Goal: Find specific page/section: Find specific page/section

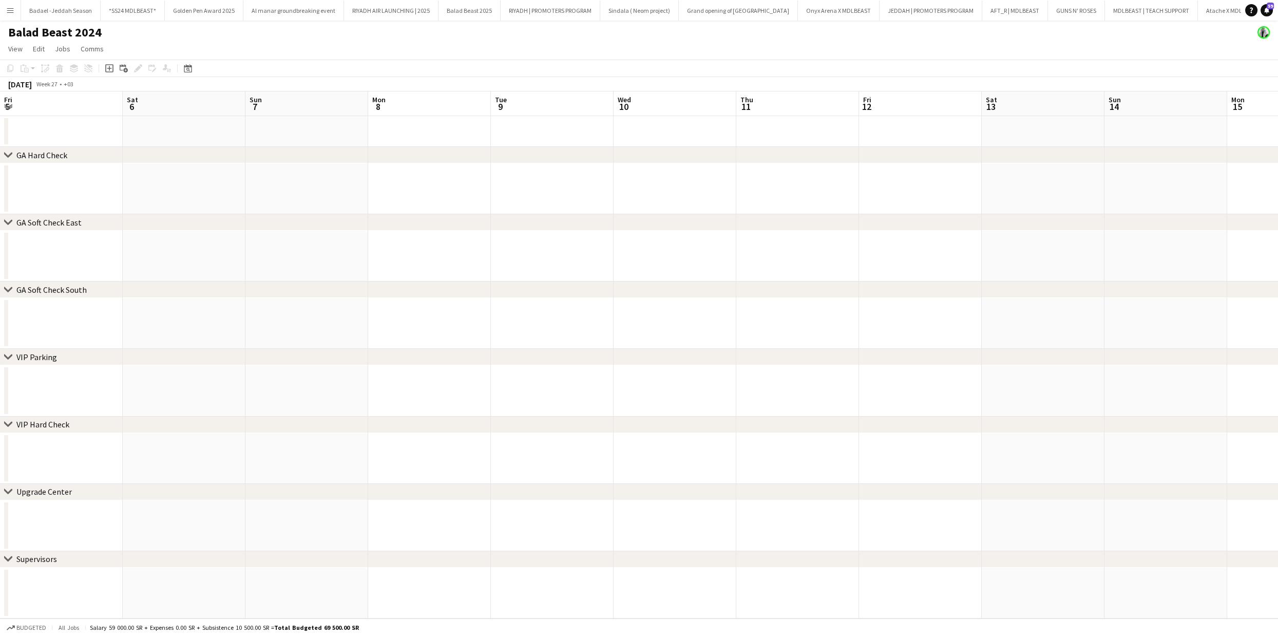
scroll to position [0, 353]
click at [7, 7] on app-icon "Menu" at bounding box center [10, 10] width 8 height 8
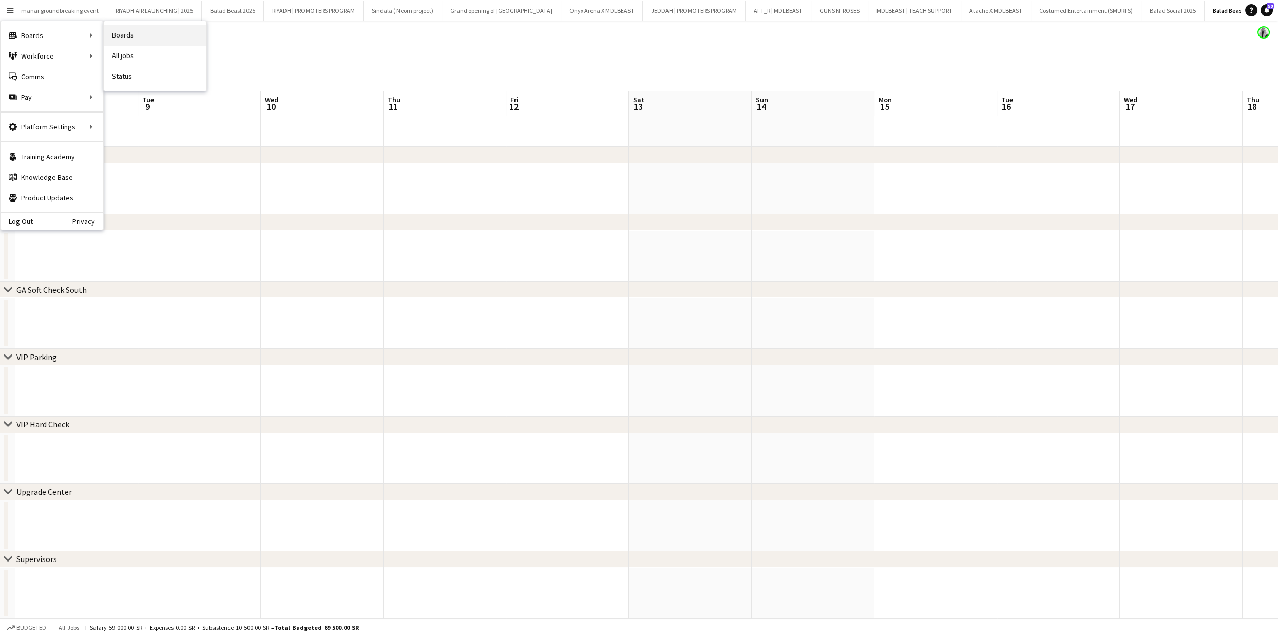
click at [134, 32] on link "Boards" at bounding box center [155, 35] width 103 height 21
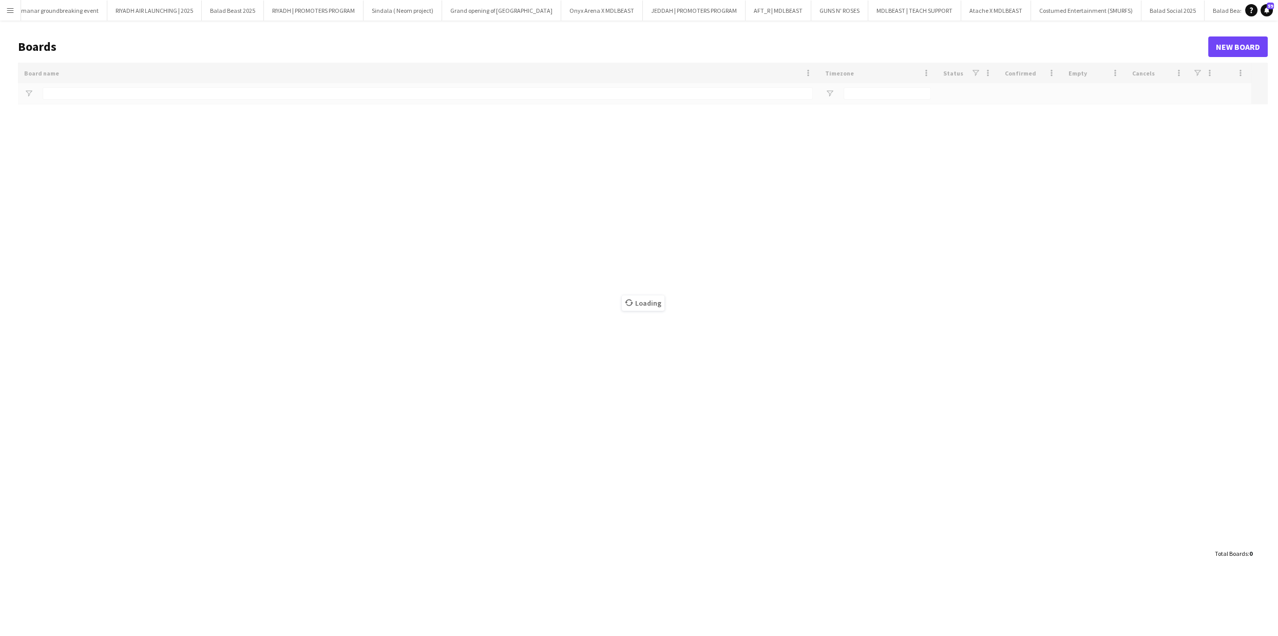
scroll to position [0, 235]
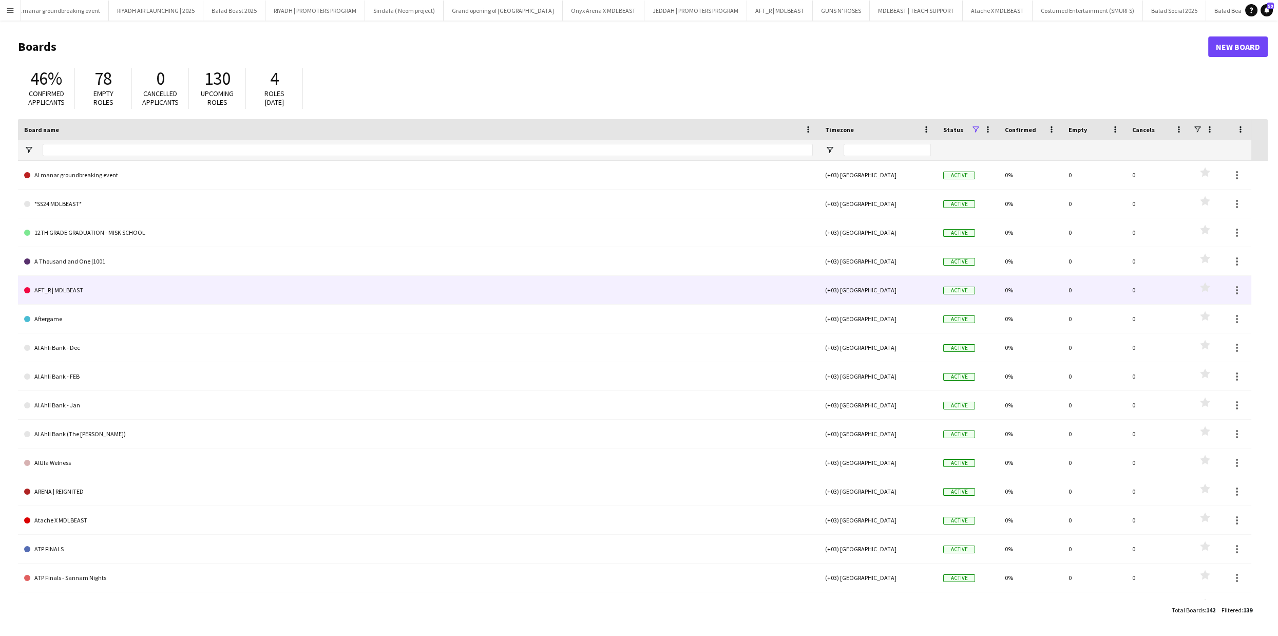
click at [69, 297] on link "AFT_R | MDLBEAST" at bounding box center [418, 290] width 789 height 29
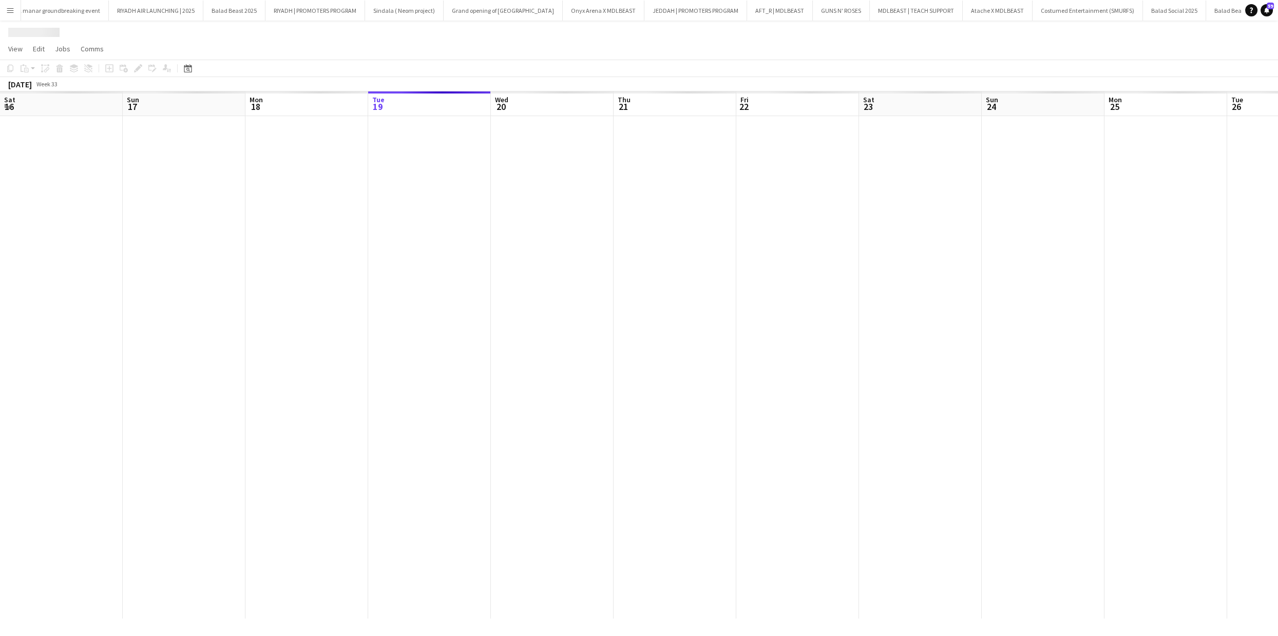
scroll to position [0, 245]
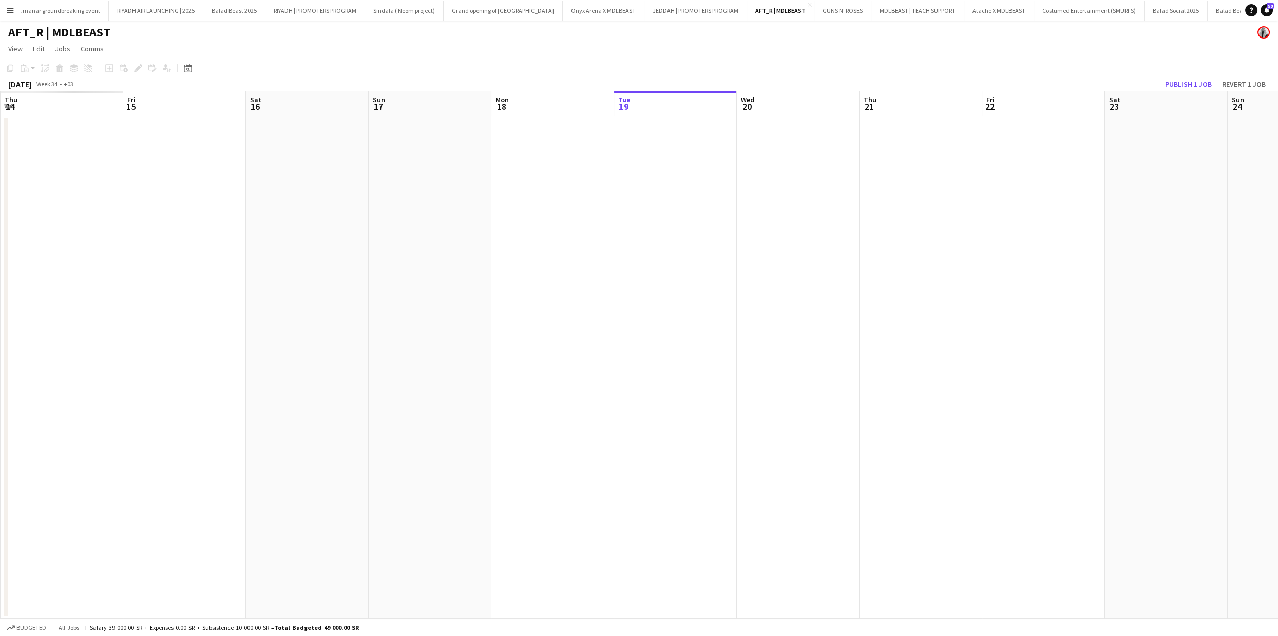
drag, startPoint x: 435, startPoint y: 275, endPoint x: 1278, endPoint y: 262, distance: 842.9
click at [1278, 262] on app-calendar-viewport "Tue 12 Wed 13 Thu 14 Fri 15 Sat 16 Sun 17 Mon 18 Tue 19 Wed 20 Thu 21 Fri 22 Sa…" at bounding box center [639, 354] width 1278 height 527
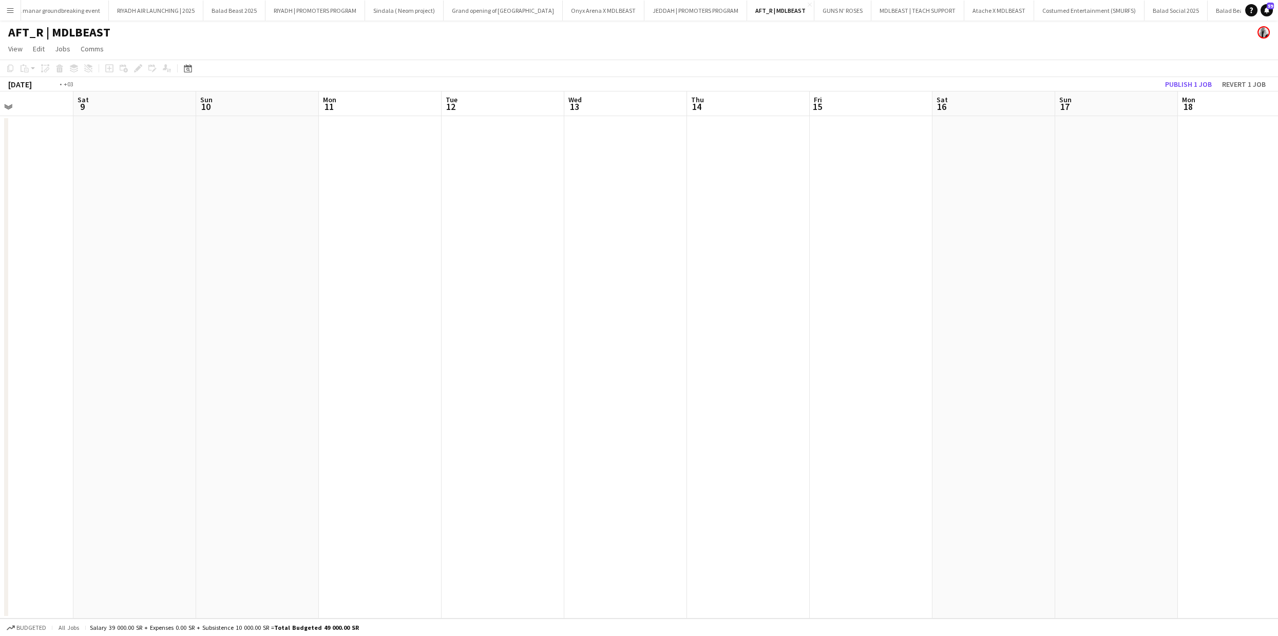
drag, startPoint x: 1024, startPoint y: 249, endPoint x: 1278, endPoint y: 254, distance: 253.8
click at [1278, 254] on app-calendar-viewport "Thu 7 25/26 1 Job Fri 8 Sat 9 Sun 10 Mon 11 Tue 12 Wed 13 Thu 14 Fri 15 Sat 16 …" at bounding box center [639, 354] width 1278 height 527
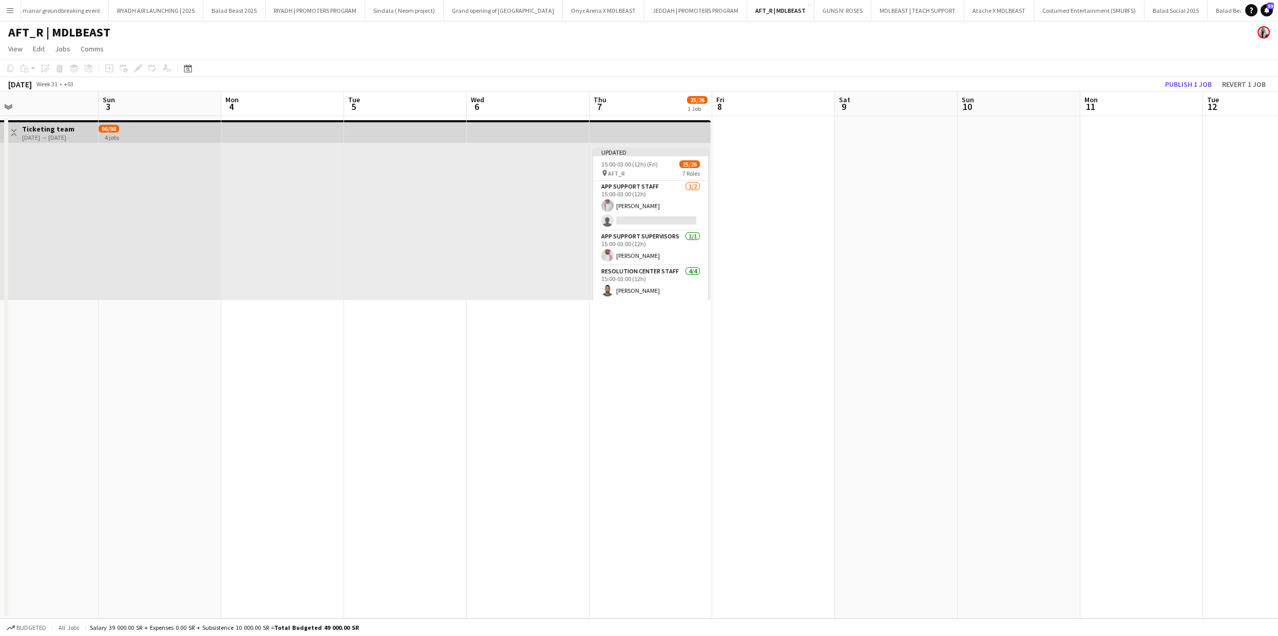
scroll to position [0, 233]
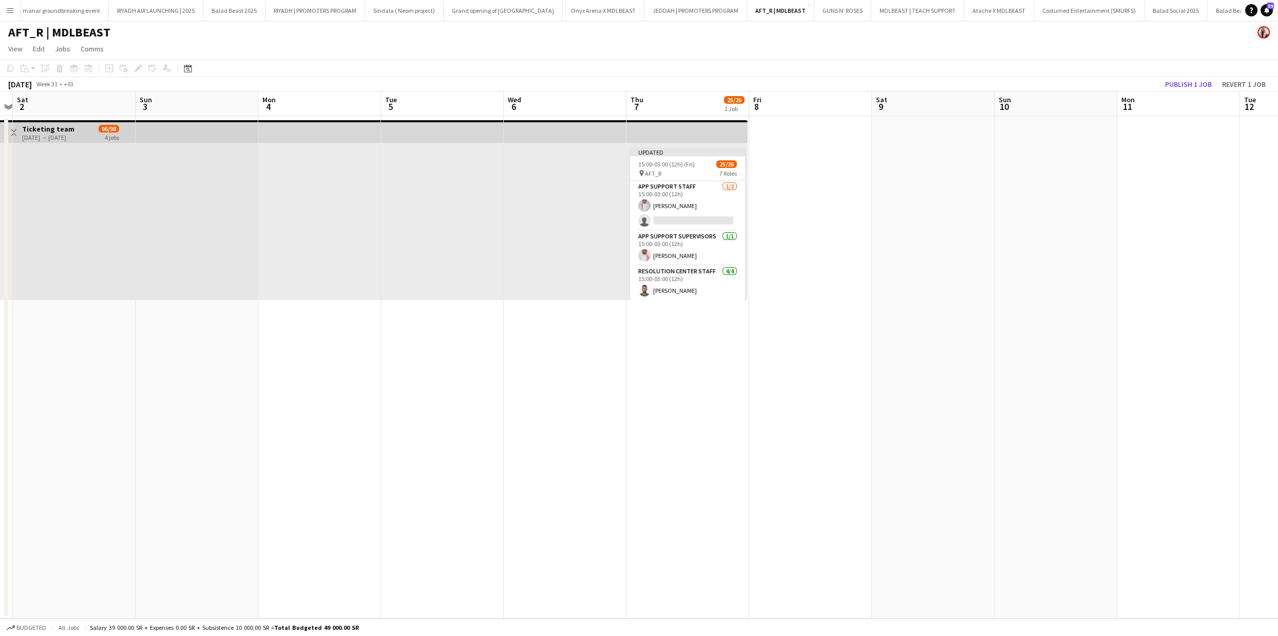
drag, startPoint x: 527, startPoint y: 242, endPoint x: 563, endPoint y: 242, distance: 36.5
click at [563, 242] on app-calendar-viewport "Thu 31 25/26 1 Job Fri 1 Sat 2 Sun 3 Mon 4 Tue 5 Wed 6 Thu 7 25/26 1 Job Fri 8 …" at bounding box center [639, 354] width 1278 height 527
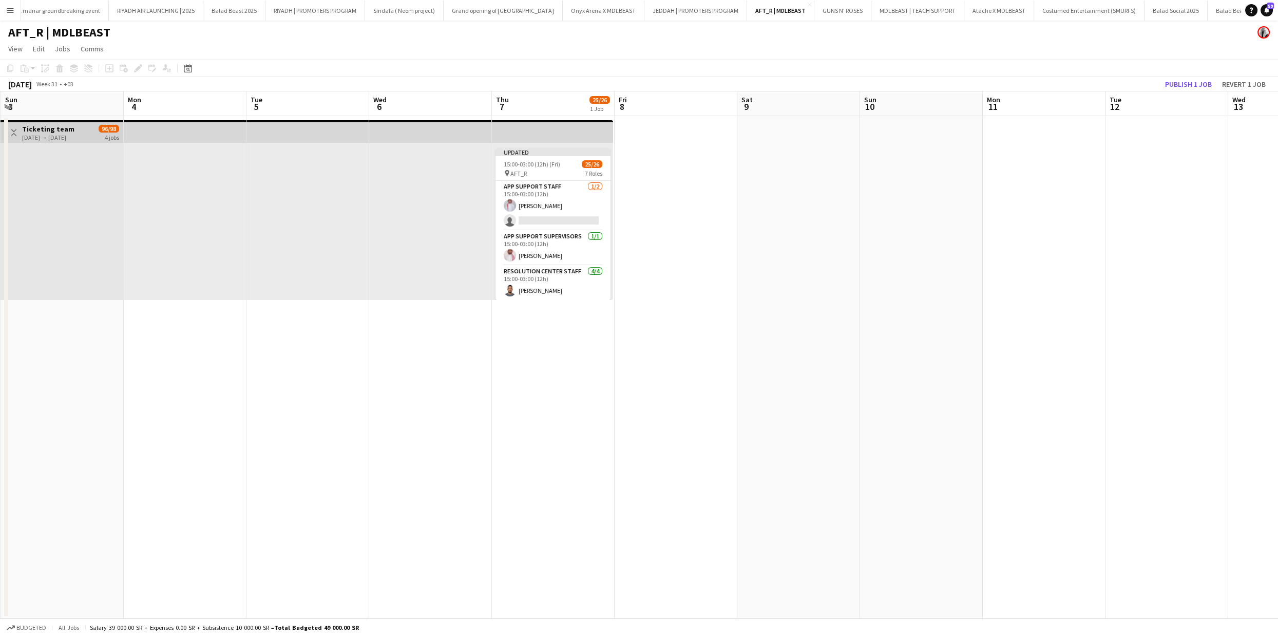
scroll to position [0, 409]
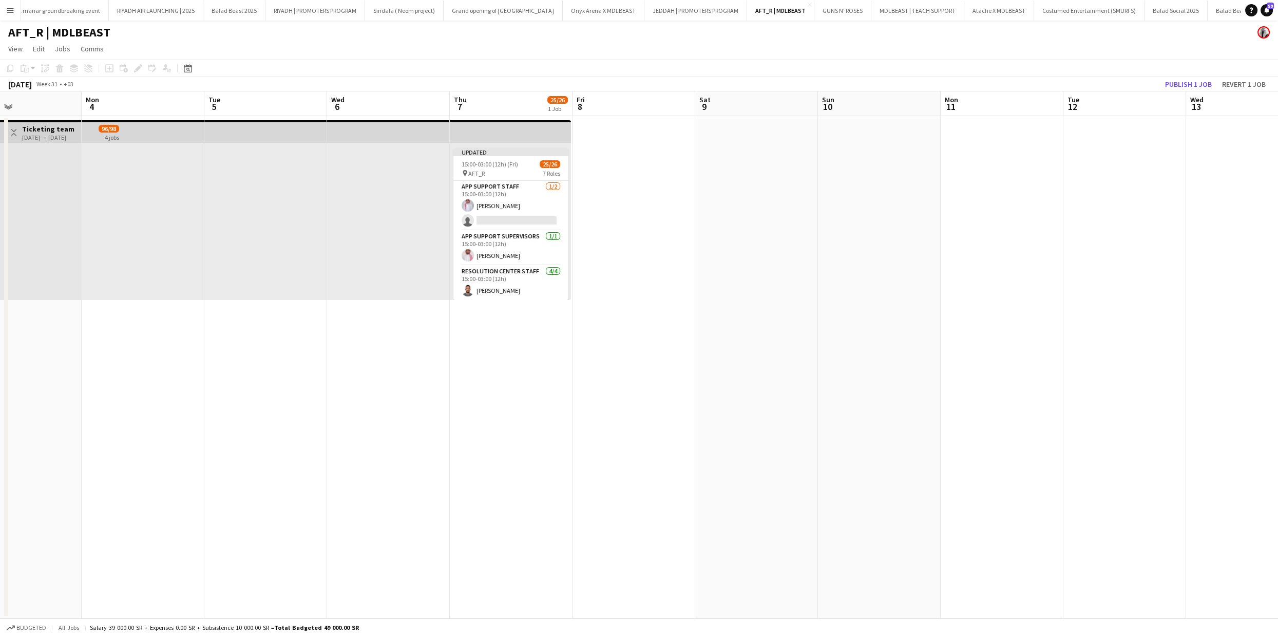
drag, startPoint x: 548, startPoint y: 235, endPoint x: 371, endPoint y: 231, distance: 176.7
click at [371, 231] on app-calendar-viewport "Thu 31 25/26 1 Job Fri 1 Sat 2 Sun 3 Mon 4 Tue 5 Wed 6 Thu 7 25/26 1 Job Fri 8 …" at bounding box center [639, 354] width 1278 height 527
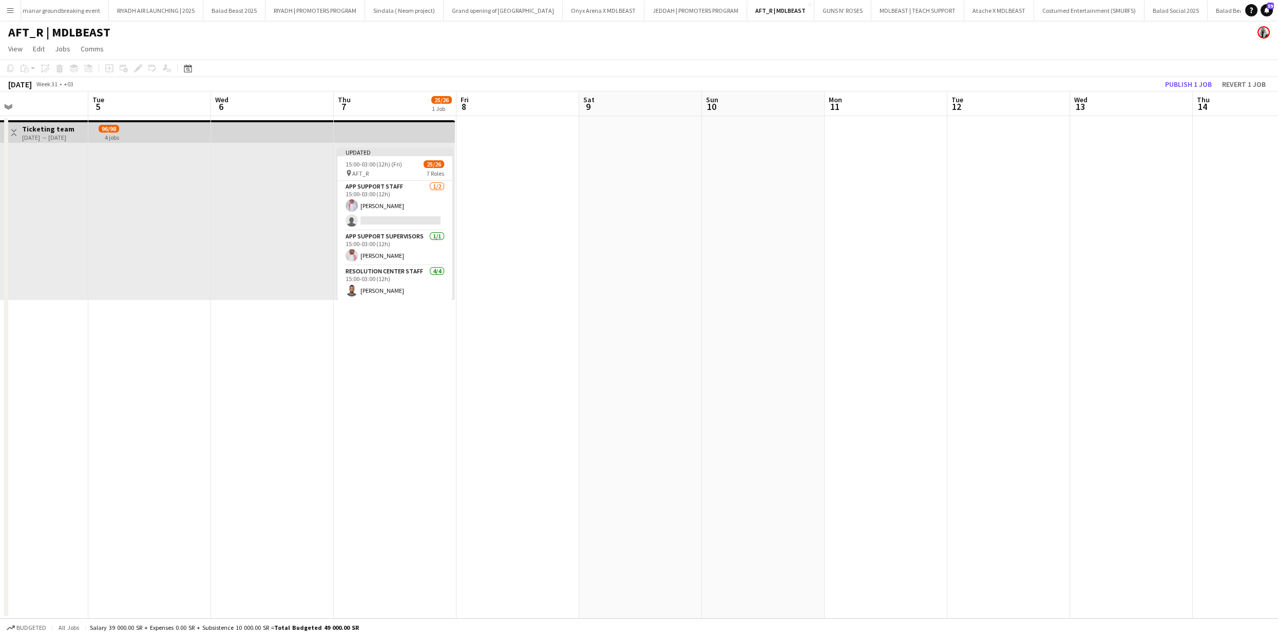
scroll to position [0, 244]
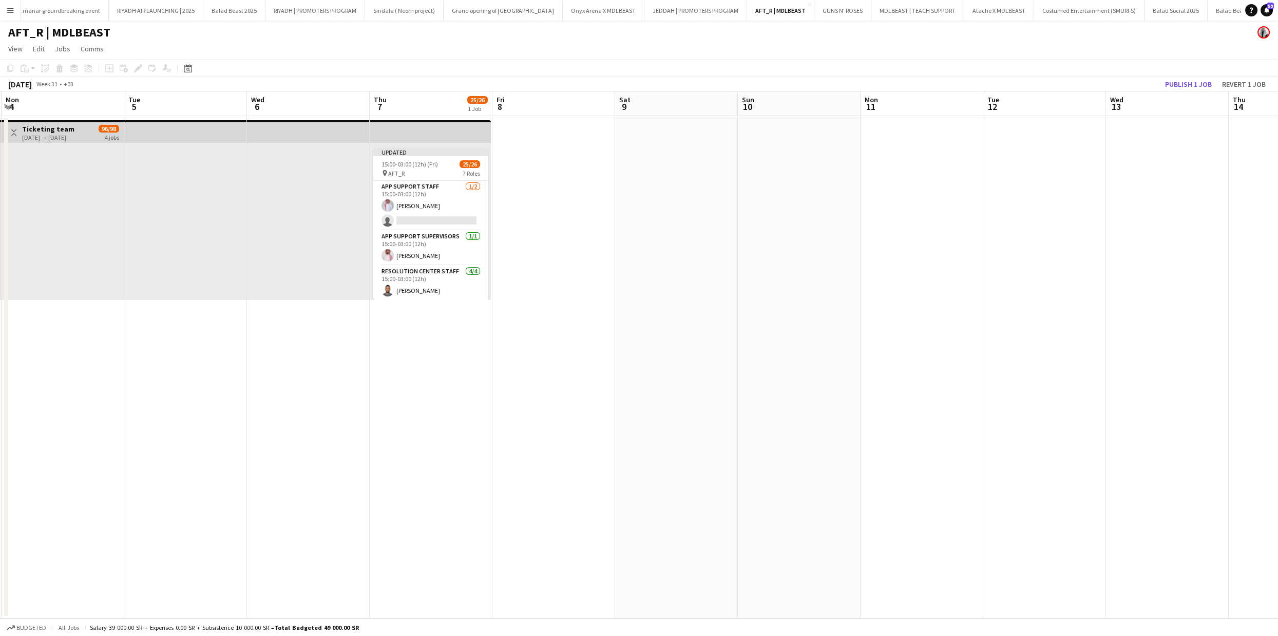
drag, startPoint x: 867, startPoint y: 266, endPoint x: 787, endPoint y: 280, distance: 81.4
click at [787, 280] on app-calendar-viewport "Sat 2 Sun 3 Mon 4 Tue 5 Wed 6 Thu 7 25/26 1 Job Fri 8 Sat 9 Sun 10 Mon 11 Tue 1…" at bounding box center [639, 354] width 1278 height 527
click at [758, 220] on app-date-cell at bounding box center [799, 367] width 123 height 502
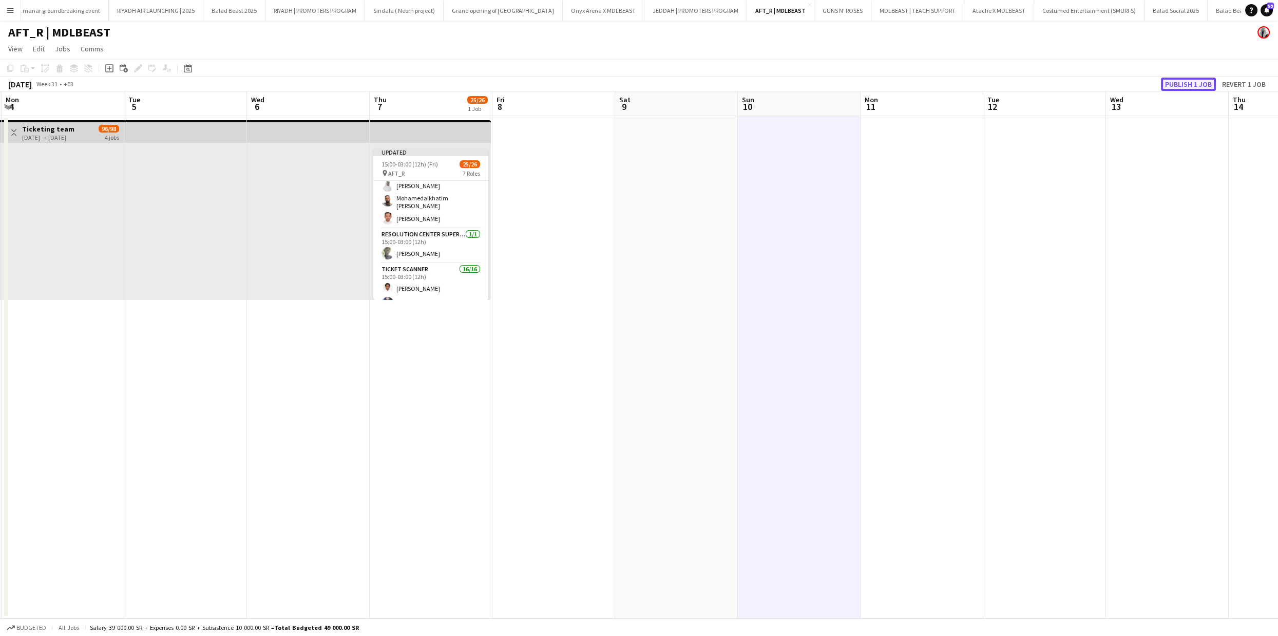
click at [1184, 85] on button "Publish 1 job" at bounding box center [1188, 84] width 55 height 13
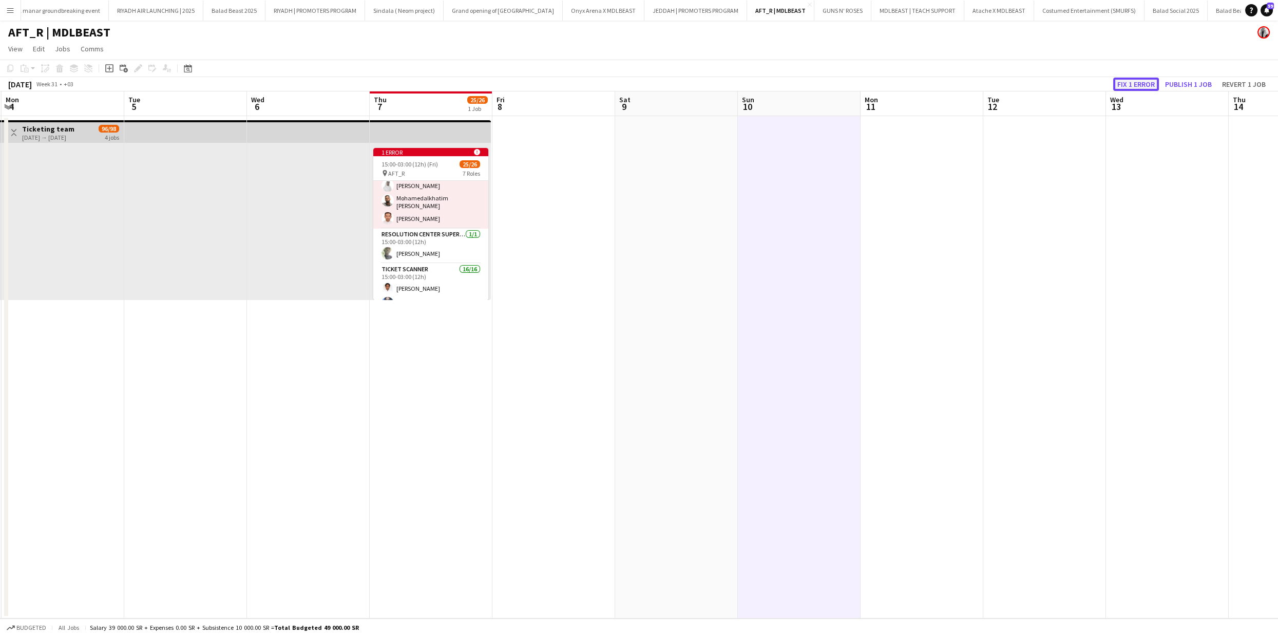
click at [1143, 86] on button "Fix 1 error" at bounding box center [1137, 84] width 46 height 13
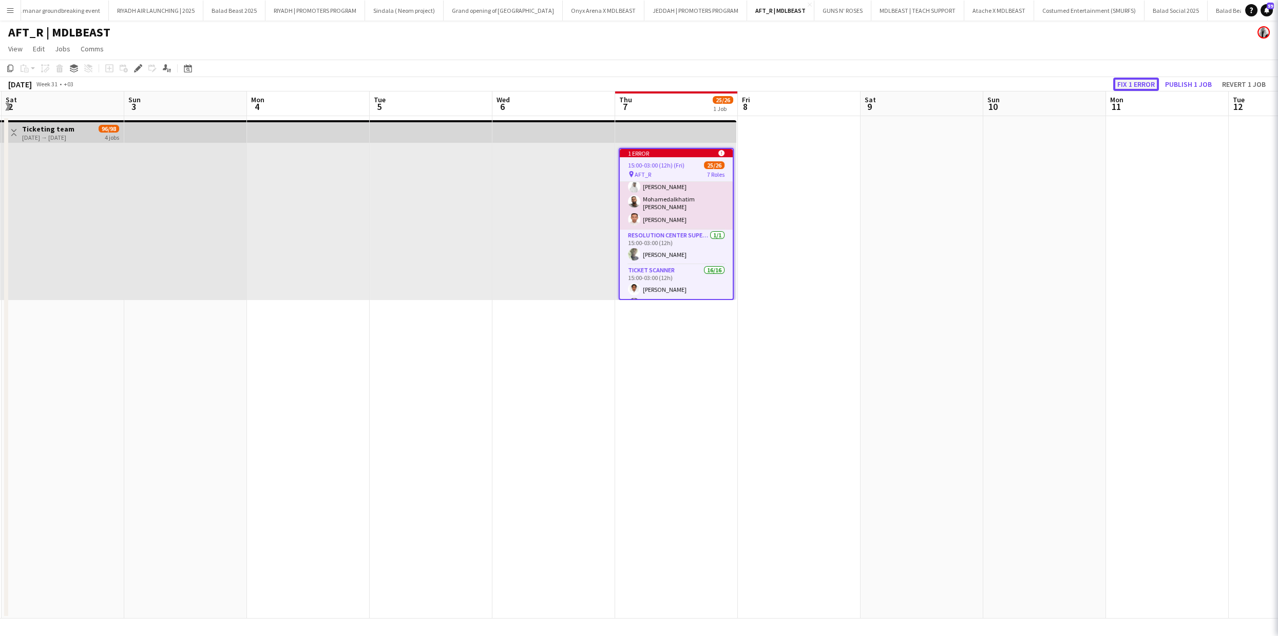
scroll to position [0, 353]
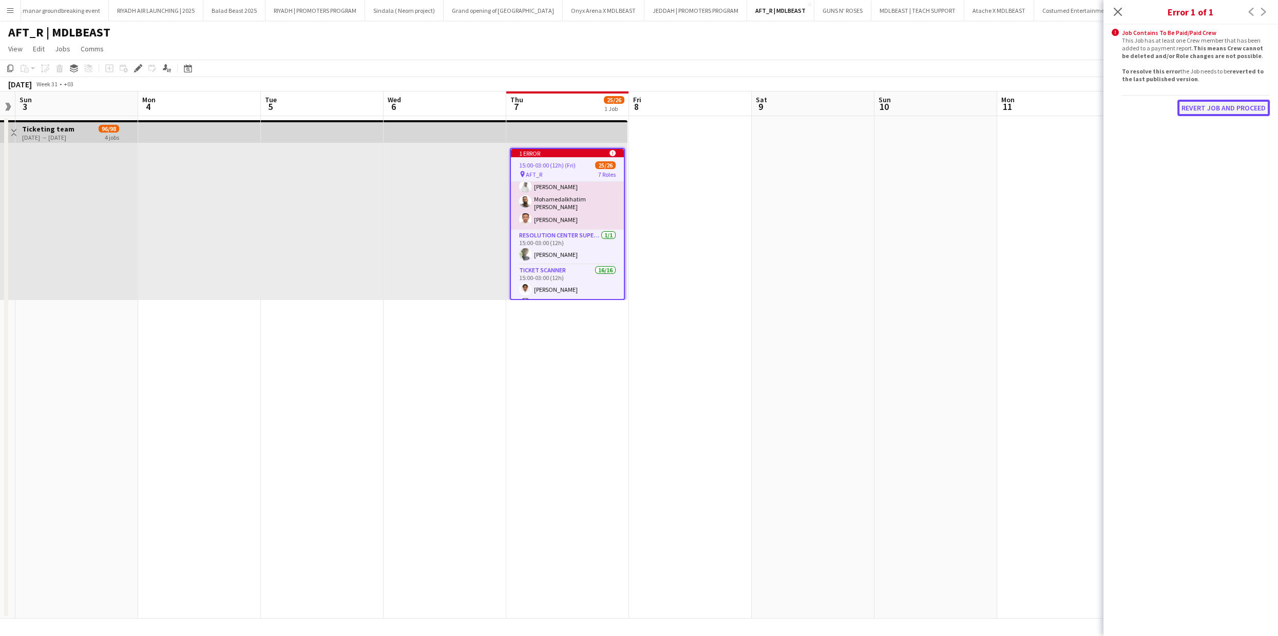
click at [1209, 107] on button "Revert Job and proceed" at bounding box center [1224, 108] width 92 height 16
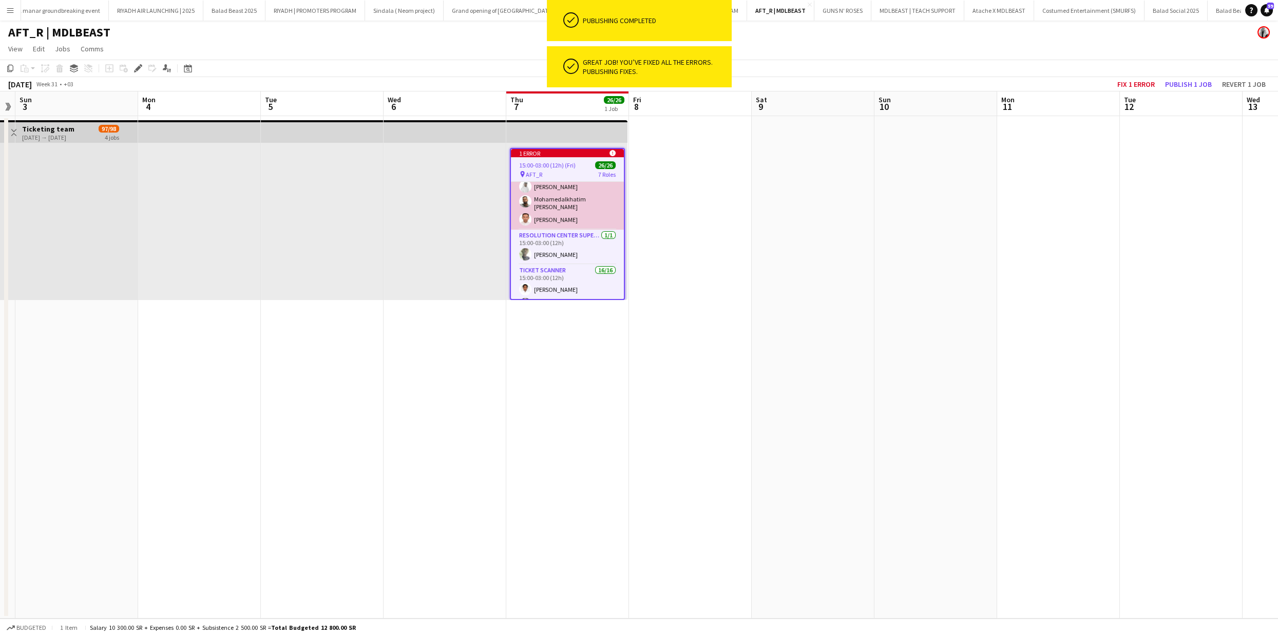
click at [588, 214] on app-card-role "Resolution Center Staff [DATE] 15:00-03:00 (12h) [PERSON_NAME] [PERSON_NAME] Mo…" at bounding box center [567, 188] width 113 height 83
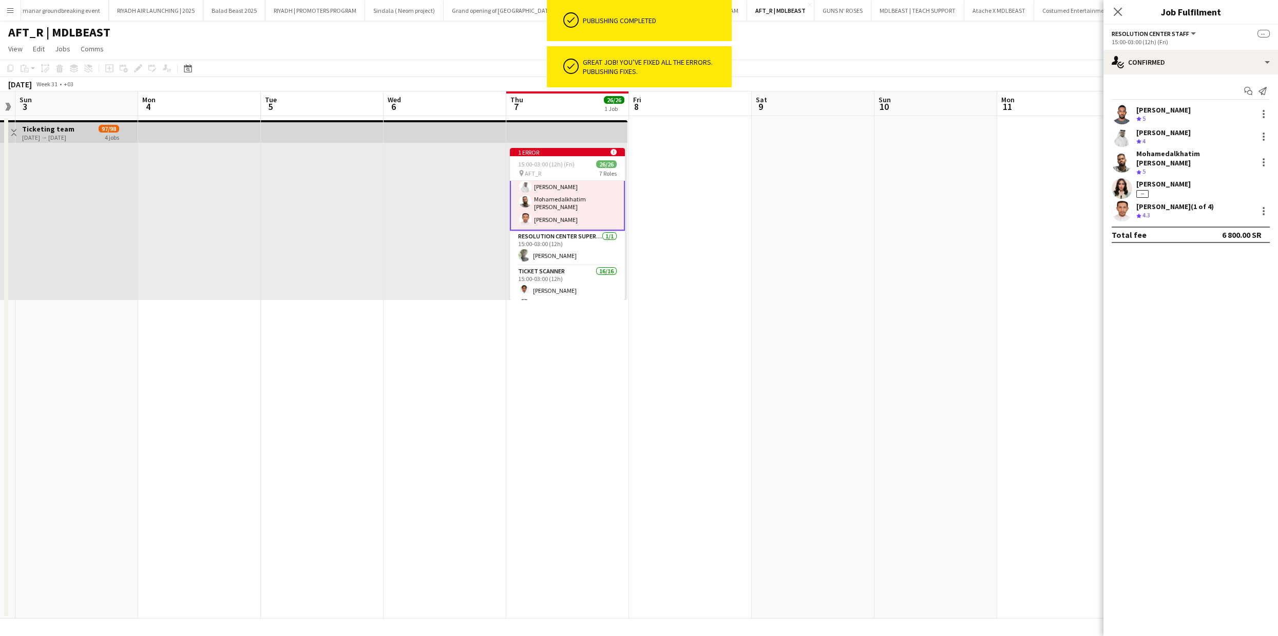
scroll to position [121, 0]
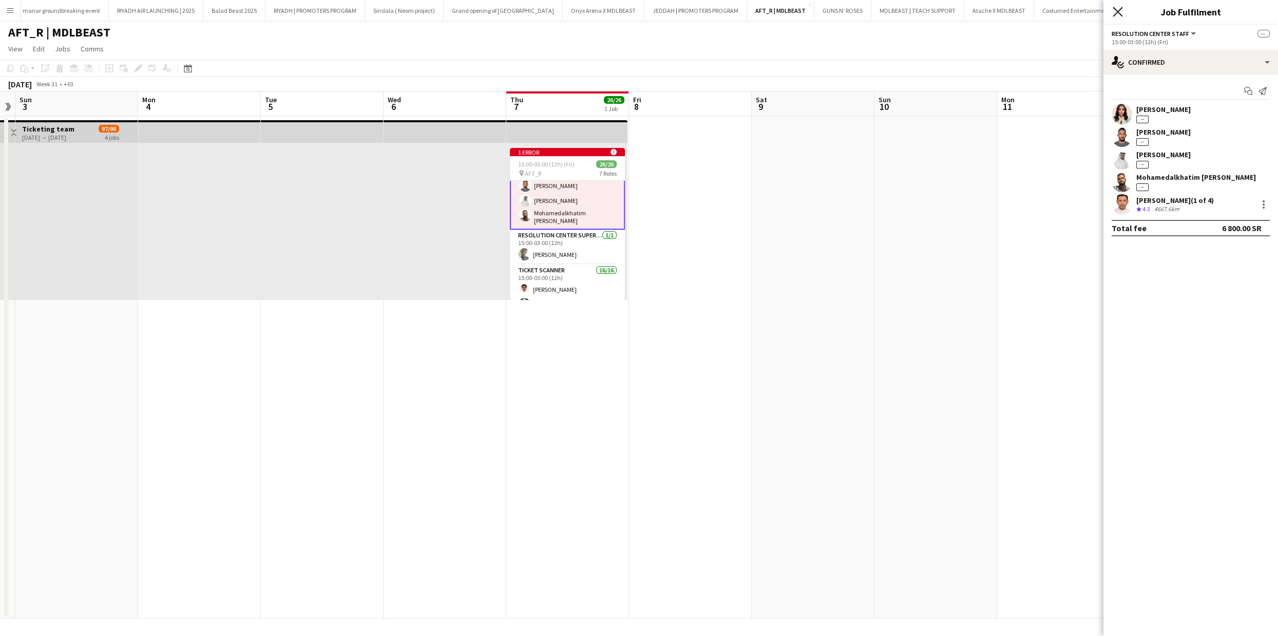
click at [1116, 15] on icon "Close pop-in" at bounding box center [1118, 12] width 10 height 10
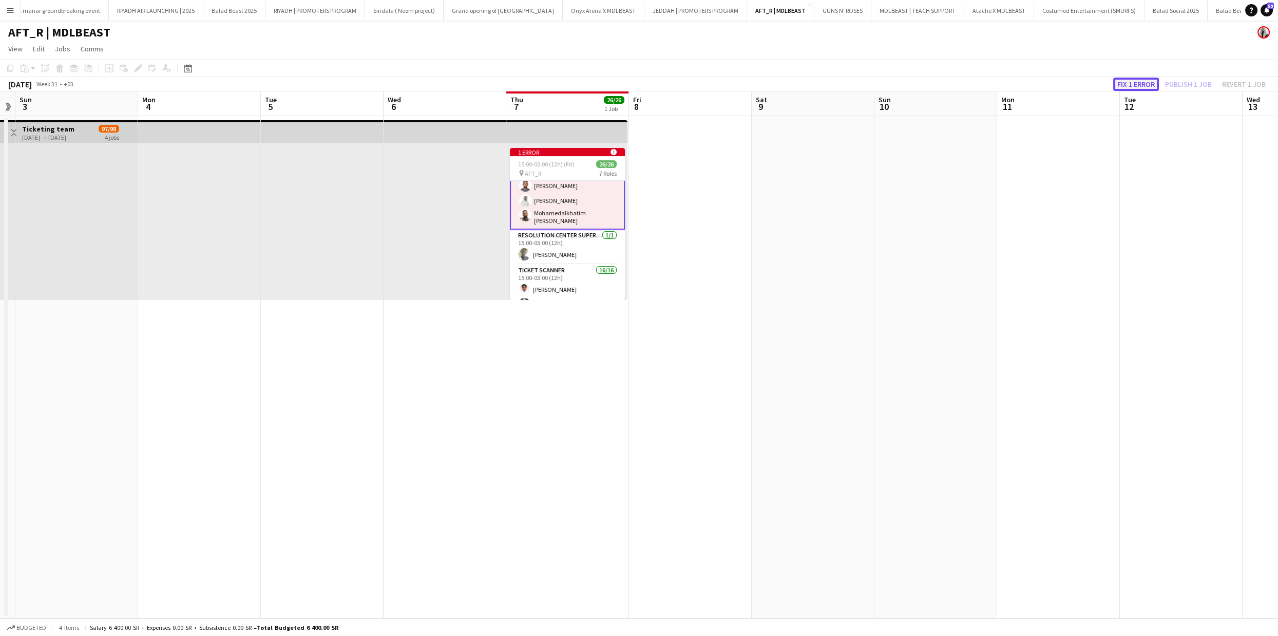
click at [1139, 85] on button "Fix 1 error" at bounding box center [1137, 84] width 46 height 13
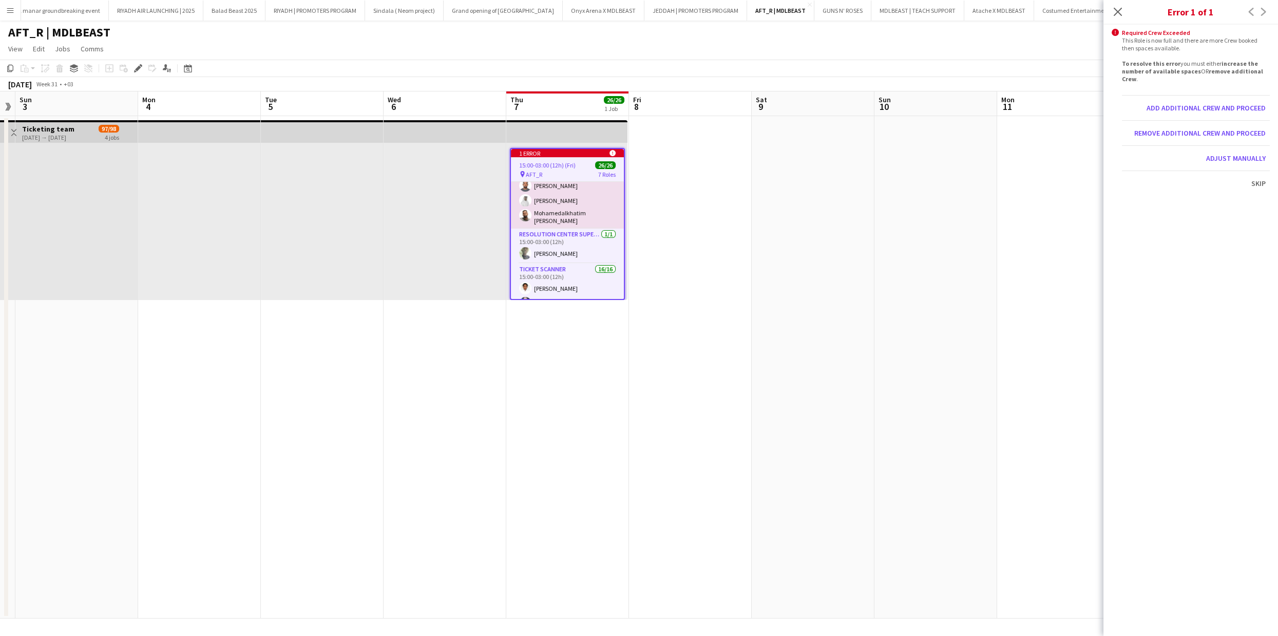
scroll to position [120, 0]
click at [1204, 135] on button "Remove additional crew and proceed" at bounding box center [1200, 133] width 140 height 16
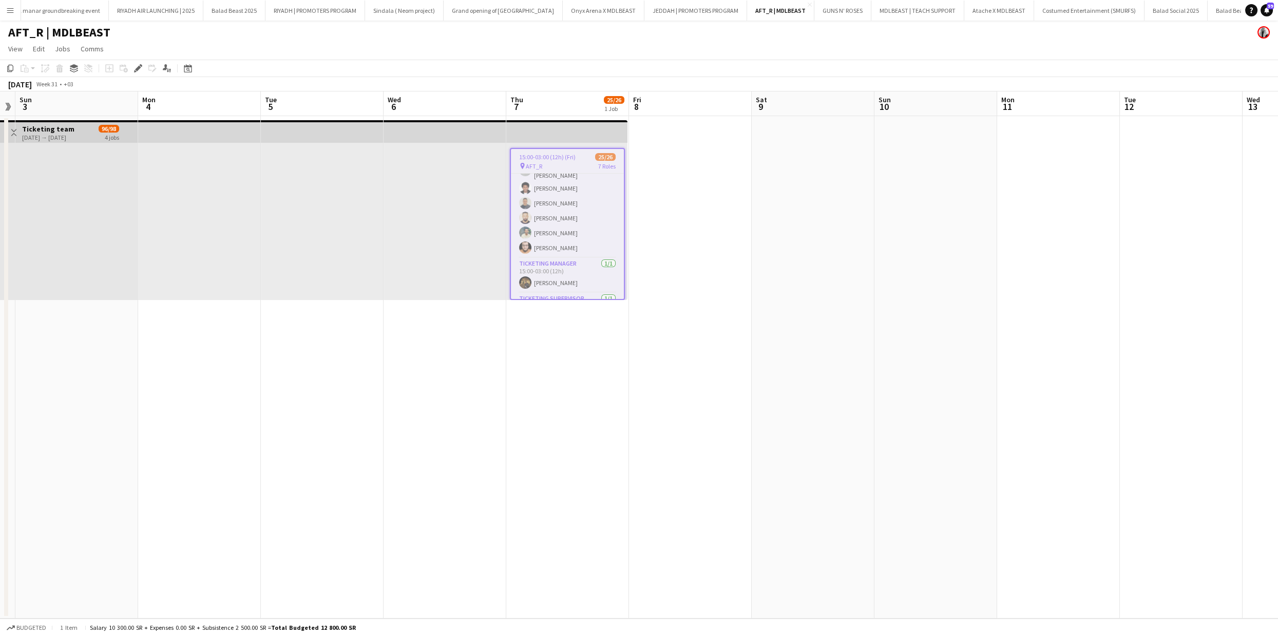
scroll to position [404, 0]
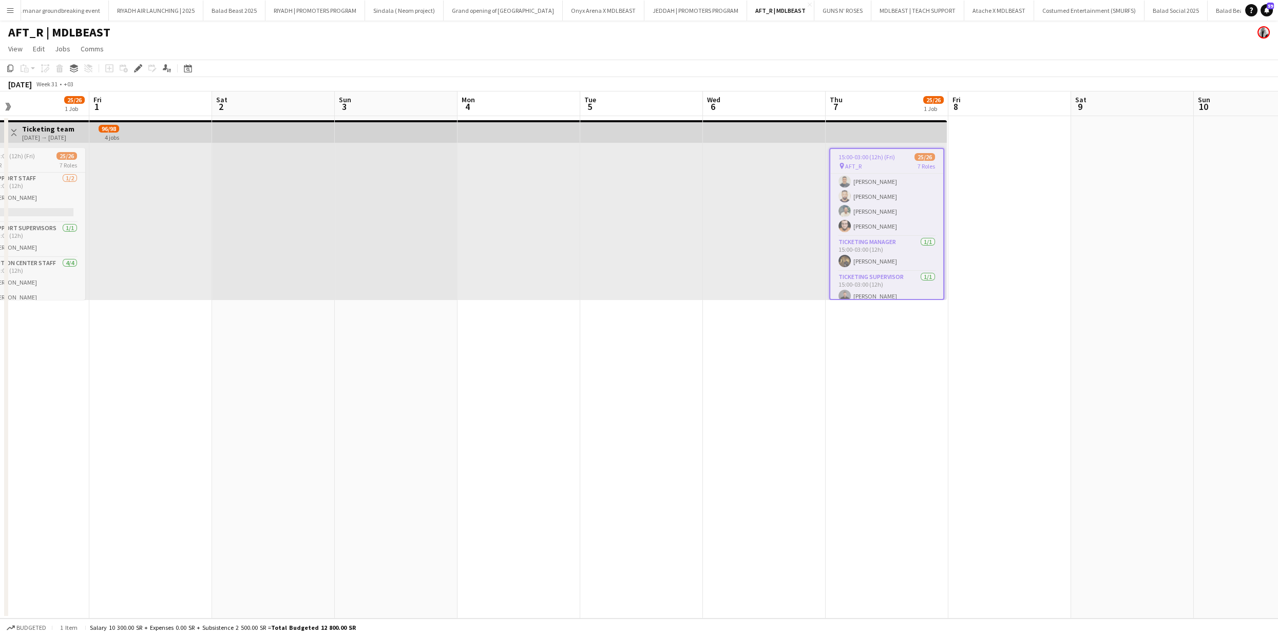
drag, startPoint x: 364, startPoint y: 257, endPoint x: 1048, endPoint y: 263, distance: 684.2
click at [1049, 263] on app-calendar-viewport "Tue 29 Wed 30 Thu 31 25/26 1 Job Fri 1 Sat 2 Sun 3 Mon 4 Tue 5 Wed 6 Thu 7 25/2…" at bounding box center [639, 354] width 1278 height 527
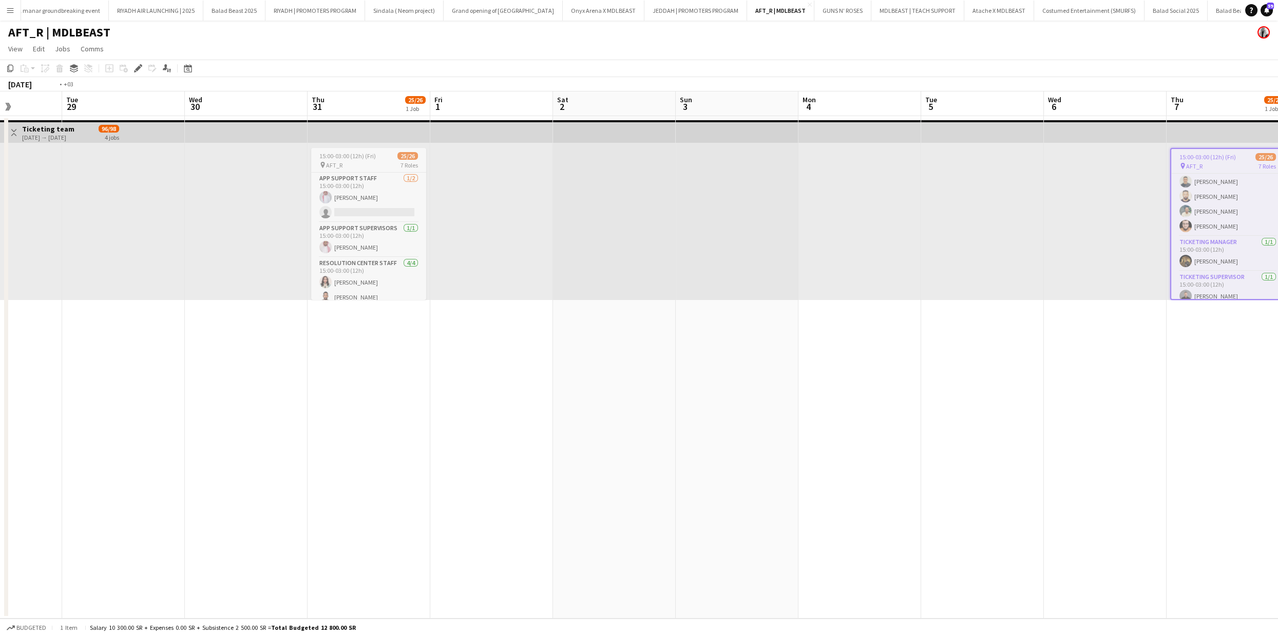
drag, startPoint x: 619, startPoint y: 263, endPoint x: 715, endPoint y: 252, distance: 96.7
click at [715, 252] on app-calendar-viewport "Sat 26 Sun 27 Mon 28 Tue 29 Wed 30 Thu 31 25/26 1 Job Fri 1 Sat 2 Sun 3 Mon 4 T…" at bounding box center [639, 354] width 1278 height 527
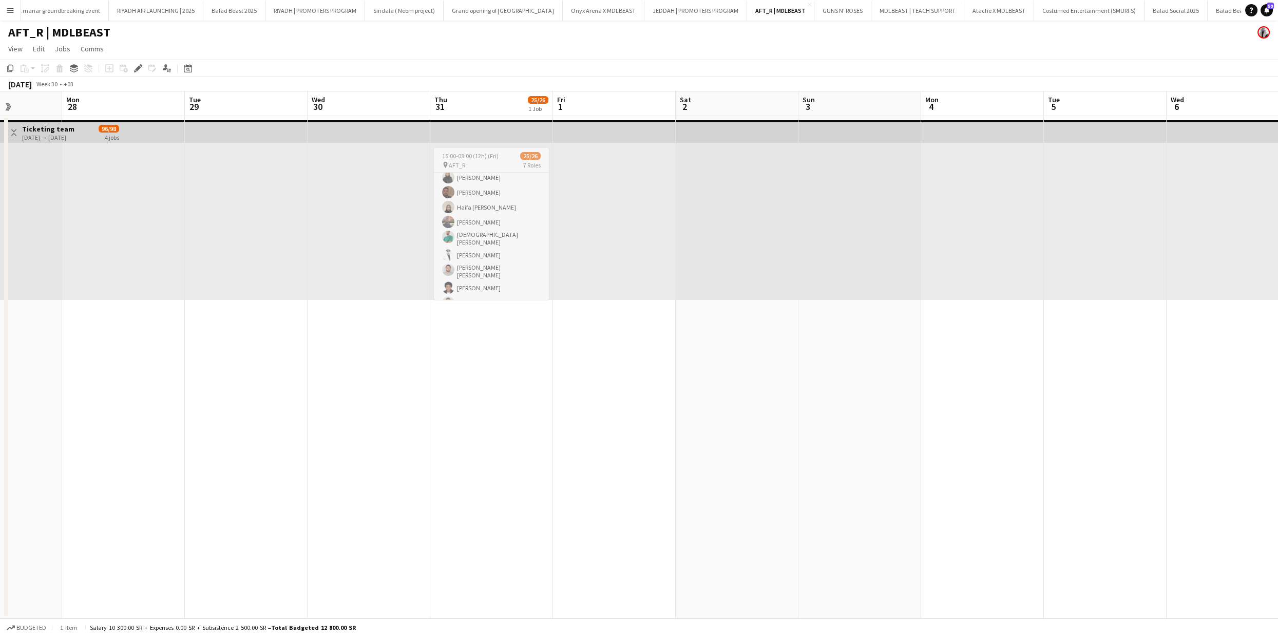
scroll to position [295, 0]
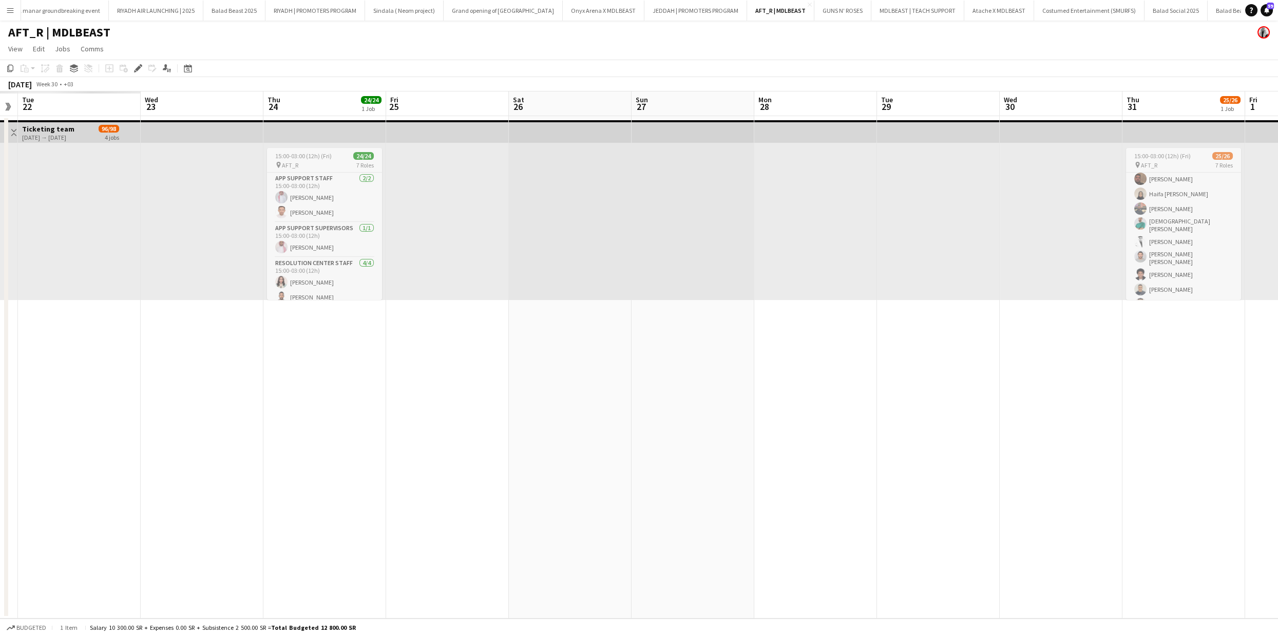
drag, startPoint x: 449, startPoint y: 223, endPoint x: 1011, endPoint y: 235, distance: 562.5
click at [1011, 235] on app-calendar-viewport "Sun 20 Mon 21 Tue 22 Wed 23 Thu 24 24/24 1 Job Fri 25 Sat 26 Sun 27 Mon 28 Tue …" at bounding box center [639, 354] width 1278 height 527
drag, startPoint x: 373, startPoint y: 246, endPoint x: 900, endPoint y: 258, distance: 527.1
click at [900, 258] on app-calendar-viewport "Sun 20 Mon 21 Tue 22 Wed 23 Thu 24 24/24 1 Job Fri 25 Sat 26 Sun 27 Mon 28 Tue …" at bounding box center [639, 354] width 1278 height 527
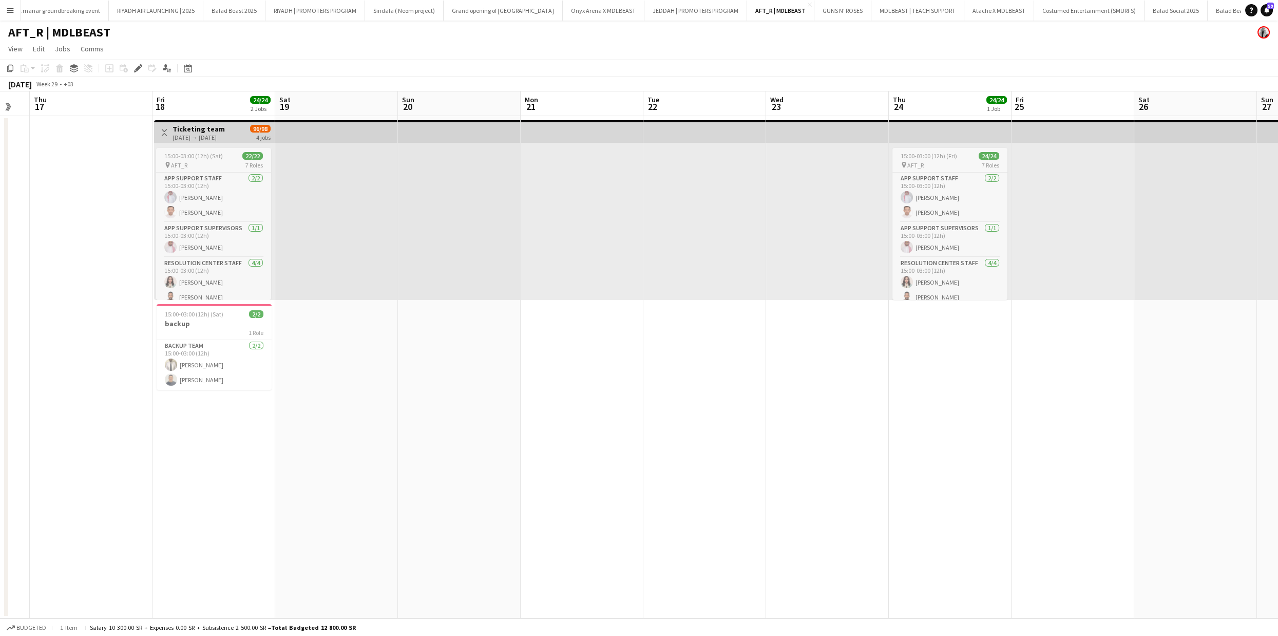
scroll to position [0, 319]
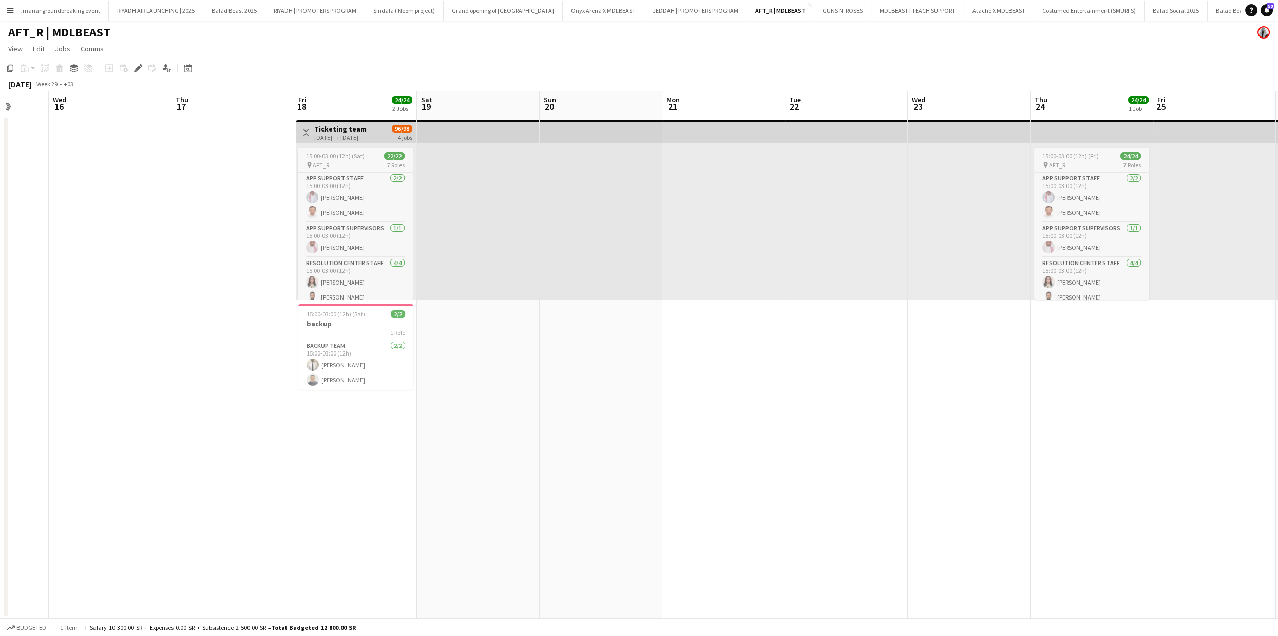
drag, startPoint x: 231, startPoint y: 271, endPoint x: 451, endPoint y: 256, distance: 220.8
click at [451, 256] on app-calendar-viewport "Sun 13 Mon 14 Tue 15 Wed 16 Thu 17 Fri 18 24/24 2 Jobs Sat 19 Sun 20 Mon 21 Tue…" at bounding box center [639, 354] width 1278 height 527
click at [337, 212] on app-card-role "App Support Staff [DATE] 15:00-03:00 (12h) [PERSON_NAME] Alqubbi [PERSON_NAME]" at bounding box center [355, 198] width 115 height 50
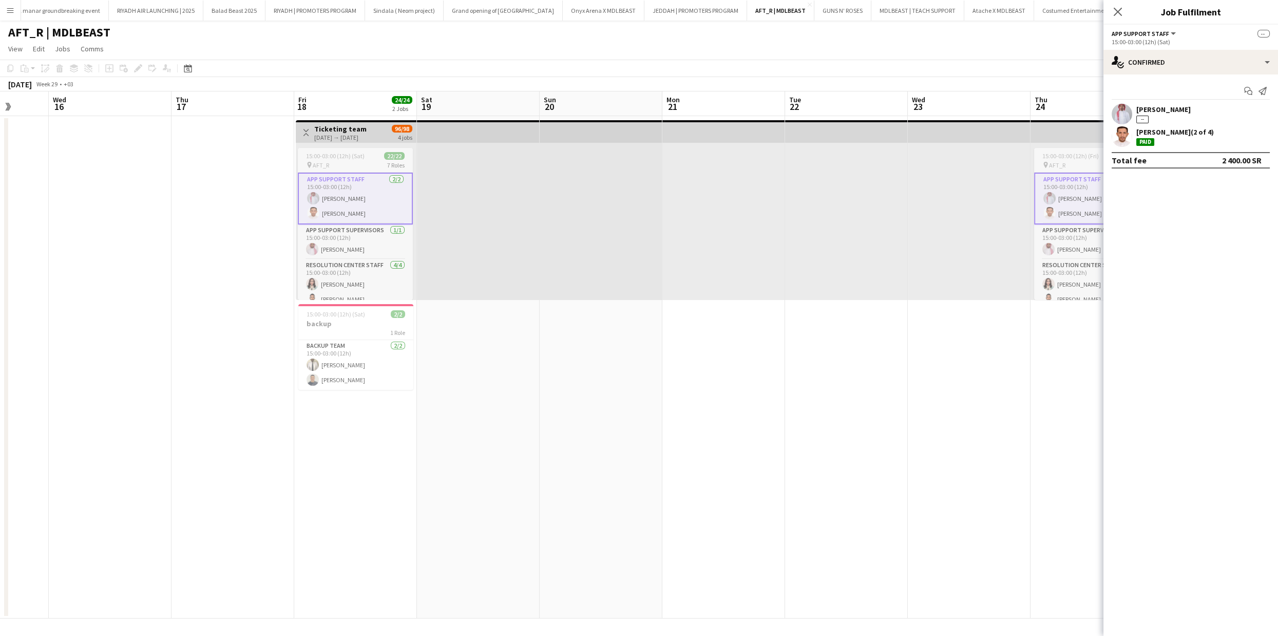
click at [1130, 134] on app-user-avatar at bounding box center [1122, 136] width 21 height 21
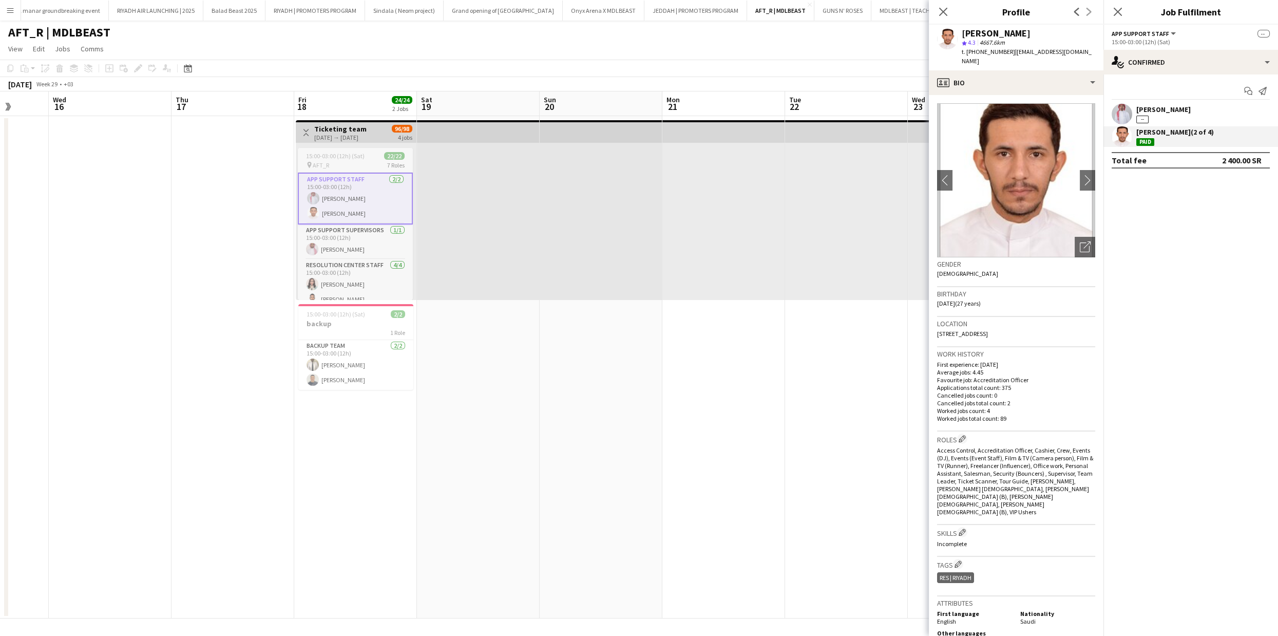
scroll to position [237, 0]
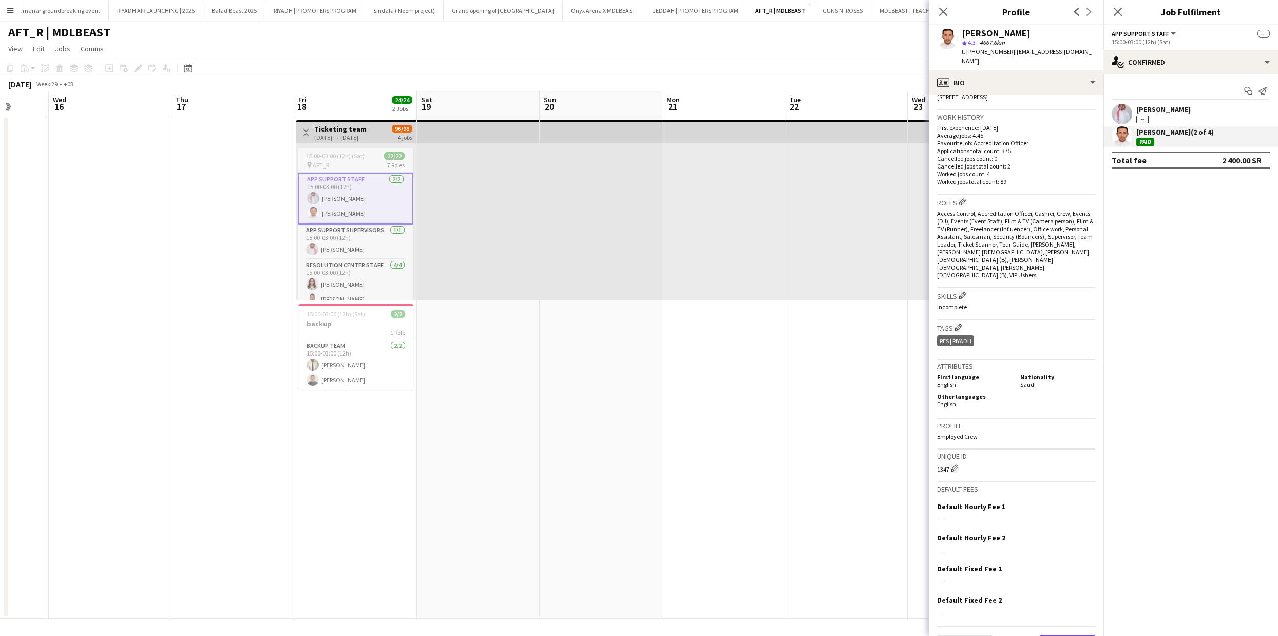
click at [1064, 635] on button "Next" at bounding box center [1067, 645] width 55 height 21
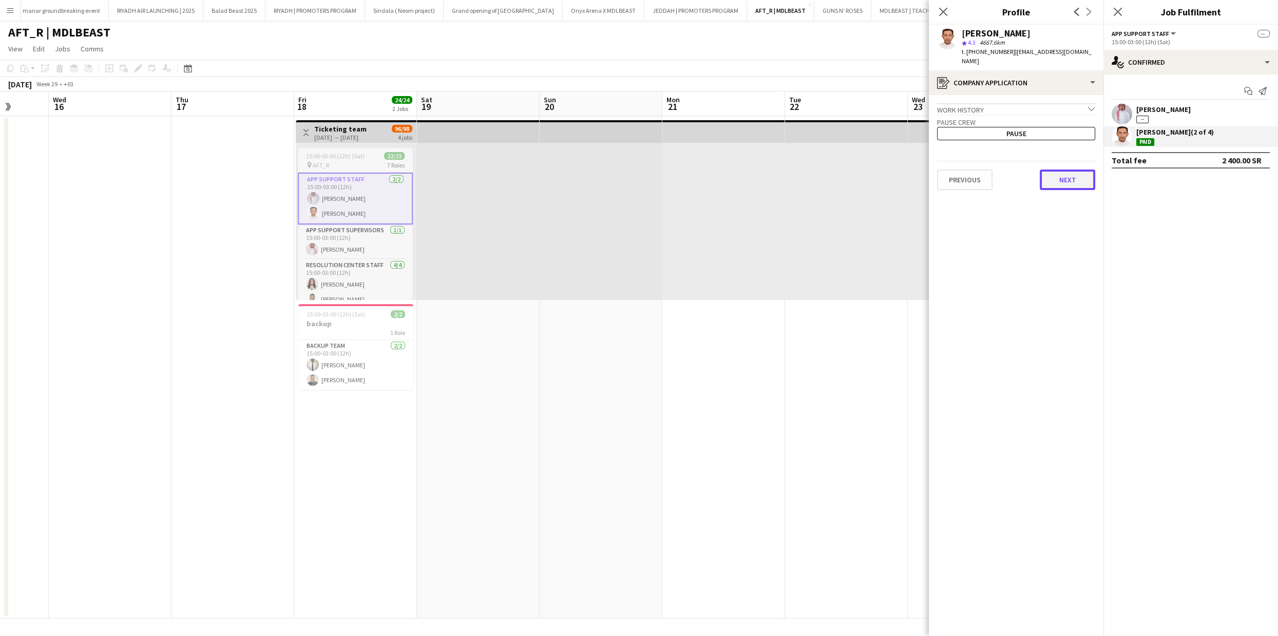
click at [1065, 169] on button "Next" at bounding box center [1067, 179] width 55 height 21
click at [1065, 169] on button "Next" at bounding box center [1067, 173] width 55 height 21
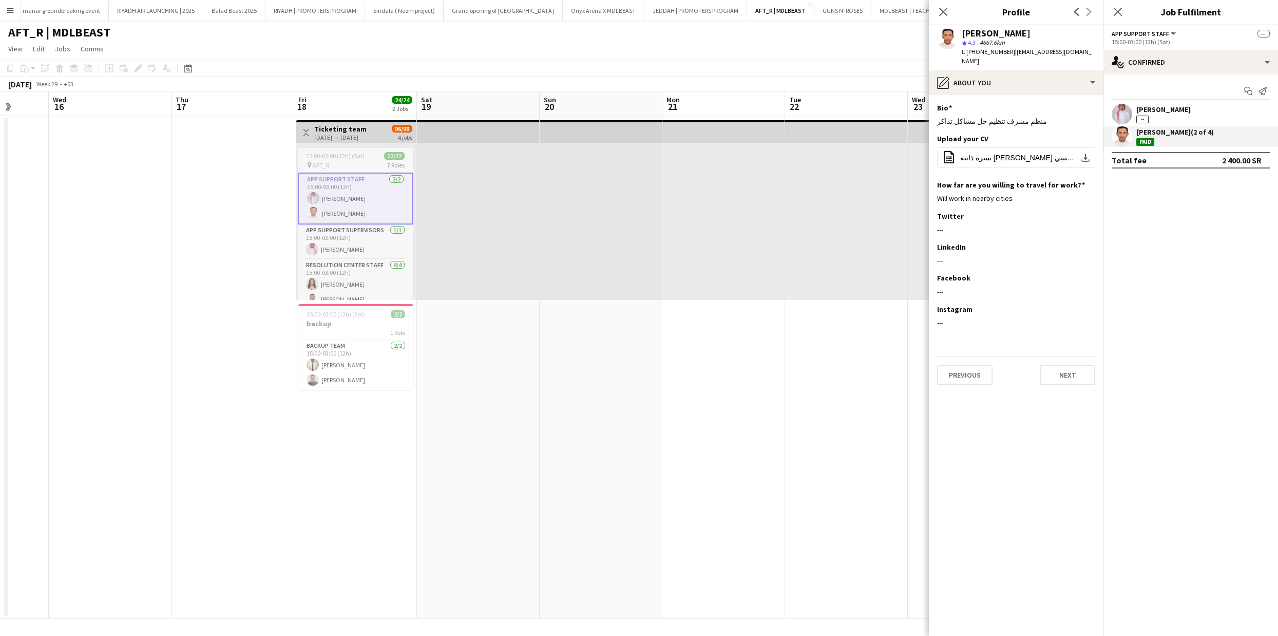
click at [1065, 169] on div "Upload your CV Edit this field office-file-sheet سيرة ذاتيه [PERSON_NAME] العتي…" at bounding box center [1016, 157] width 158 height 46
click at [1072, 365] on button "Next" at bounding box center [1067, 375] width 55 height 21
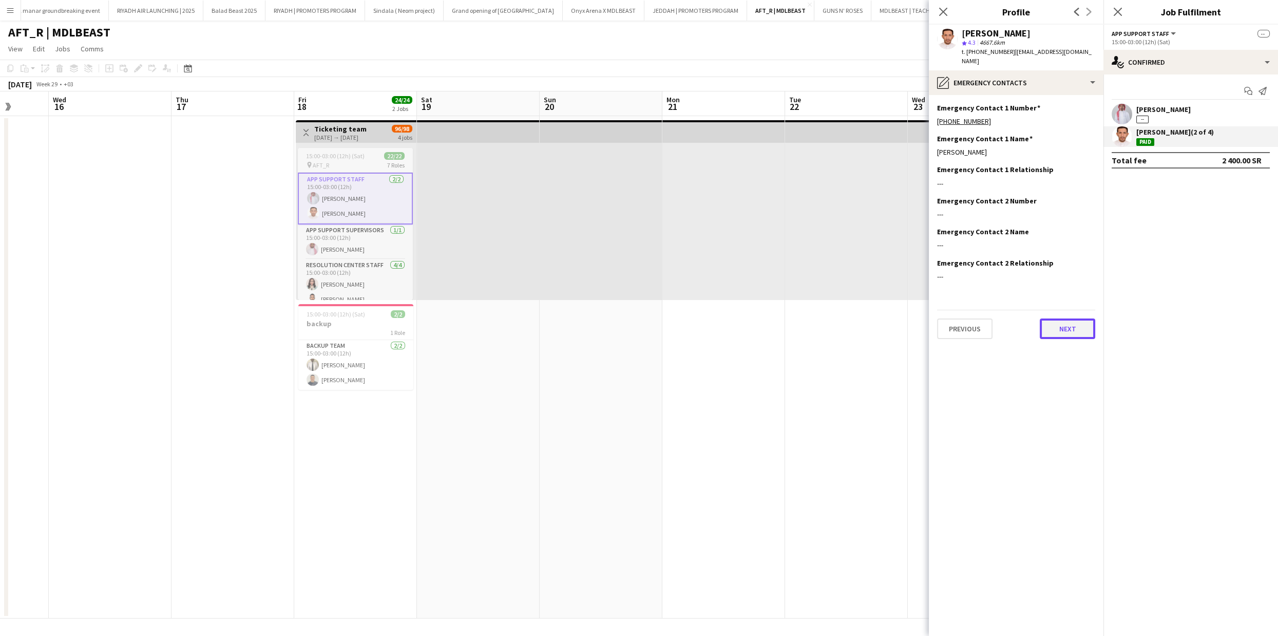
click at [1068, 322] on button "Next" at bounding box center [1067, 328] width 55 height 21
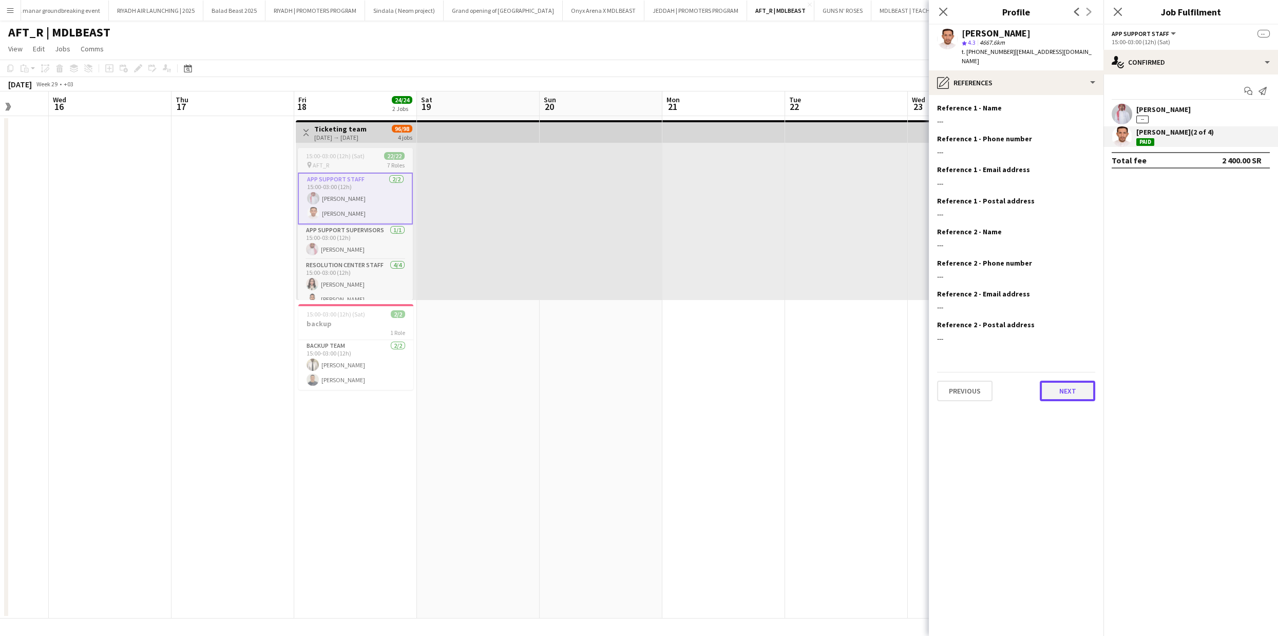
click at [1070, 385] on button "Next" at bounding box center [1067, 391] width 55 height 21
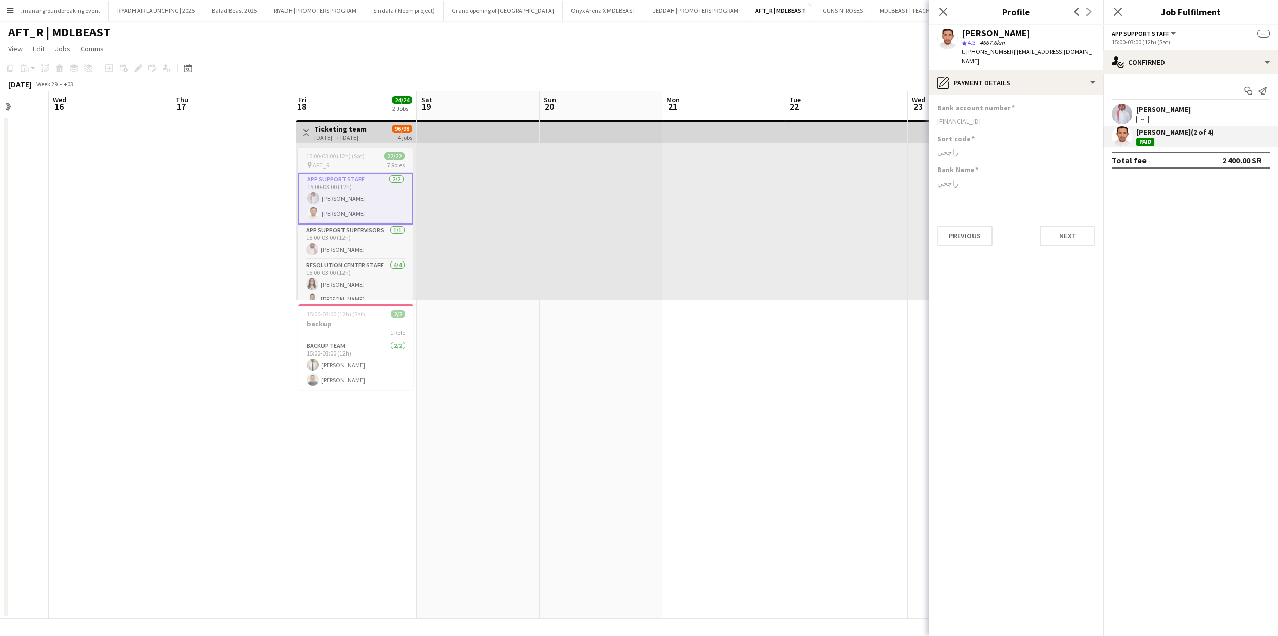
drag, startPoint x: 938, startPoint y: 96, endPoint x: 965, endPoint y: 176, distance: 84.0
click at [965, 176] on app-section-data-types "Bank account number [FINANCIAL_ID] Sort code راجحي Bank Name [PERSON_NAME] Prev…" at bounding box center [1016, 365] width 175 height 541
copy app-section-data-types "Bank account number [FINANCIAL_ID] Sort code راجحي Bank Name [PERSON_NAME]"
click at [955, 117] on div "[FINANCIAL_ID]" at bounding box center [1016, 121] width 158 height 9
click at [956, 117] on div "[FINANCIAL_ID]" at bounding box center [1016, 121] width 158 height 9
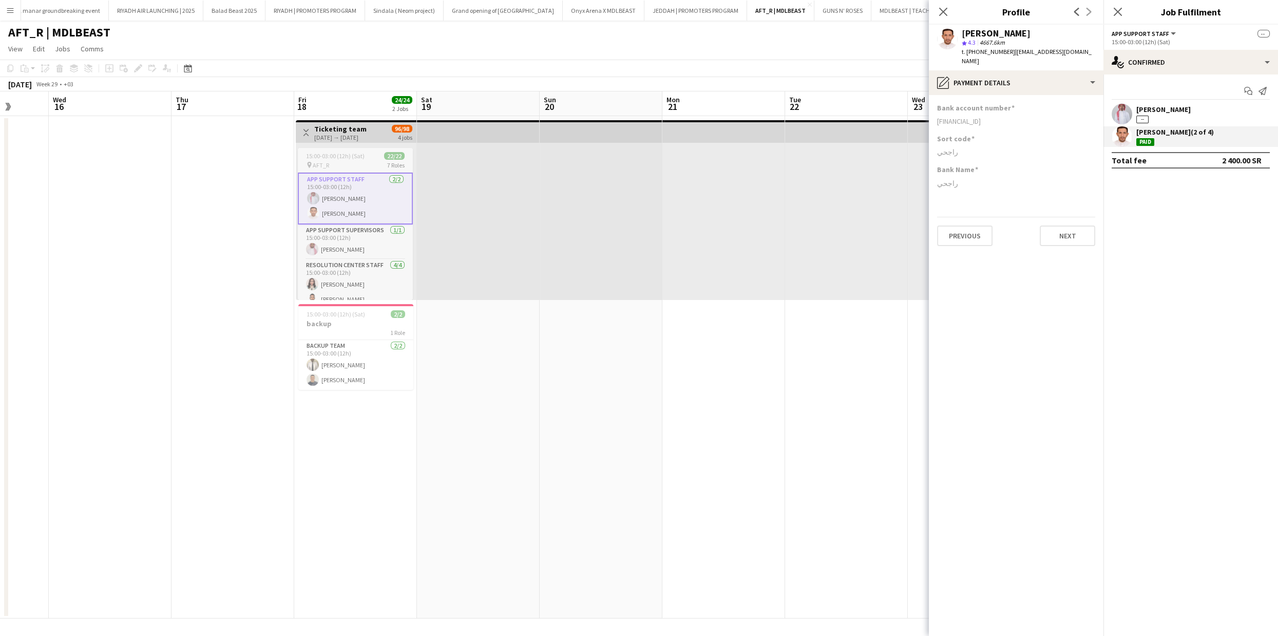
click at [956, 117] on div "[FINANCIAL_ID]" at bounding box center [1016, 121] width 158 height 9
copy div "[FINANCIAL_ID]"
click at [970, 134] on h3 "Sort code" at bounding box center [955, 138] width 37 height 9
click at [951, 117] on div "[FINANCIAL_ID]" at bounding box center [1016, 121] width 158 height 9
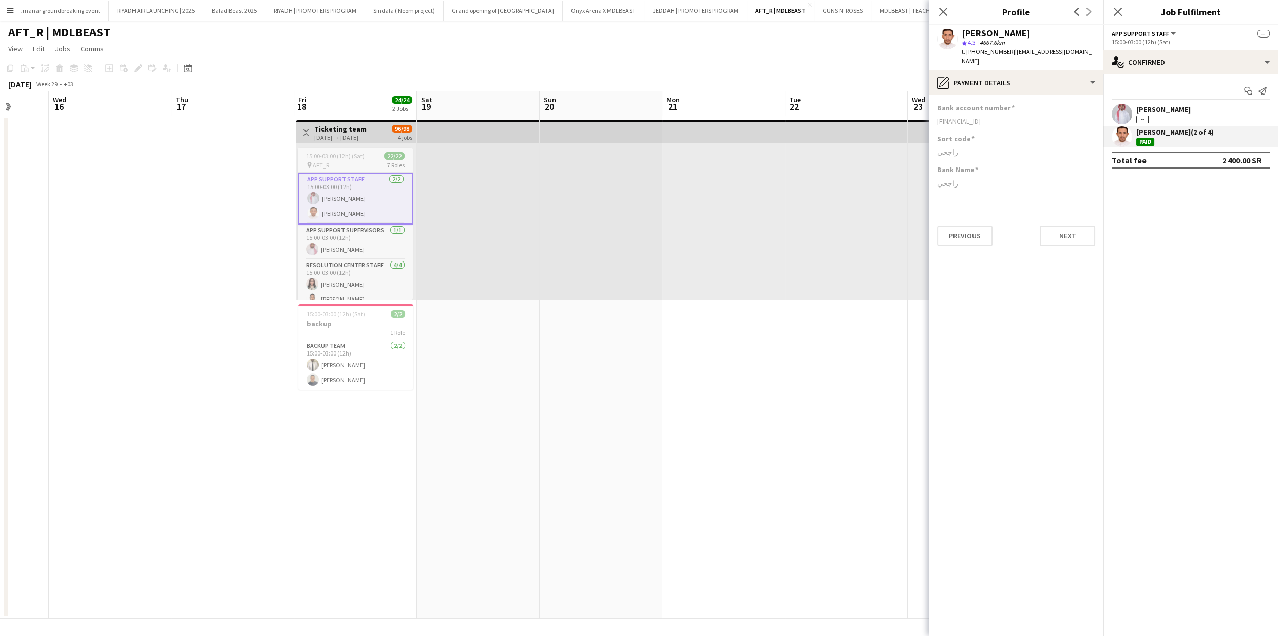
click at [951, 117] on div "[FINANCIAL_ID]" at bounding box center [1016, 121] width 158 height 9
copy div "[FINANCIAL_ID]"
click at [732, 332] on app-date-cell at bounding box center [724, 367] width 123 height 502
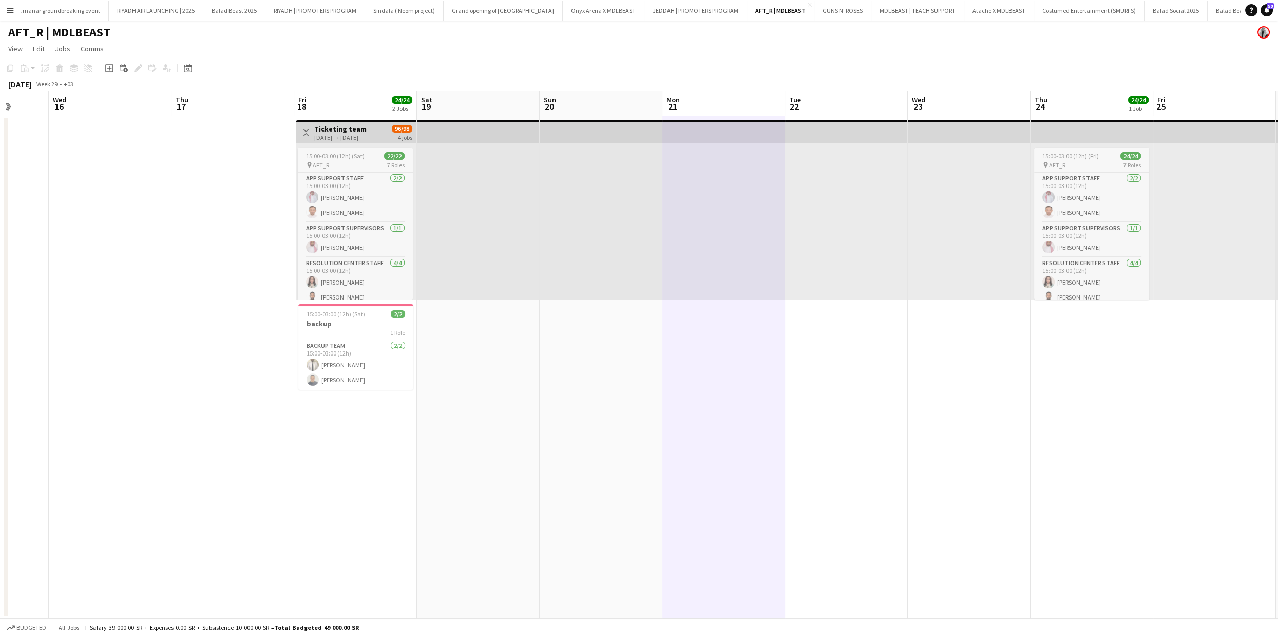
click at [12, 9] on app-icon "Menu" at bounding box center [10, 10] width 8 height 8
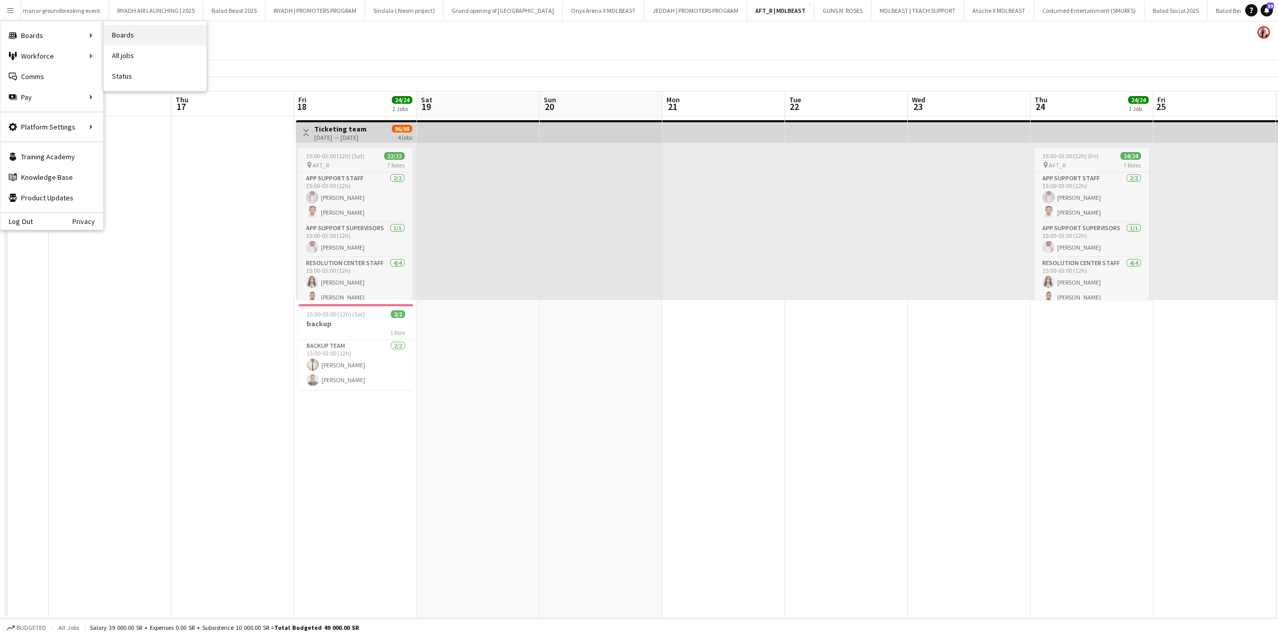
click at [171, 32] on link "Boards" at bounding box center [155, 35] width 103 height 21
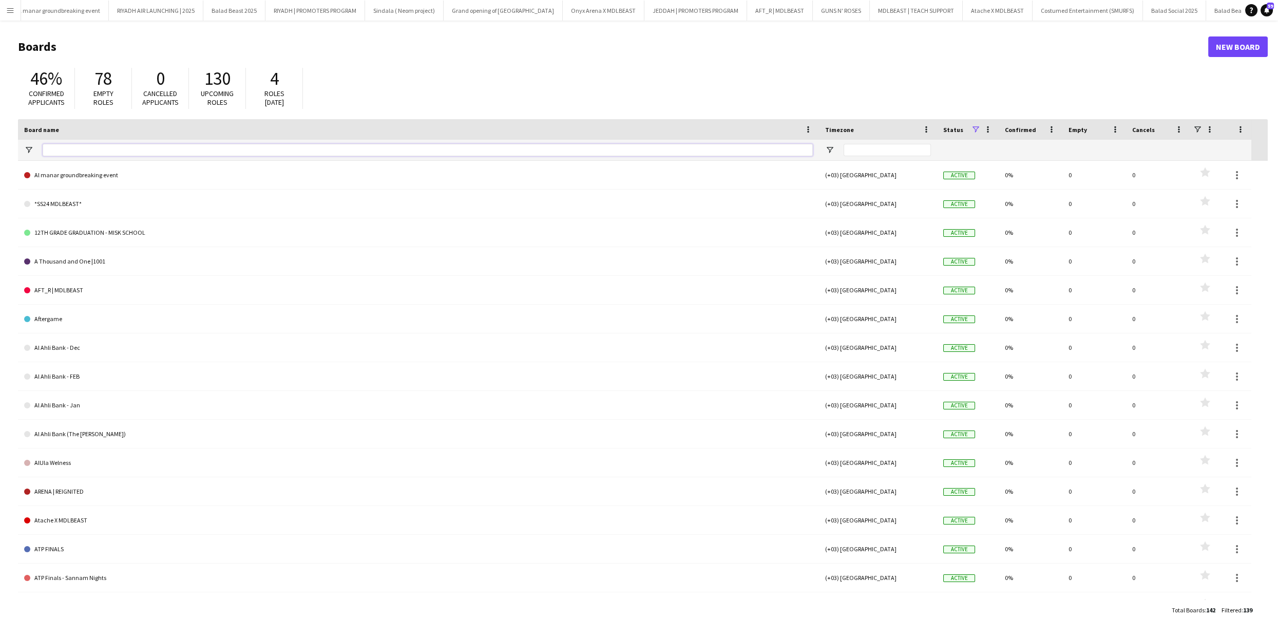
click at [80, 144] on input "Board name Filter Input" at bounding box center [428, 150] width 770 height 12
type input "********"
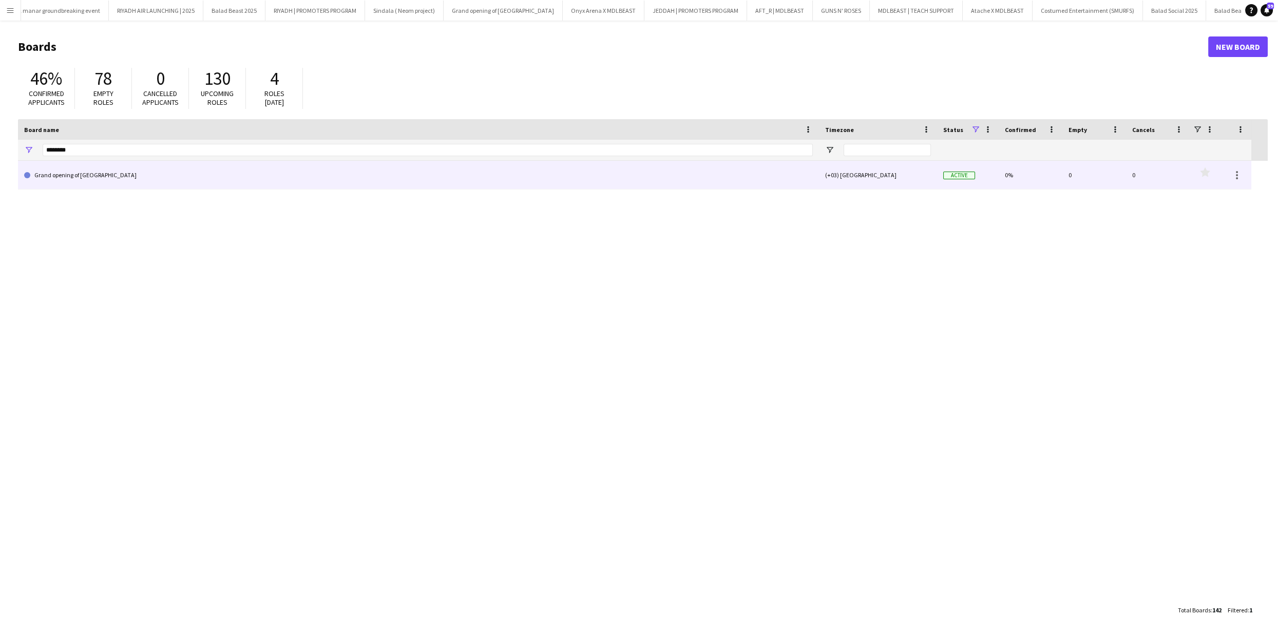
click at [92, 176] on link "Grand opening of [GEOGRAPHIC_DATA]" at bounding box center [418, 175] width 789 height 29
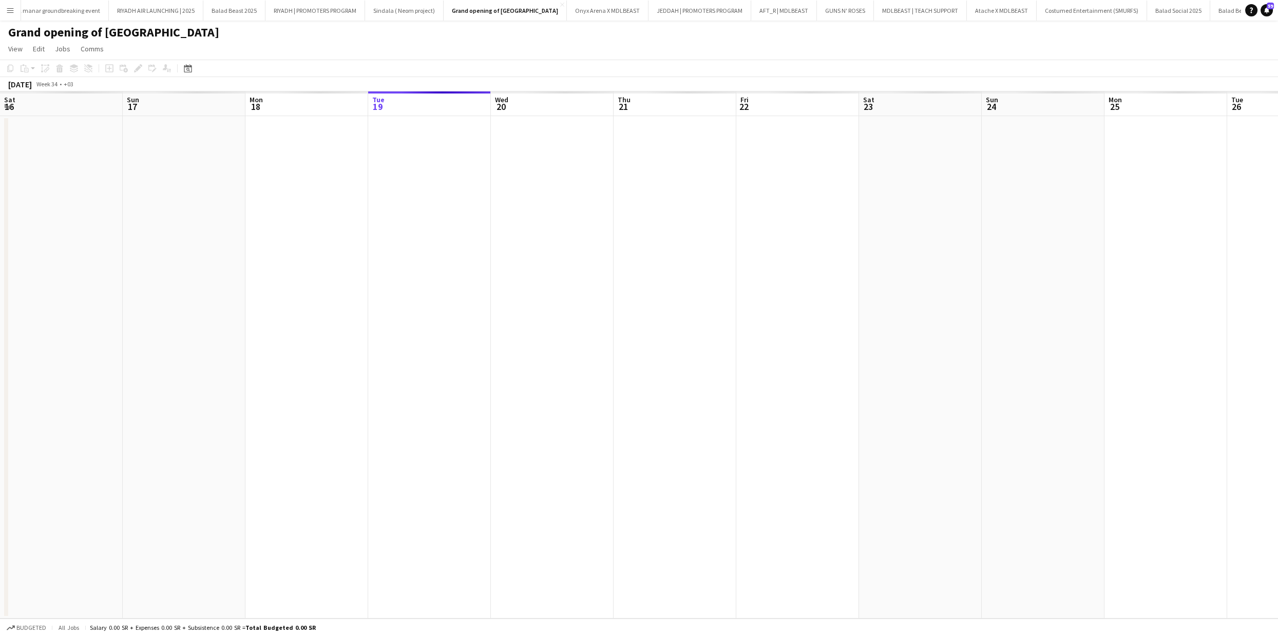
scroll to position [0, 245]
click at [188, 67] on icon "Date picker" at bounding box center [188, 68] width 8 height 8
click at [250, 103] on span "Previous month" at bounding box center [250, 103] width 21 height 21
click at [251, 103] on span "Previous month" at bounding box center [250, 103] width 21 height 21
click at [252, 103] on span "Previous month" at bounding box center [250, 103] width 21 height 21
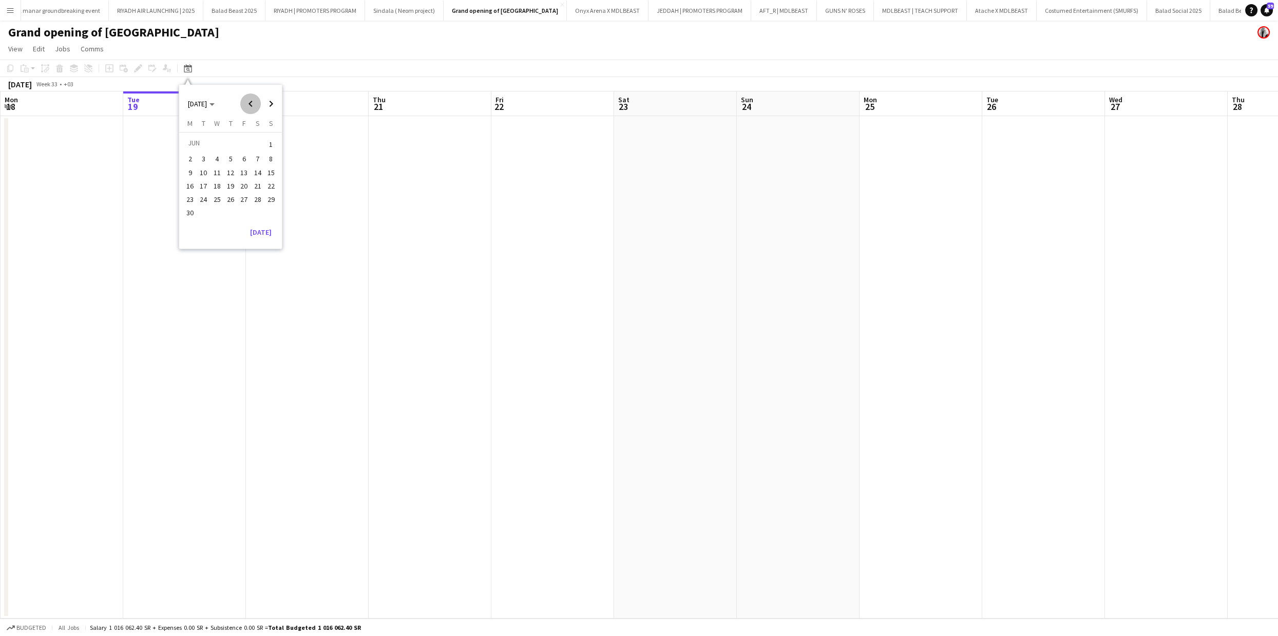
click at [252, 104] on span "Previous month" at bounding box center [250, 103] width 21 height 21
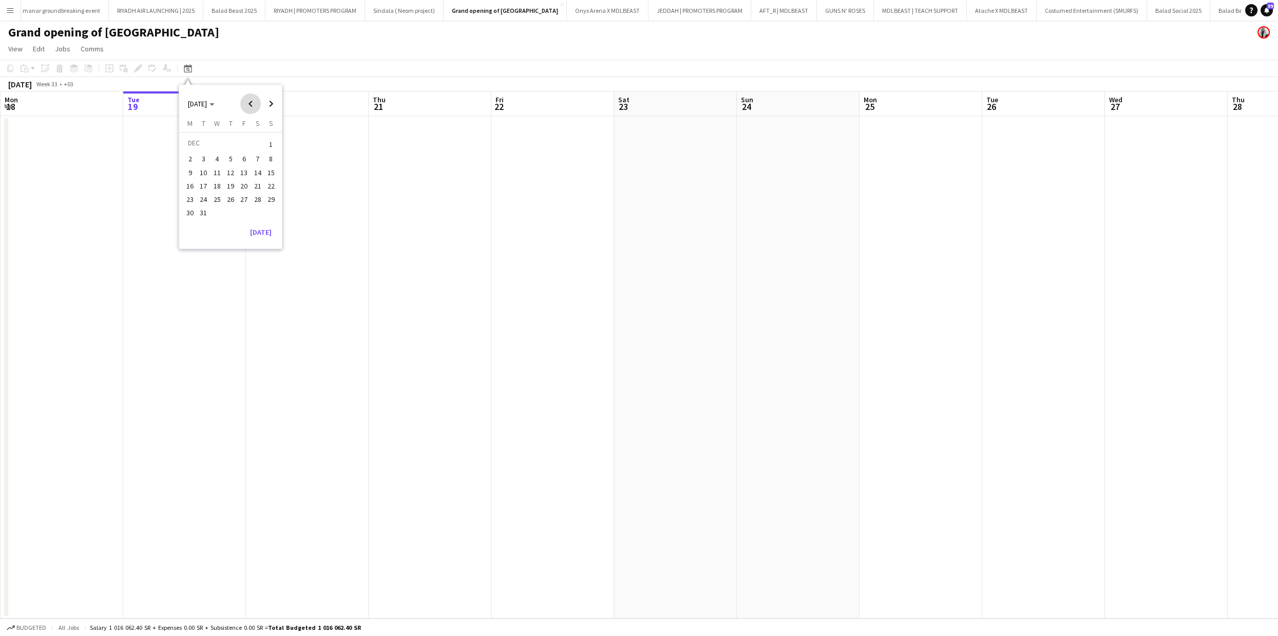
click at [252, 104] on span "Previous month" at bounding box center [250, 103] width 21 height 21
click at [273, 102] on span "Next month" at bounding box center [271, 103] width 21 height 21
click at [243, 182] on span "18" at bounding box center [244, 183] width 12 height 12
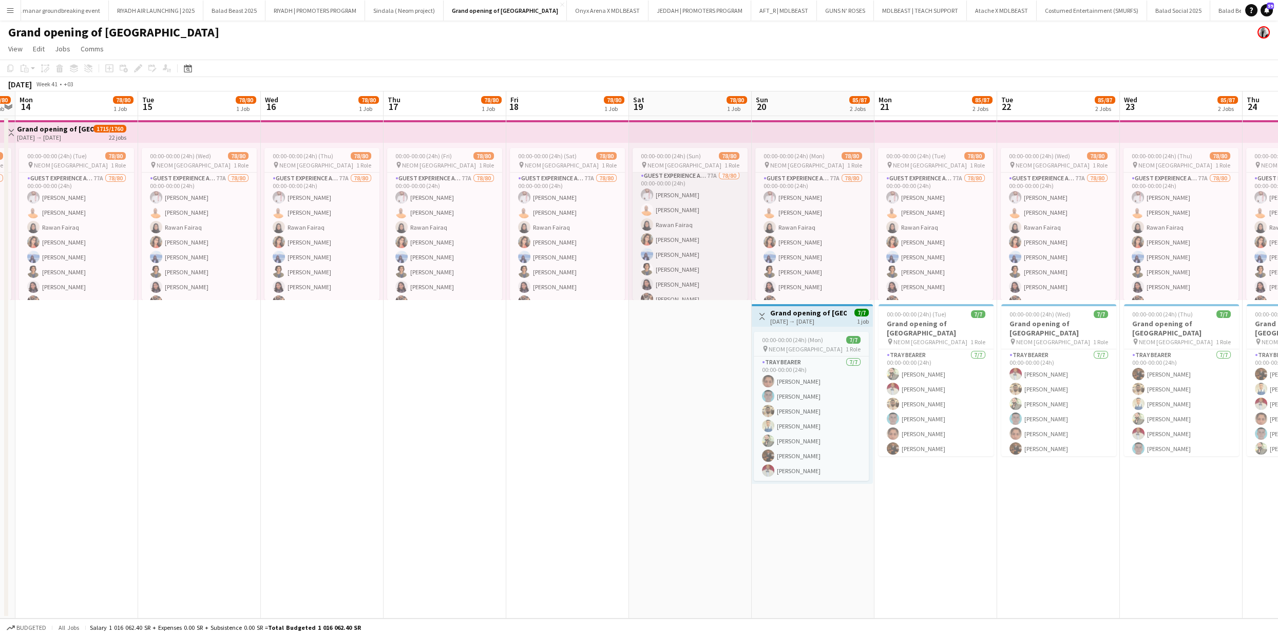
scroll to position [0, 0]
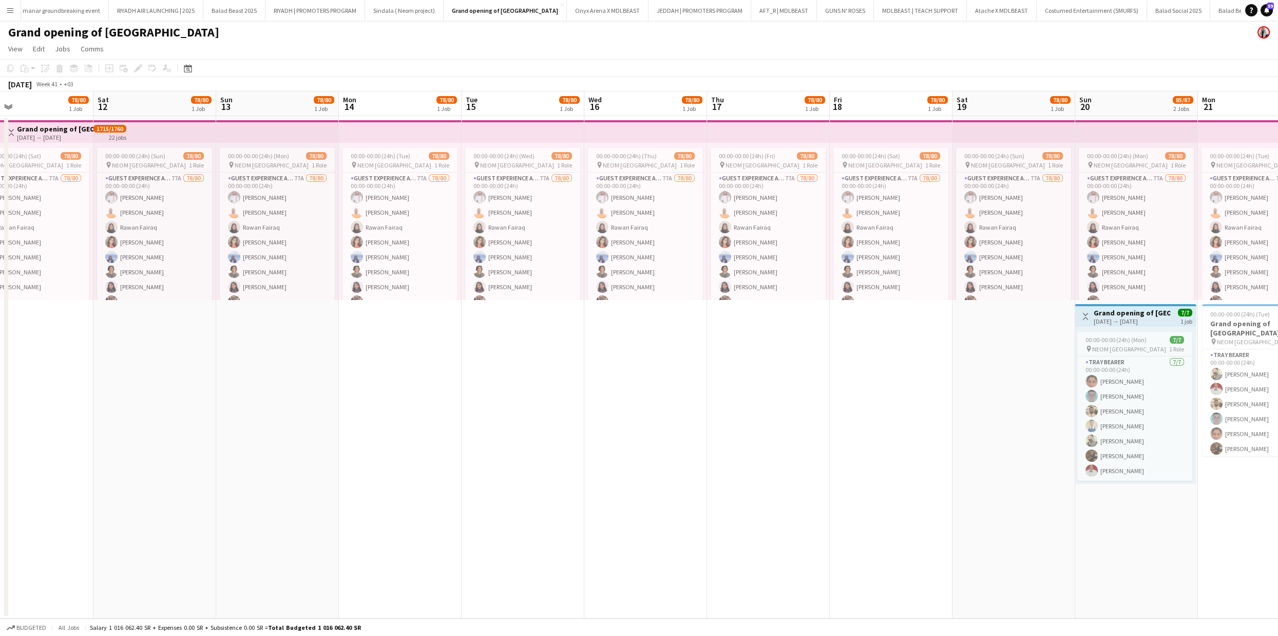
drag, startPoint x: 474, startPoint y: 250, endPoint x: 936, endPoint y: 248, distance: 462.8
click at [944, 248] on app-calendar-viewport "Wed 9 Thu 10 78/80 1 Job Fri 11 78/80 1 Job Sat 12 78/80 1 Job Sun 13 78/80 1 J…" at bounding box center [639, 354] width 1278 height 527
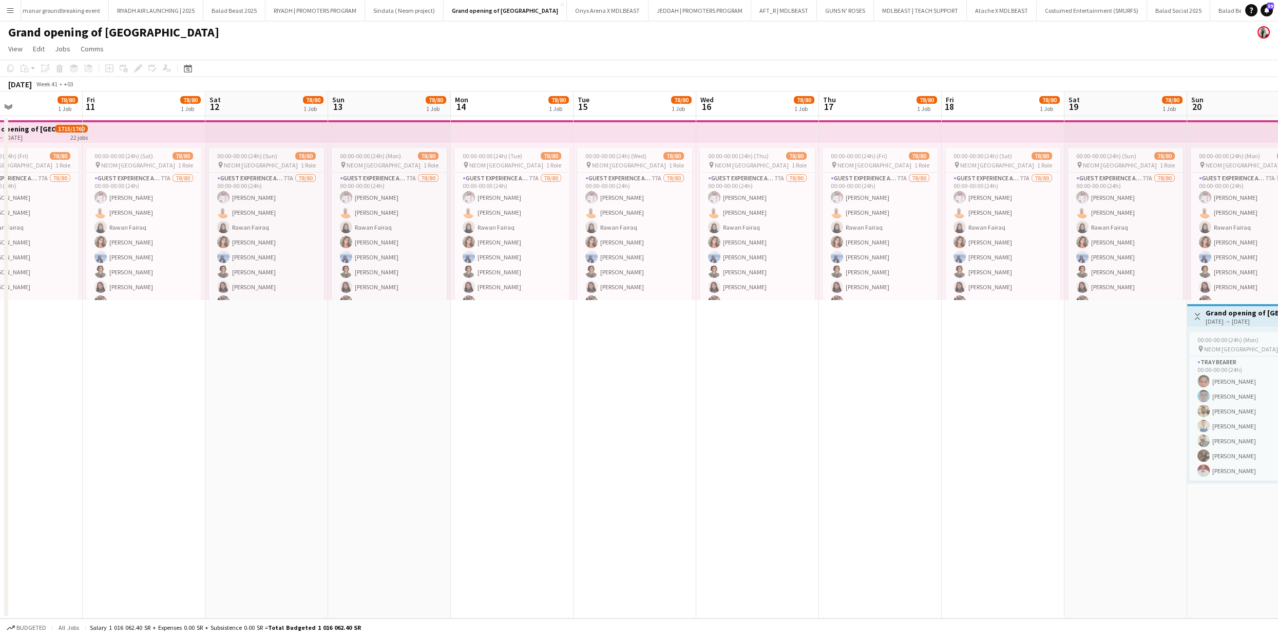
scroll to position [0, 409]
drag, startPoint x: 406, startPoint y: 258, endPoint x: 371, endPoint y: 237, distance: 40.1
click at [371, 237] on app-calendar-viewport "Mon 7 Tue 8 Wed 9 Thu 10 78/80 1 Job Fri 11 78/80 1 Job Sat 12 78/80 1 Job Sun …" at bounding box center [639, 354] width 1278 height 527
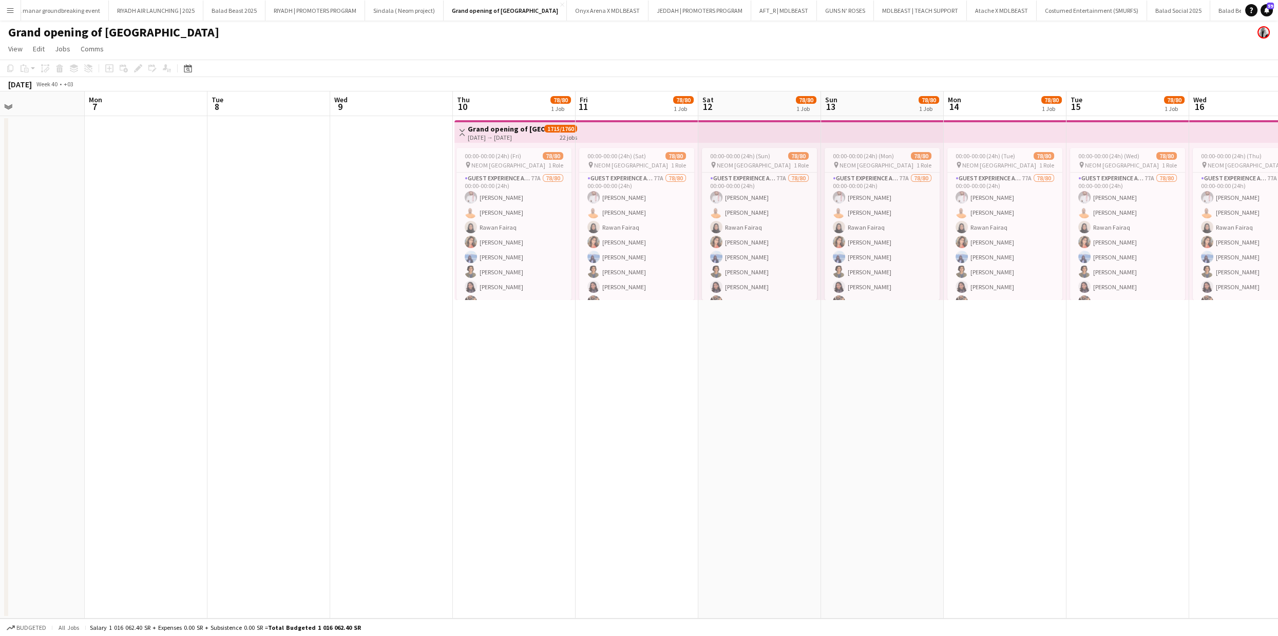
scroll to position [0, 283]
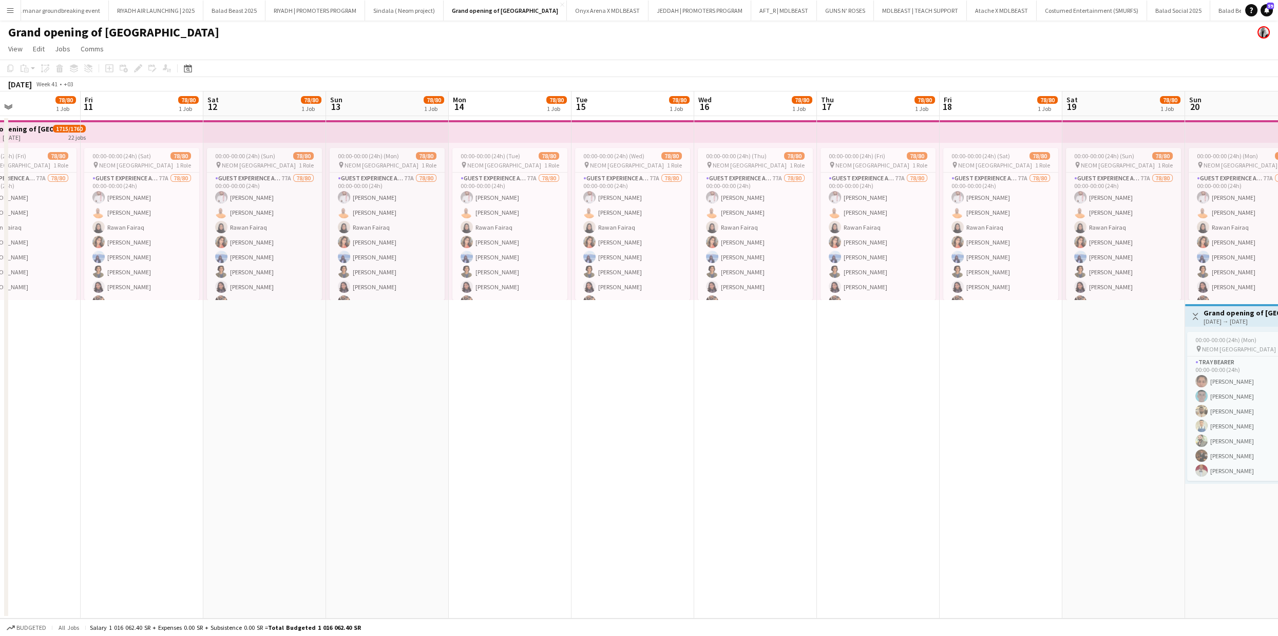
drag, startPoint x: 457, startPoint y: 383, endPoint x: 344, endPoint y: 358, distance: 116.3
click at [344, 358] on app-calendar-viewport "Tue 8 Wed 9 Thu 10 78/80 1 Job Fri 11 78/80 1 Job Sat 12 78/80 1 Job Sun 13 78/…" at bounding box center [639, 354] width 1278 height 527
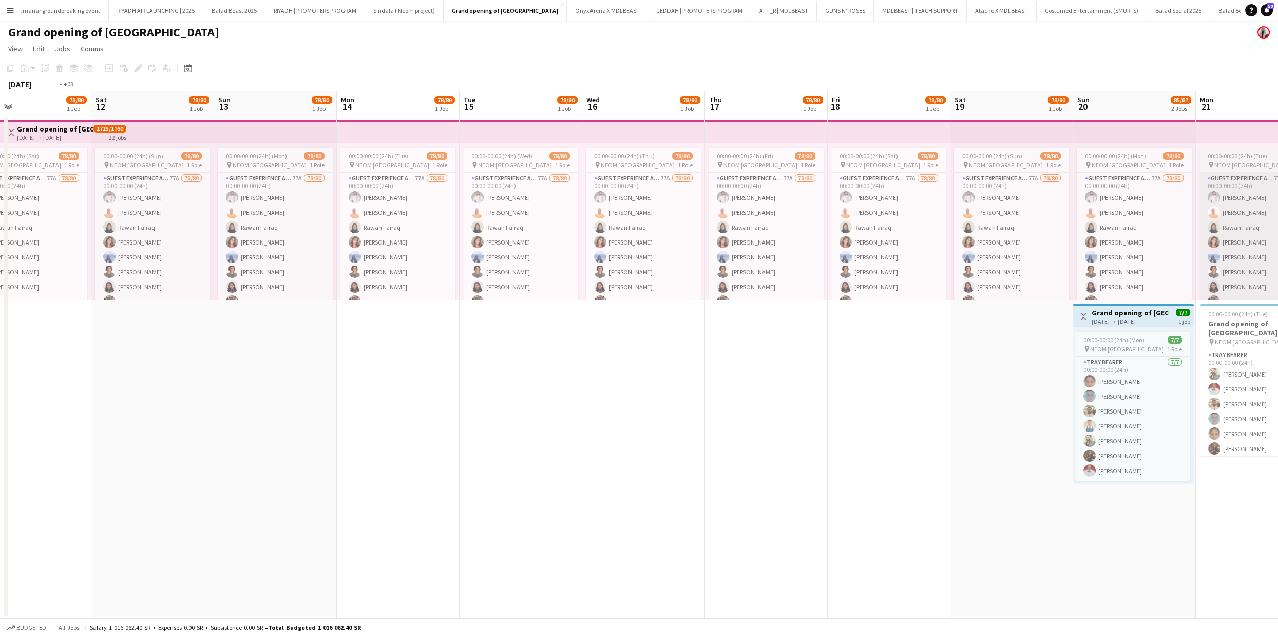
drag, startPoint x: 1190, startPoint y: 356, endPoint x: 427, endPoint y: 276, distance: 766.9
click at [330, 272] on app-calendar-viewport "Tue 8 Wed 9 Thu 10 78/80 1 Job Fri 11 78/80 1 Job Sat 12 78/80 1 Job Sun 13 78/…" at bounding box center [639, 354] width 1278 height 527
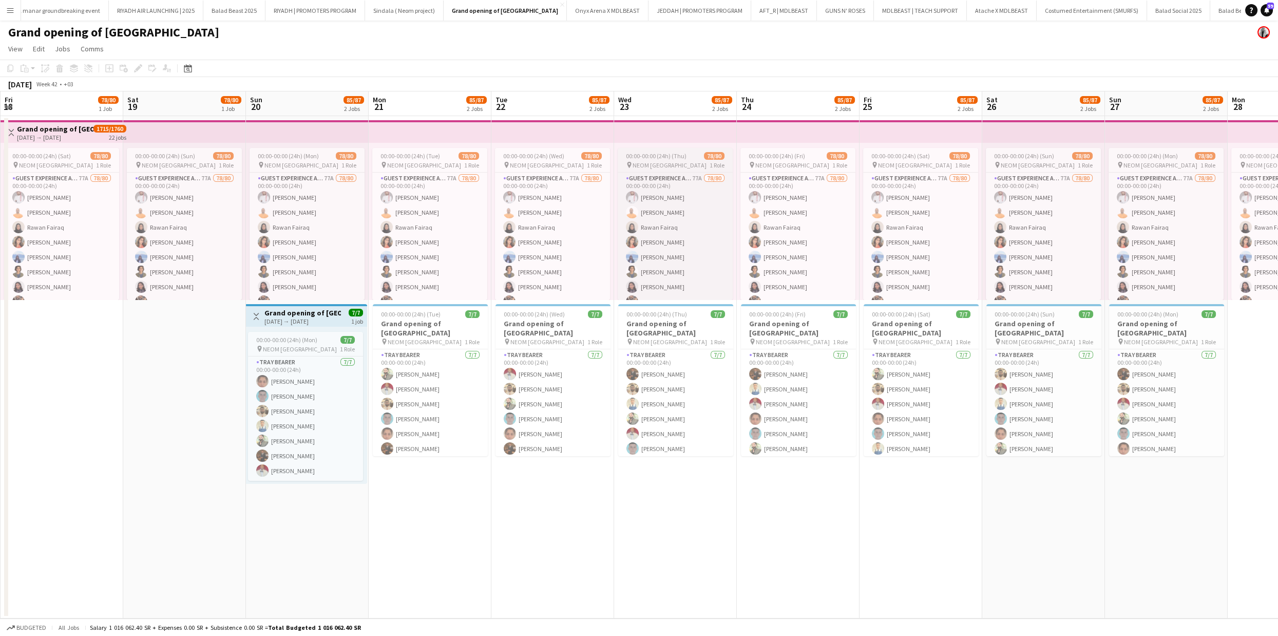
scroll to position [111, 0]
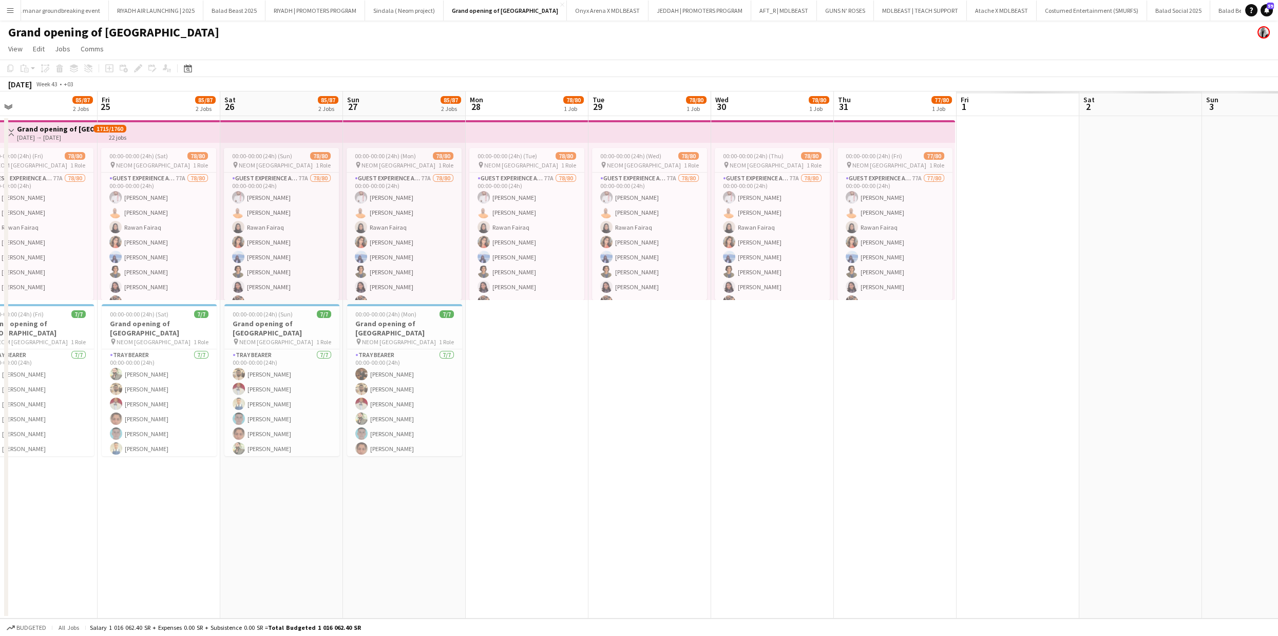
drag, startPoint x: 1078, startPoint y: 501, endPoint x: 592, endPoint y: 484, distance: 486.7
click at [437, 487] on app-calendar-viewport "Sun 20 85/87 2 Jobs Mon 21 85/87 2 Jobs Tue 22 85/87 2 Jobs Wed 23 85/87 2 Jobs…" at bounding box center [639, 354] width 1278 height 527
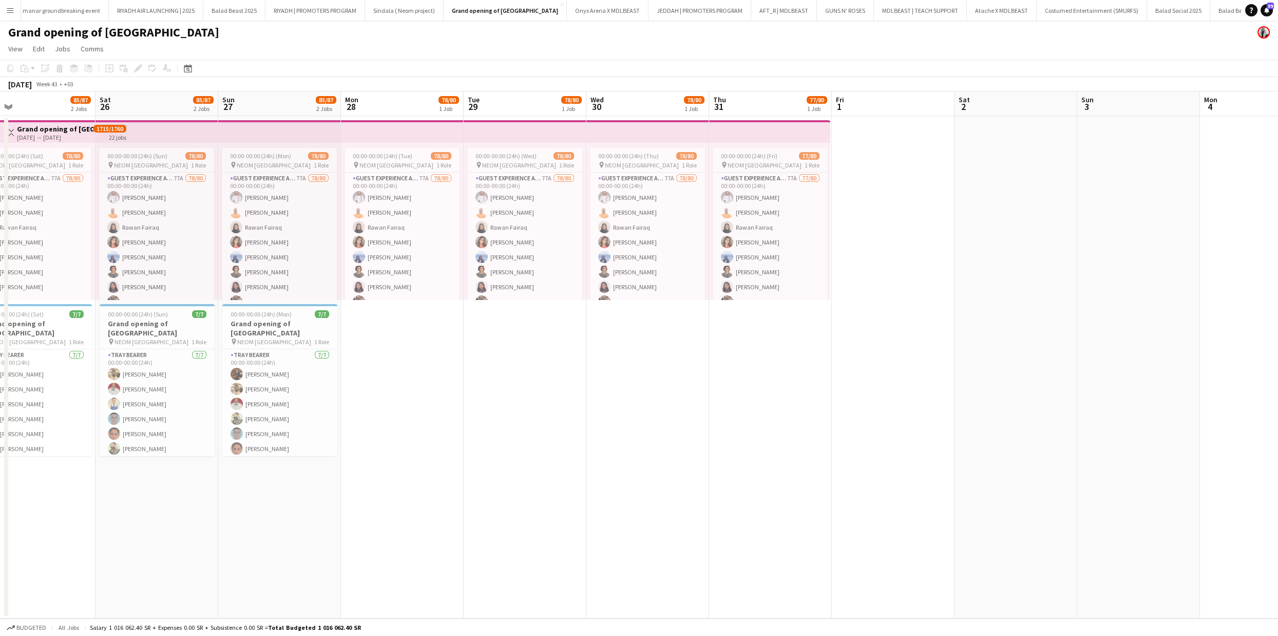
scroll to position [0, 281]
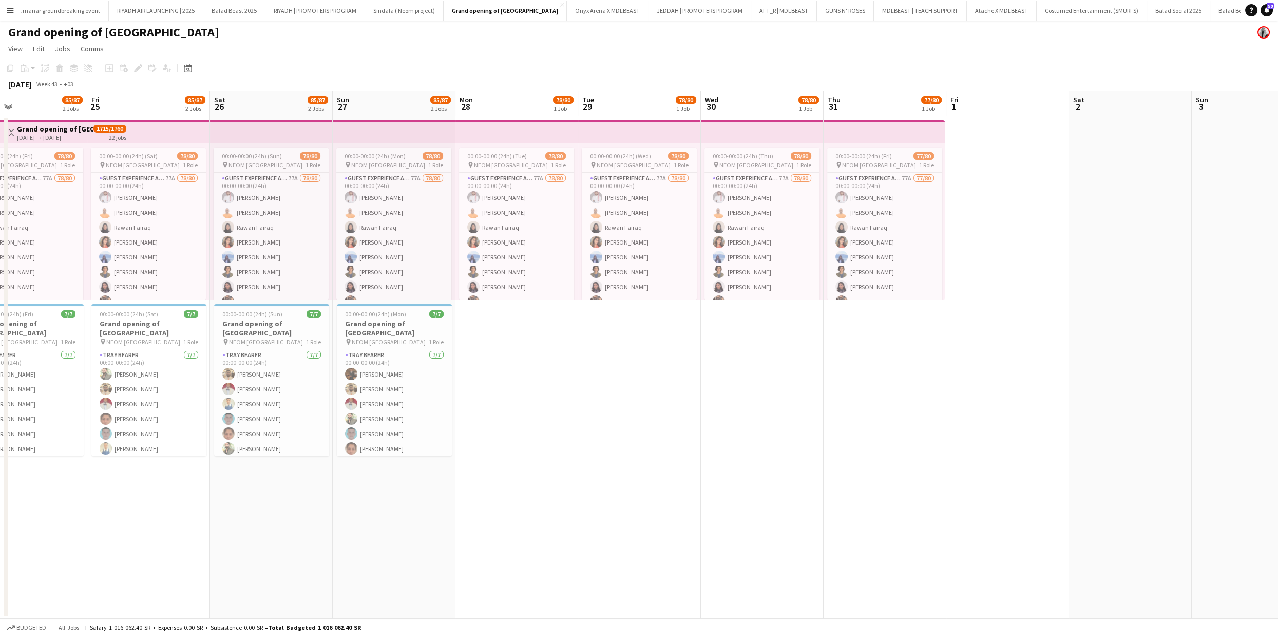
drag, startPoint x: 935, startPoint y: 440, endPoint x: 897, endPoint y: 437, distance: 37.6
click at [897, 437] on app-calendar-viewport "Tue 22 85/87 2 Jobs Wed 23 85/87 2 Jobs Thu 24 85/87 2 Jobs Fri 25 85/87 2 Jobs…" at bounding box center [639, 354] width 1278 height 527
click at [15, 14] on button "Menu" at bounding box center [10, 10] width 21 height 21
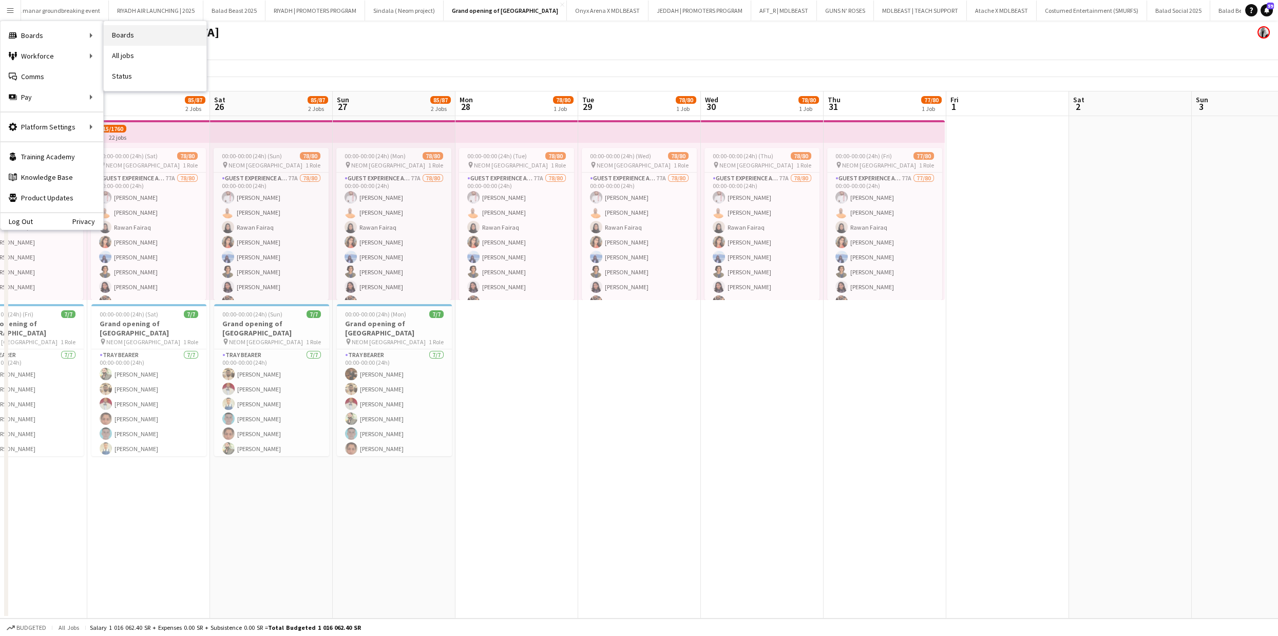
click at [171, 33] on link "Boards" at bounding box center [155, 35] width 103 height 21
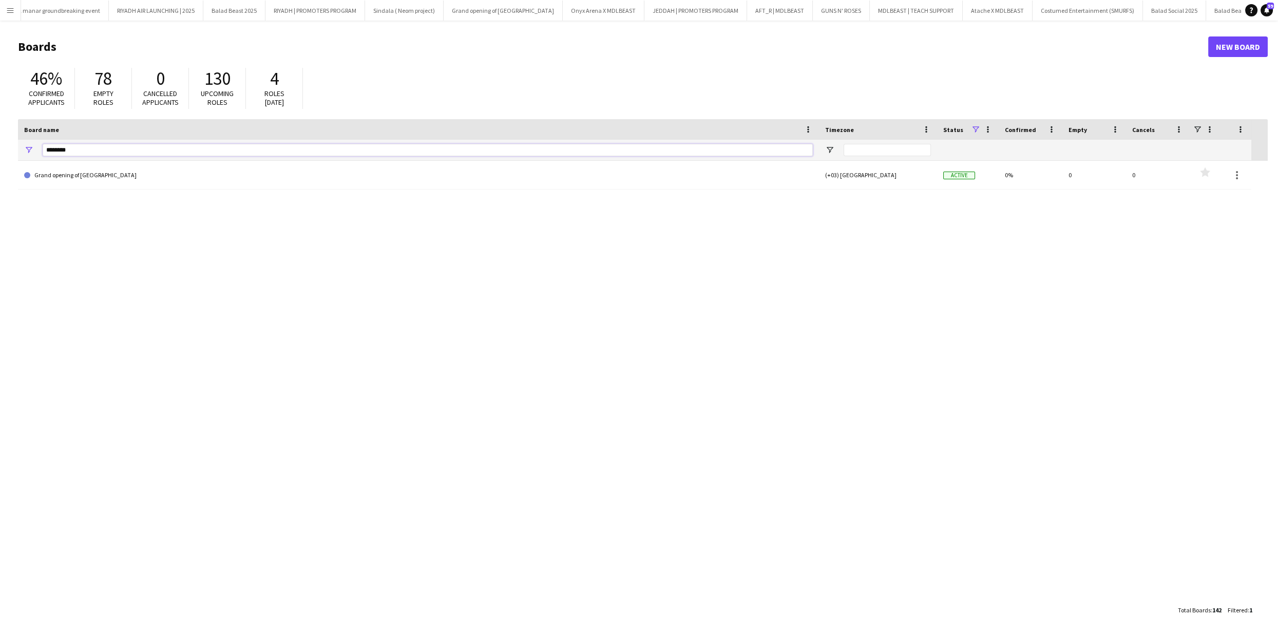
click at [80, 155] on input "********" at bounding box center [428, 150] width 770 height 12
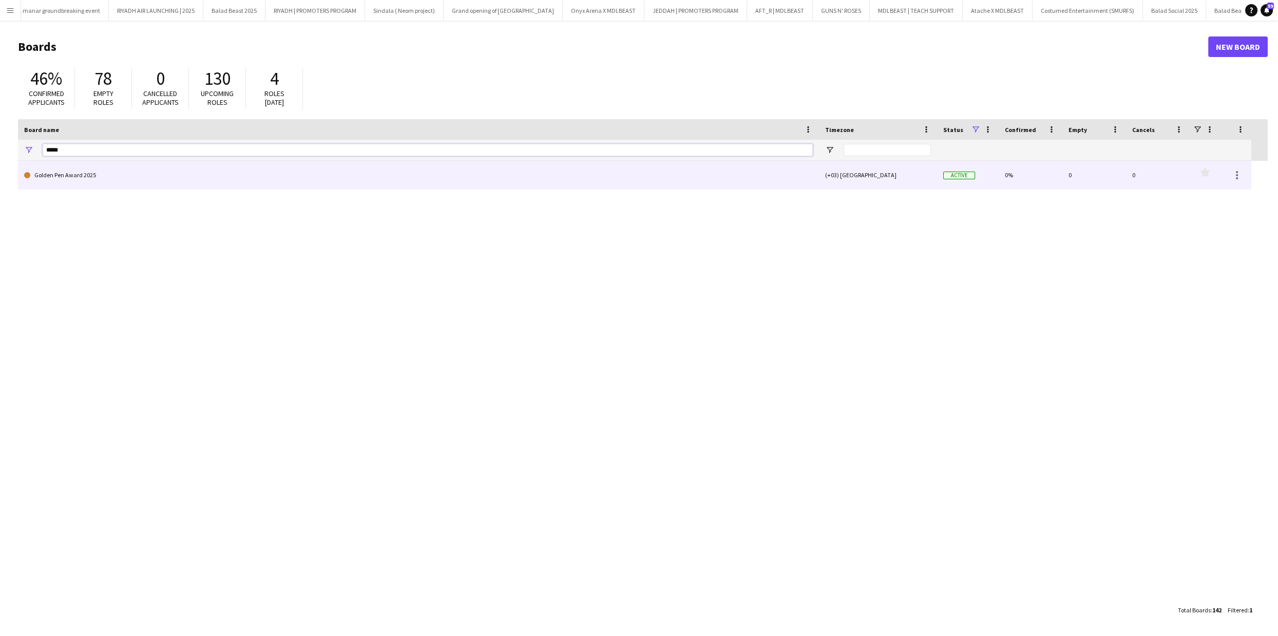
type input "*****"
click at [65, 177] on link "Golden Pen Award 2025" at bounding box center [418, 175] width 789 height 29
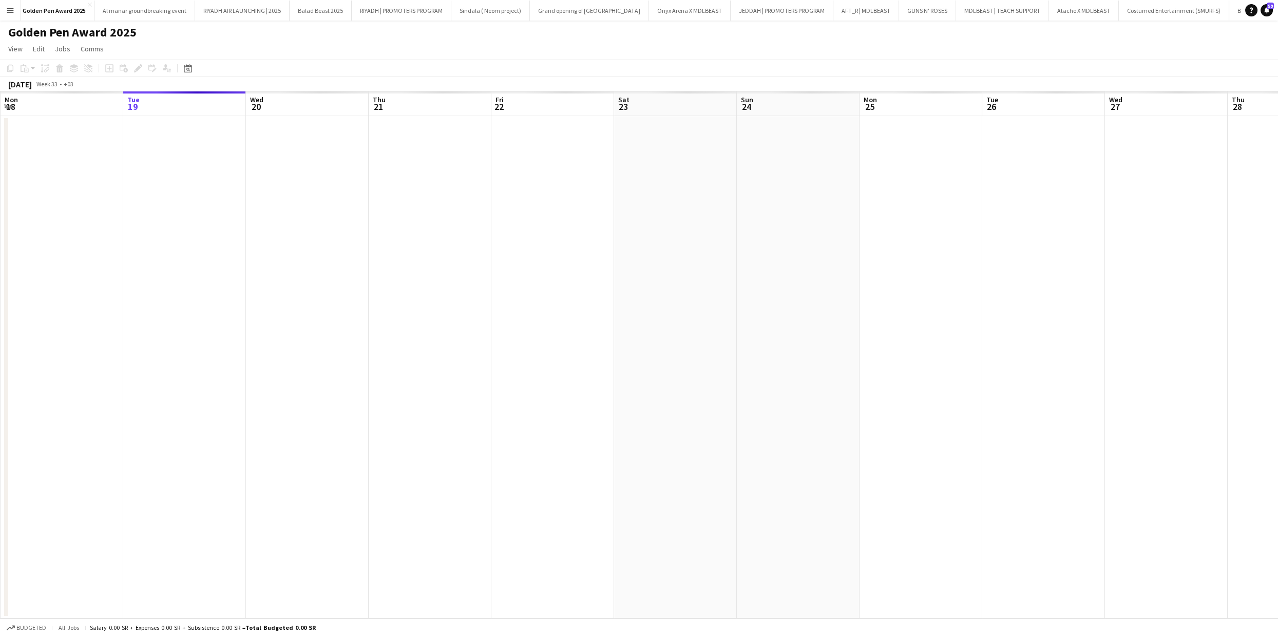
scroll to position [0, 140]
click at [18, 208] on app-date-cell at bounding box center [62, 367] width 123 height 502
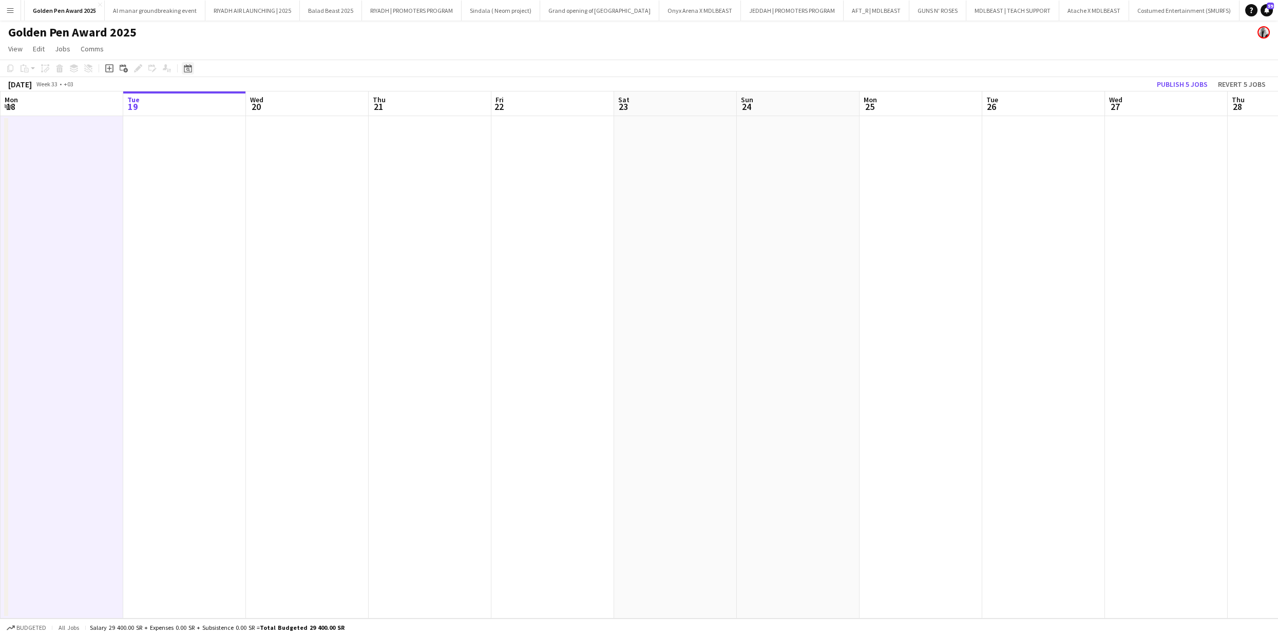
click at [191, 68] on icon at bounding box center [188, 68] width 8 height 8
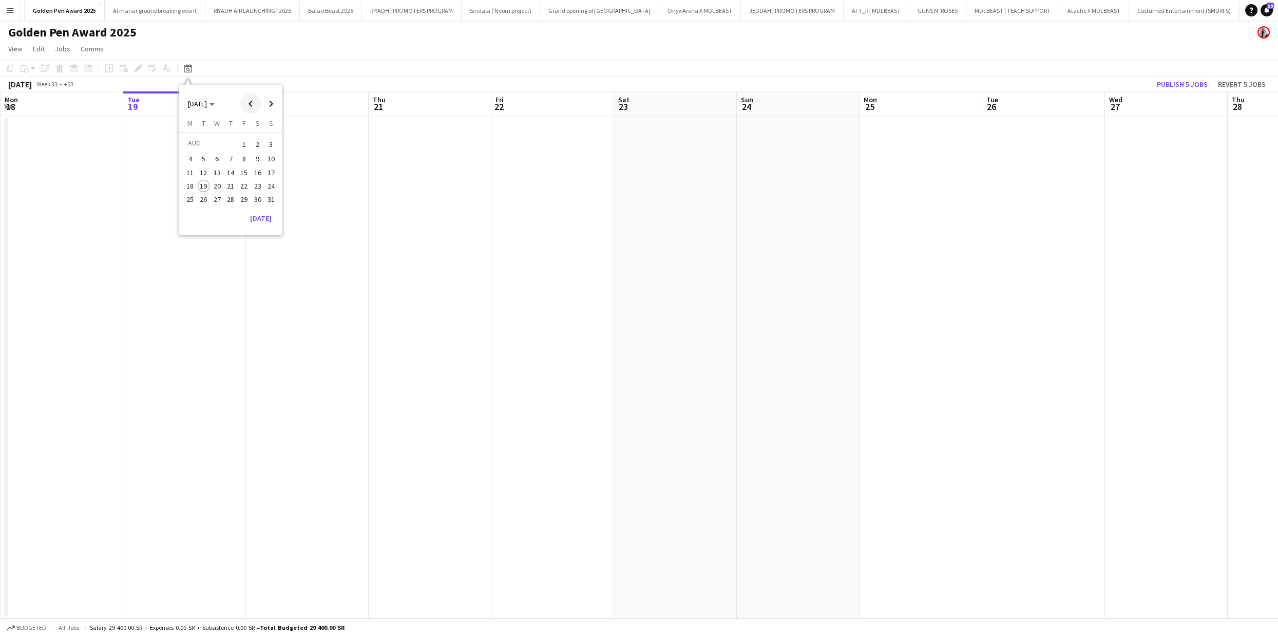
click at [251, 103] on span "Previous month" at bounding box center [250, 103] width 21 height 21
click at [217, 175] on span "11" at bounding box center [217, 172] width 12 height 12
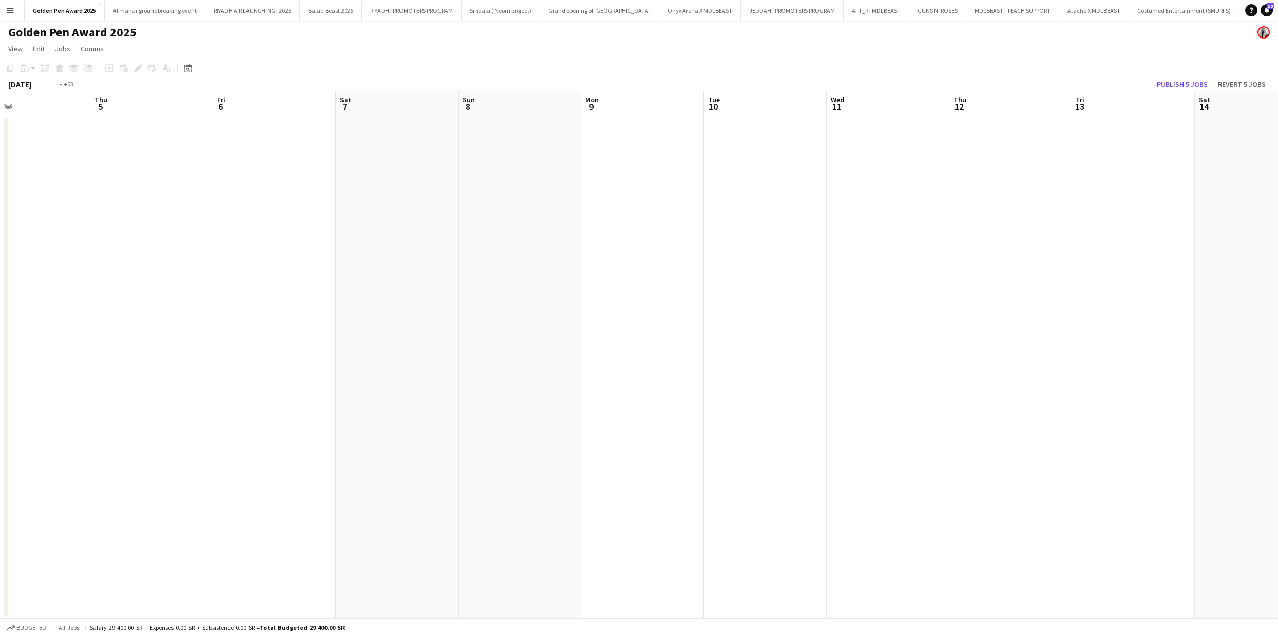
drag, startPoint x: 487, startPoint y: 217, endPoint x: 1132, endPoint y: 159, distance: 646.7
click at [1095, 162] on app-calendar-viewport "Mon 2 Tue 3 Wed 4 Thu 5 Fri 6 Sat 7 Sun 8 Mon 9 Tue 10 Wed 11 Thu 12 Fri 13 Sat…" at bounding box center [639, 354] width 1278 height 527
drag, startPoint x: 390, startPoint y: 220, endPoint x: 1169, endPoint y: 178, distance: 780.3
click at [1278, 175] on app-calendar-viewport "Thu 29 Fri 30 Sat 31 Sun 1 Mon 2 Tue 3 Wed 4 Thu 5 Fri 6 Sat 7 Sun 8 Mon 9 Tue …" at bounding box center [639, 354] width 1278 height 527
click at [1278, 191] on app-calendar-viewport "Thu 22 Fri 23 Sat 24 Sun 25 Mon 26 Tue 27 Wed 28 Thu 29 Fri 30 Sat 31 Sun 1 Mon…" at bounding box center [639, 354] width 1278 height 527
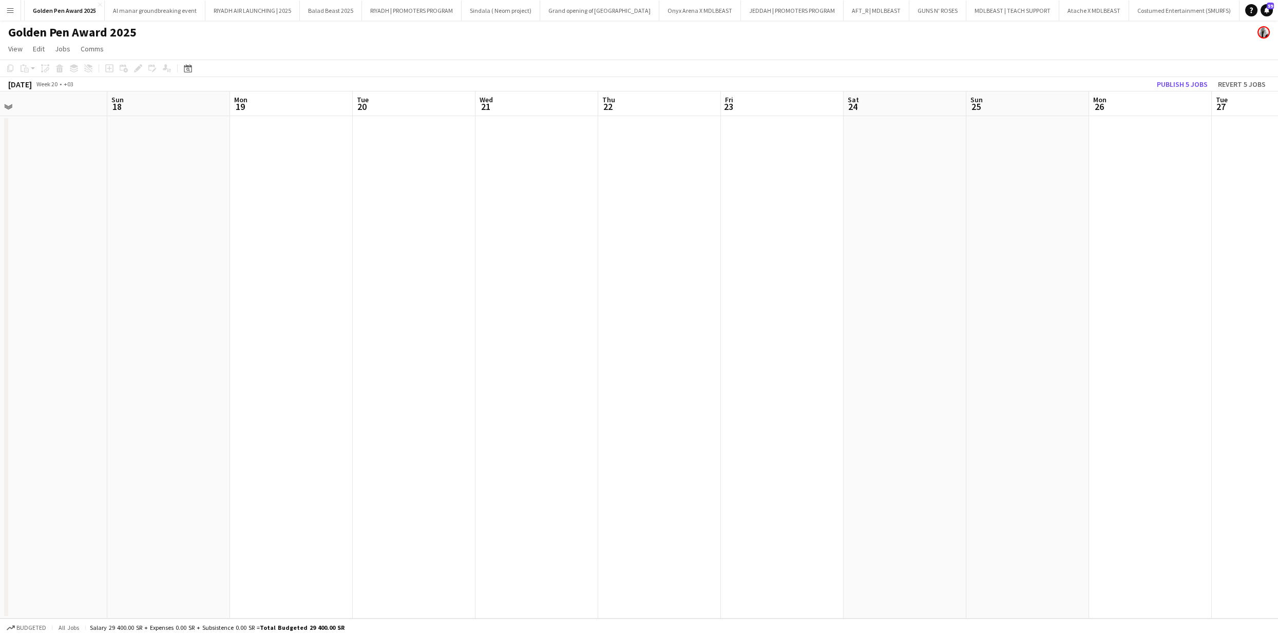
drag, startPoint x: 1156, startPoint y: 233, endPoint x: 578, endPoint y: 278, distance: 579.0
click at [1278, 215] on app-calendar-viewport "Fri 16 Sat 17 Sun 18 Mon 19 Tue 20 Wed 21 Thu 22 Fri 23 Sat 24 Sun 25 Mon 26 Tu…" at bounding box center [639, 354] width 1278 height 527
drag, startPoint x: 1131, startPoint y: 255, endPoint x: 1113, endPoint y: 250, distance: 19.2
click at [1272, 249] on app-calendar-viewport "Mon 12 Tue 13 Wed 14 Thu 15 Fri 16 Sat 17 Sun 18 Mon 19 Tue 20 Wed 21 Thu 22 Fr…" at bounding box center [639, 354] width 1278 height 527
drag, startPoint x: 1128, startPoint y: 253, endPoint x: 1134, endPoint y: 255, distance: 6.5
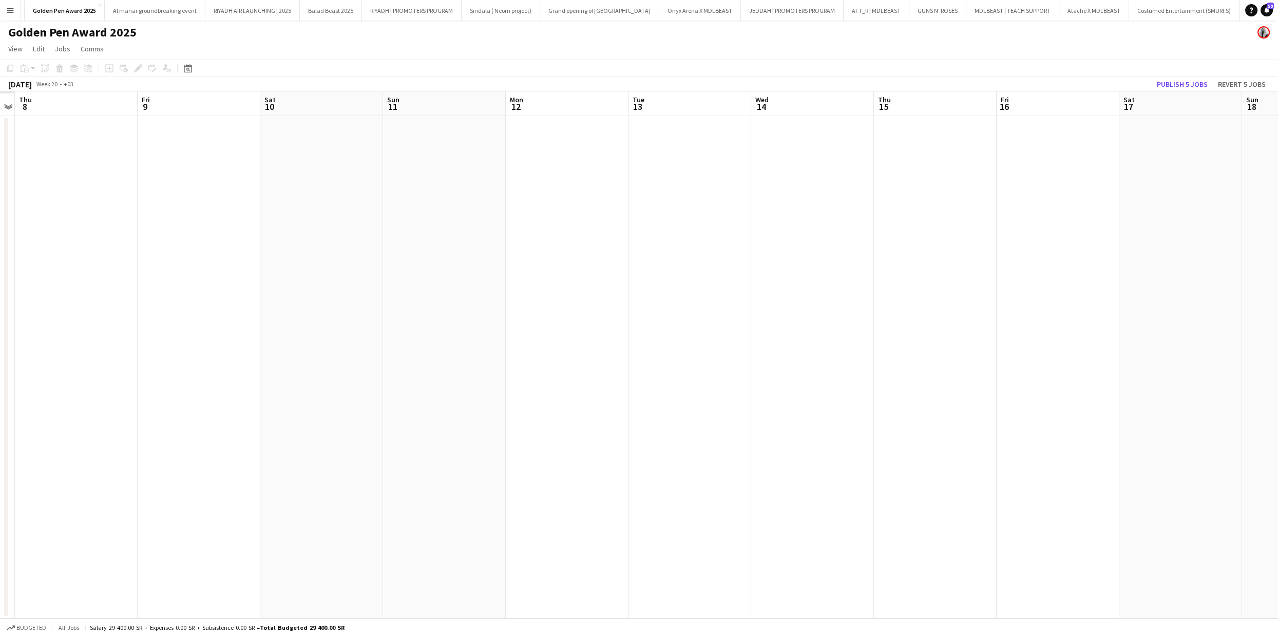
click at [1149, 252] on app-calendar-viewport "Mon 5 Tue 6 Wed 7 Thu 8 Fri 9 Sat 10 Sun 11 Mon 12 Tue 13 Wed 14 Thu 15 Fri 16 …" at bounding box center [639, 354] width 1278 height 527
drag, startPoint x: 315, startPoint y: 316, endPoint x: 1278, endPoint y: 252, distance: 965.2
click at [1278, 252] on app-calendar-viewport "Tue 29 Wed 30 Thu 1 Fri 2 Sat 3 Sun 4 Mon 5 Tue 6 Wed 7 Thu 8 Fri 9 Sat 10 Sun …" at bounding box center [639, 354] width 1278 height 527
drag, startPoint x: 572, startPoint y: 251, endPoint x: 1187, endPoint y: 191, distance: 618.8
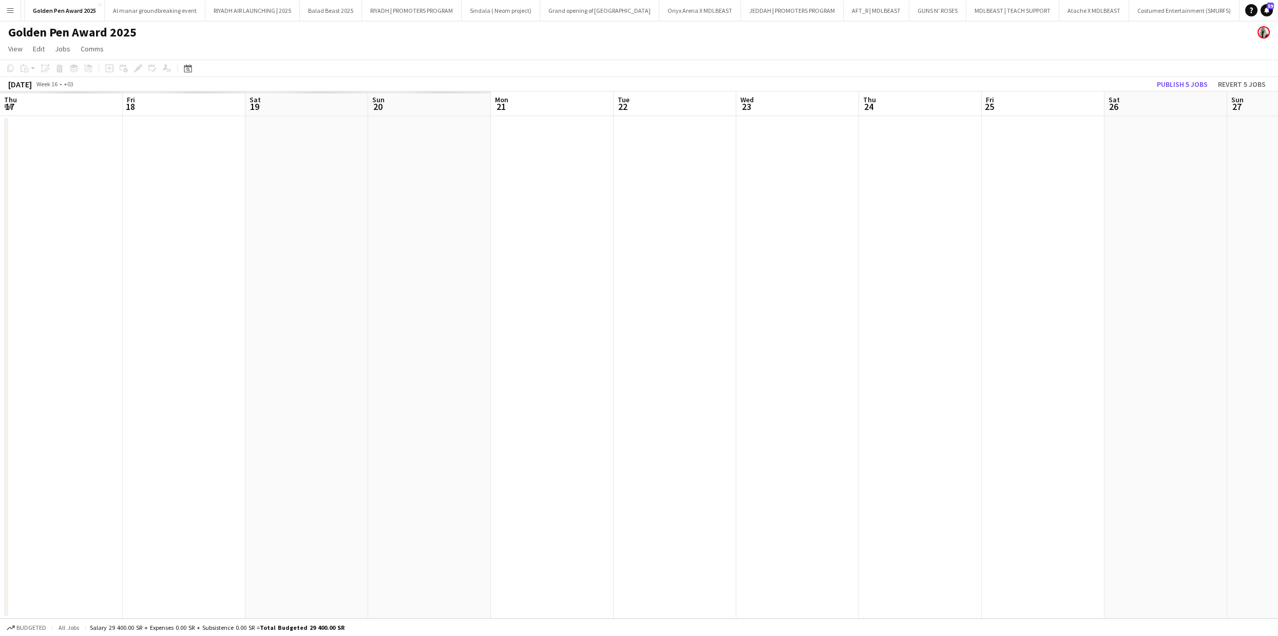
click at [1278, 183] on app-calendar-viewport "Thu 17 Fri 18 Sat 19 Sun 20 Mon 21 Tue 22 Wed 23 Thu 24 Fri 25 Sat 26 Sun 27 Mo…" at bounding box center [639, 354] width 1278 height 527
drag, startPoint x: 673, startPoint y: 216, endPoint x: 1031, endPoint y: 168, distance: 361.2
click at [1278, 160] on app-calendar-viewport "Fri 11 Sat 12 Sun 13 Mon 14 Tue 15 Wed 16 Thu 17 Fri 18 Sat 19 Sun 20 Mon 21 Tu…" at bounding box center [639, 354] width 1278 height 527
drag, startPoint x: 1160, startPoint y: 211, endPoint x: 422, endPoint y: 258, distance: 739.1
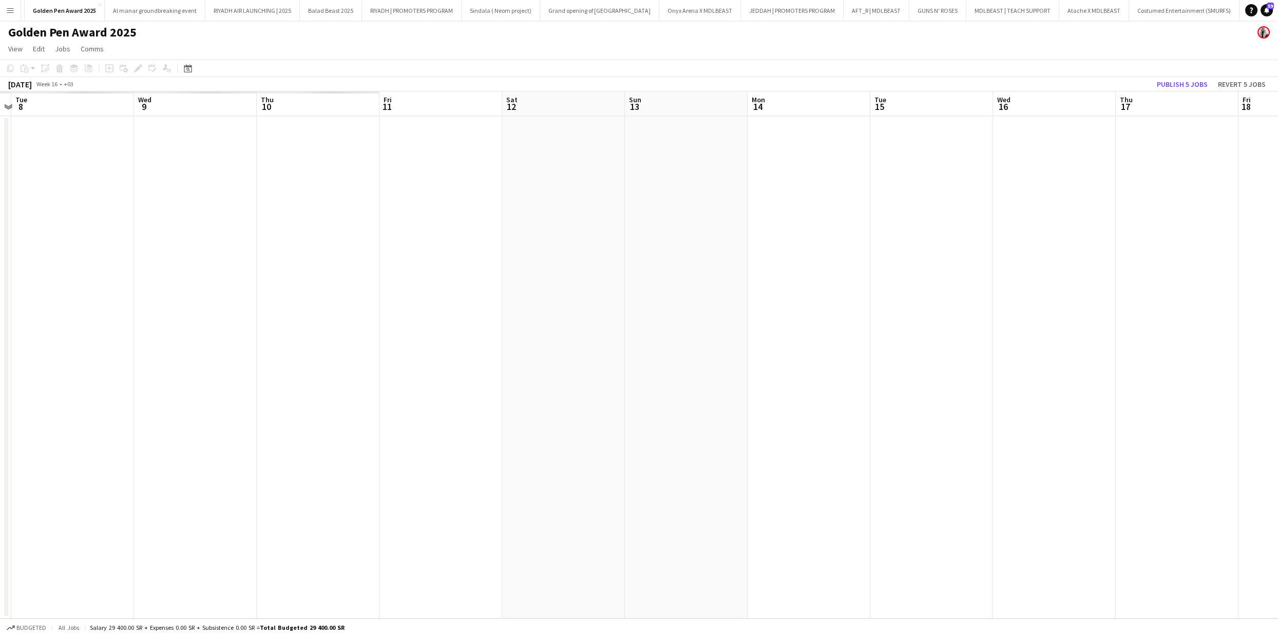
click at [1261, 209] on app-calendar-viewport "Sat 5 Sun 6 Mon 7 Tue 8 Wed 9 Thu 10 Fri 11 Sat 12 Sun 13 Mon 14 Tue 15 Wed 16 …" at bounding box center [639, 354] width 1278 height 527
drag, startPoint x: 697, startPoint y: 272, endPoint x: 1214, endPoint y: 257, distance: 516.9
click at [1275, 262] on app-calendar-viewport "Sun 30 Mon 31 Tue 1 Wed 2 Thu 3 Fri 4 Sat 5 Sun 6 Mon 7 Tue 8 Wed 9 Thu 10 Fri …" at bounding box center [639, 354] width 1278 height 527
click at [967, 250] on app-calendar-viewport "Mon 24 Tue 25 Wed 26 Thu 27 Fri 28 Sat 29 Sun 30 Mon 31 Tue 1 Wed 2 Thu 3 Fri 4…" at bounding box center [639, 354] width 1278 height 527
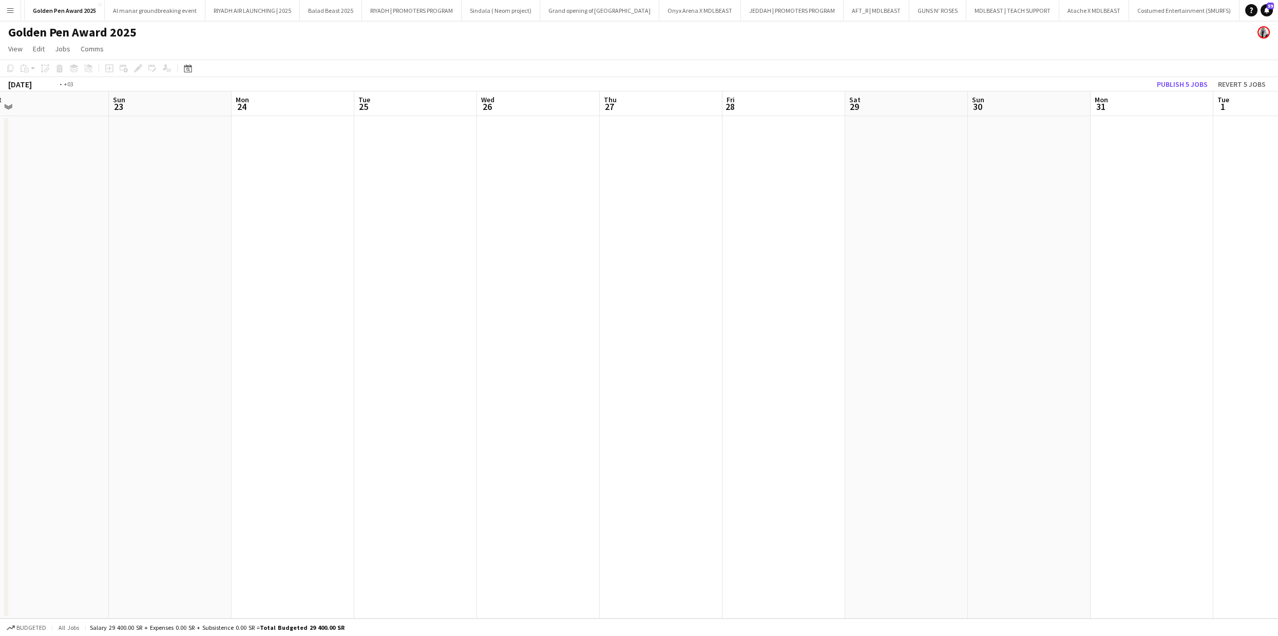
drag, startPoint x: 425, startPoint y: 261, endPoint x: 705, endPoint y: 262, distance: 280.4
click at [1101, 263] on app-calendar-viewport "Thu 20 Fri 21 Sat 22 Sun 23 Mon 24 Tue 25 Wed 26 Thu 27 Fri 28 Sat 29 Sun 30 Mo…" at bounding box center [639, 354] width 1278 height 527
drag, startPoint x: 705, startPoint y: 262, endPoint x: 911, endPoint y: 274, distance: 205.8
click at [923, 272] on app-calendar-viewport "Fri 14 Sat 15 Sun 16 Mon 17 Tue 18 Wed 19 Thu 20 Fri 21 Sat 22 Sun 23 Mon 24 Tu…" at bounding box center [639, 354] width 1278 height 527
drag, startPoint x: 336, startPoint y: 288, endPoint x: 939, endPoint y: 273, distance: 603.2
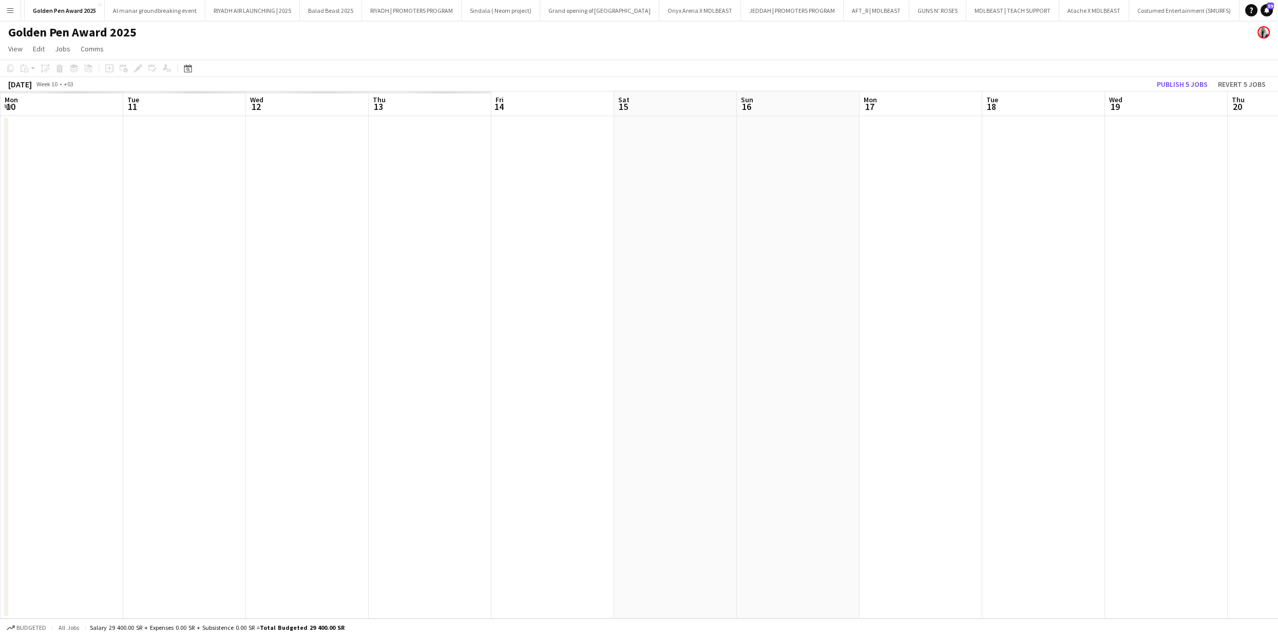
click at [1108, 271] on app-calendar-viewport "Sat 8 Sun 9 Mon 10 Tue 11 Wed 12 Thu 13 Fri 14 Sat 15 Sun 16 Mon 17 Tue 18 Wed …" at bounding box center [639, 354] width 1278 height 527
drag, startPoint x: 1003, startPoint y: 252, endPoint x: 1013, endPoint y: 229, distance: 25.8
click at [1278, 214] on app-calendar-viewport "Fri 28 Sat 1 Sun 2 Mon 3 Tue 4 Wed 5 Thu 6 Fri 7 Sat 8 Sun 9 Mon 10 Tue 11 Wed …" at bounding box center [639, 354] width 1278 height 527
drag, startPoint x: 916, startPoint y: 235, endPoint x: 830, endPoint y: 273, distance: 94.3
click at [1225, 232] on app-calendar-viewport "Tue 18 Wed 19 Thu 20 Fri 21 Sat 22 Sun 23 Mon 24 Tue 25 Wed 26 Thu 27 Fri 28 Sa…" at bounding box center [639, 354] width 1278 height 527
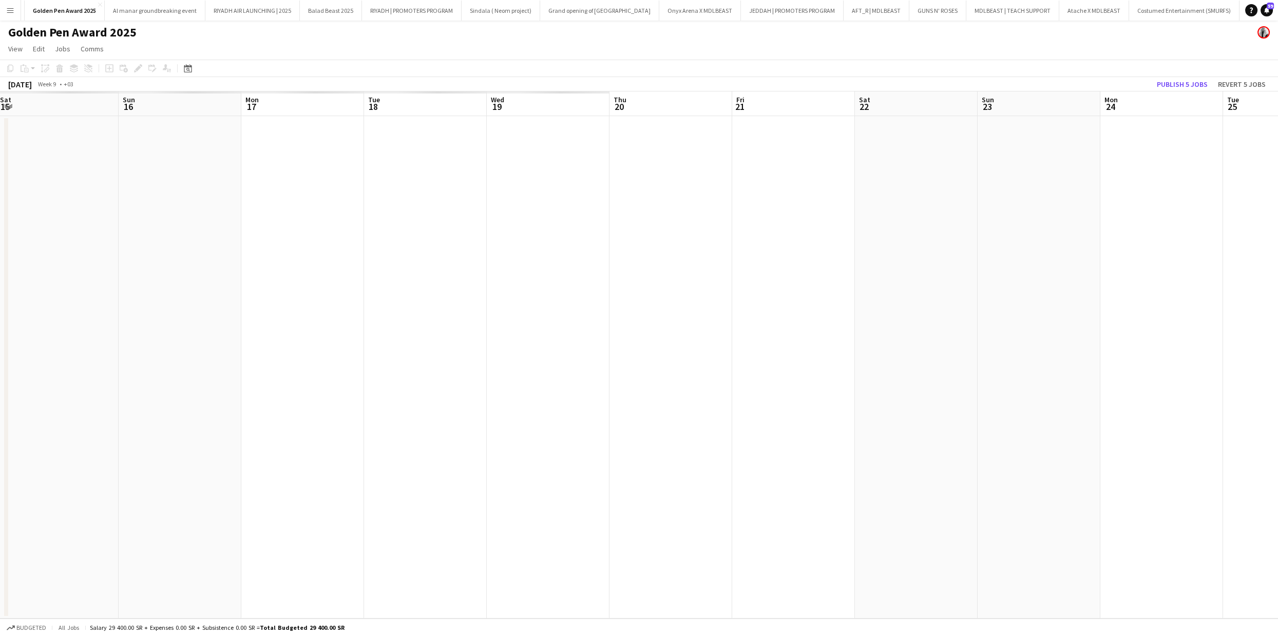
drag, startPoint x: 807, startPoint y: 263, endPoint x: 391, endPoint y: 285, distance: 416.6
click at [1045, 271] on app-calendar-viewport "Thu 13 Fri 14 Sat 15 Sun 16 Mon 17 Tue 18 Wed 19 Thu 20 Fri 21 Sat 22 Sun 23 Mo…" at bounding box center [639, 354] width 1278 height 527
click at [1022, 222] on app-calendar-viewport "Thu 13 Fri 14 Sat 15 Sun 16 Mon 17 Tue 18 Wed 19 Thu 20 Fri 21 Sat 22 Sun 23 Mo…" at bounding box center [639, 354] width 1278 height 527
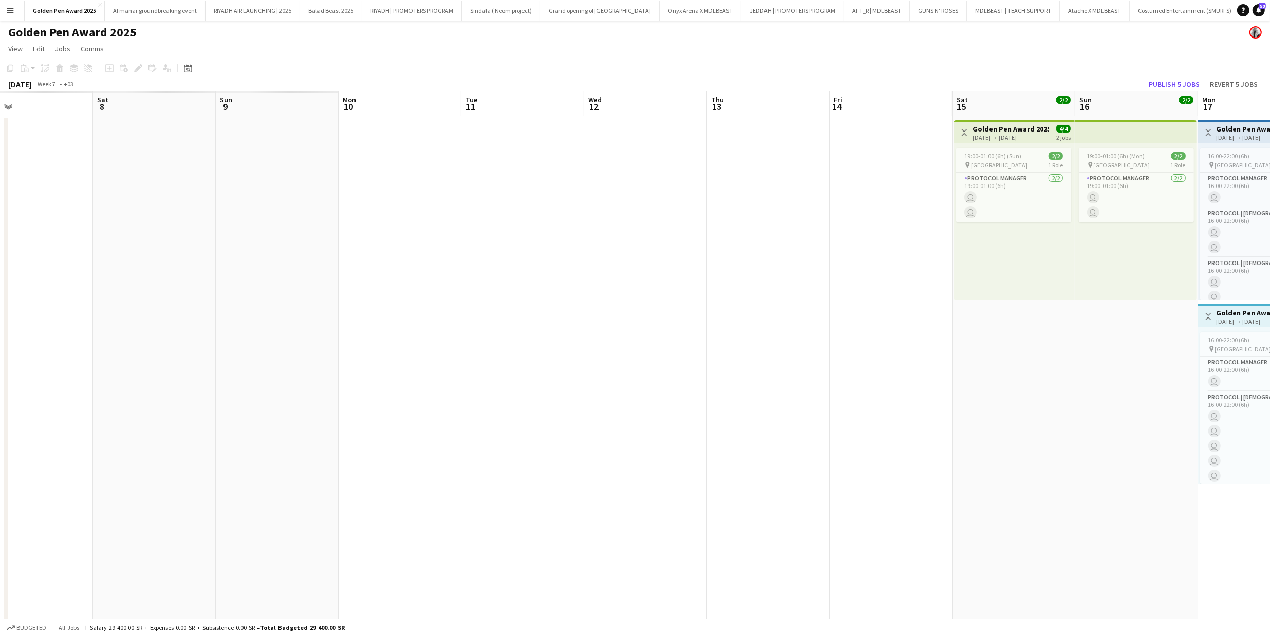
drag, startPoint x: 411, startPoint y: 213, endPoint x: 367, endPoint y: 230, distance: 47.3
click at [831, 213] on app-calendar-viewport "Wed 5 Thu 6 Fri 7 Sat 8 Sun 9 Mon 10 Tue 11 Wed 12 Thu 13 Fri 14 Sat 15 2/2 1 J…" at bounding box center [635, 473] width 1270 height 764
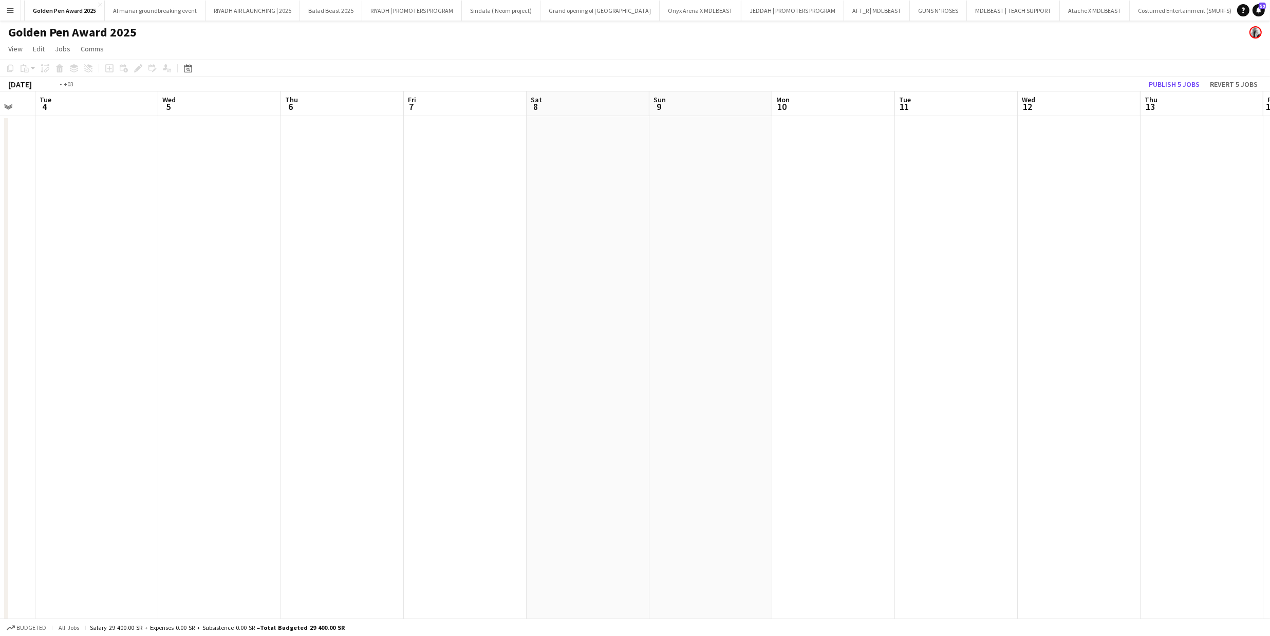
drag, startPoint x: 602, startPoint y: 272, endPoint x: 97, endPoint y: 286, distance: 505.6
click at [0, 269] on html "Menu Boards Boards Boards All jobs Status Workforce Workforce My Workforce Recr…" at bounding box center [635, 436] width 1270 height 873
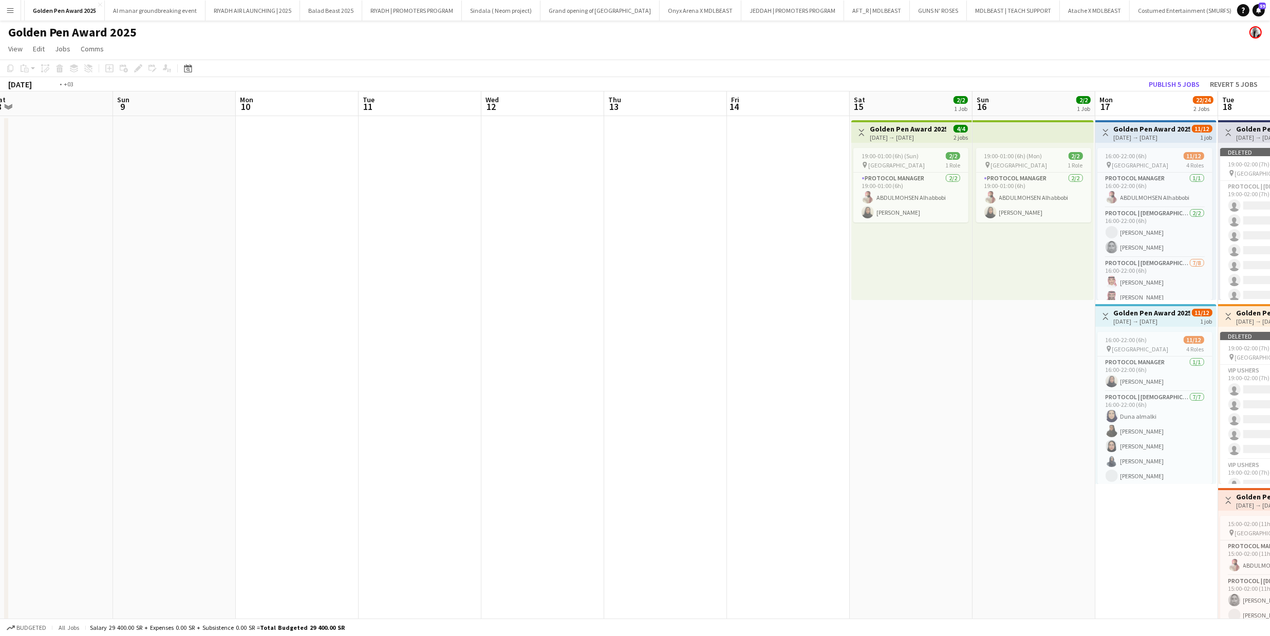
drag, startPoint x: 641, startPoint y: 303, endPoint x: 0, endPoint y: 297, distance: 641.0
click at [0, 297] on html "Menu Boards Boards Boards All jobs Status Workforce Workforce My Workforce Recr…" at bounding box center [635, 436] width 1270 height 873
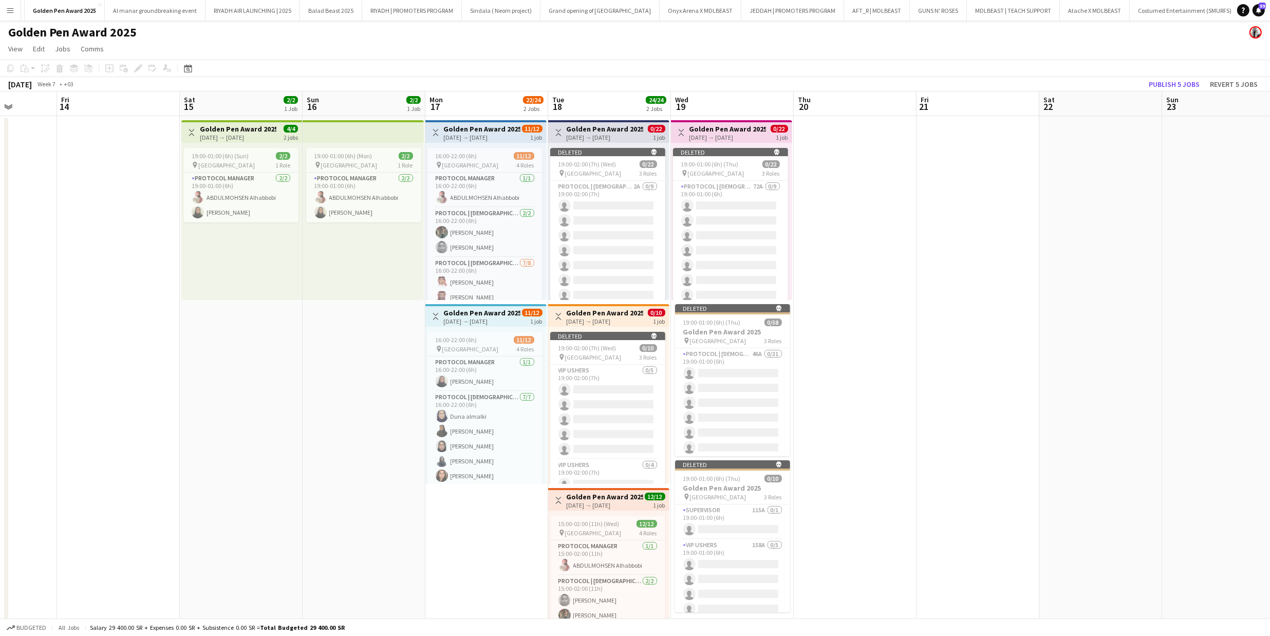
drag, startPoint x: 413, startPoint y: 312, endPoint x: 299, endPoint y: 321, distance: 114.4
click at [295, 320] on app-calendar-viewport "Tue 11 Wed 12 Thu 13 Fri 14 Sat 15 2/2 1 Job Sun 16 2/2 1 Job Mon 17 22/24 2 Jo…" at bounding box center [635, 473] width 1270 height 764
click at [129, 6] on button "Al manar groundbreaking event Close" at bounding box center [155, 11] width 101 height 20
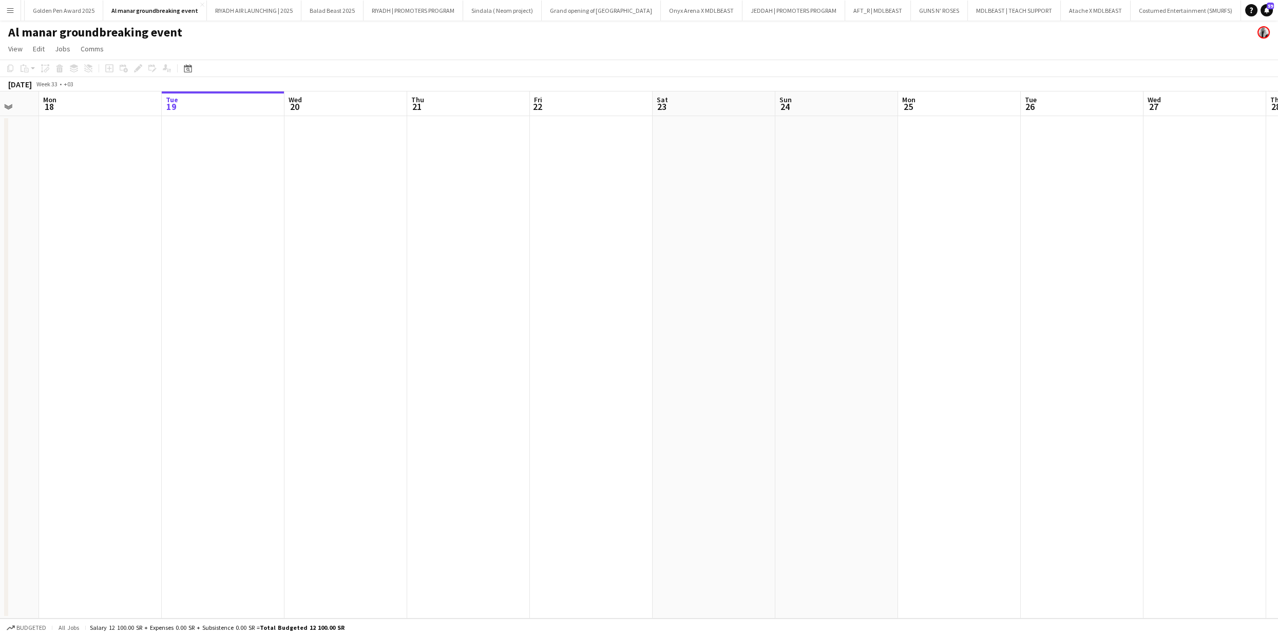
drag, startPoint x: 214, startPoint y: 296, endPoint x: 1067, endPoint y: 267, distance: 853.6
click at [981, 266] on app-calendar-viewport "Sat 16 Sun 17 Mon 18 Tue 19 Wed 20 Thu 21 Fri 22 Sat 23 Sun 24 Mon 25 Tue 26 We…" at bounding box center [639, 354] width 1278 height 527
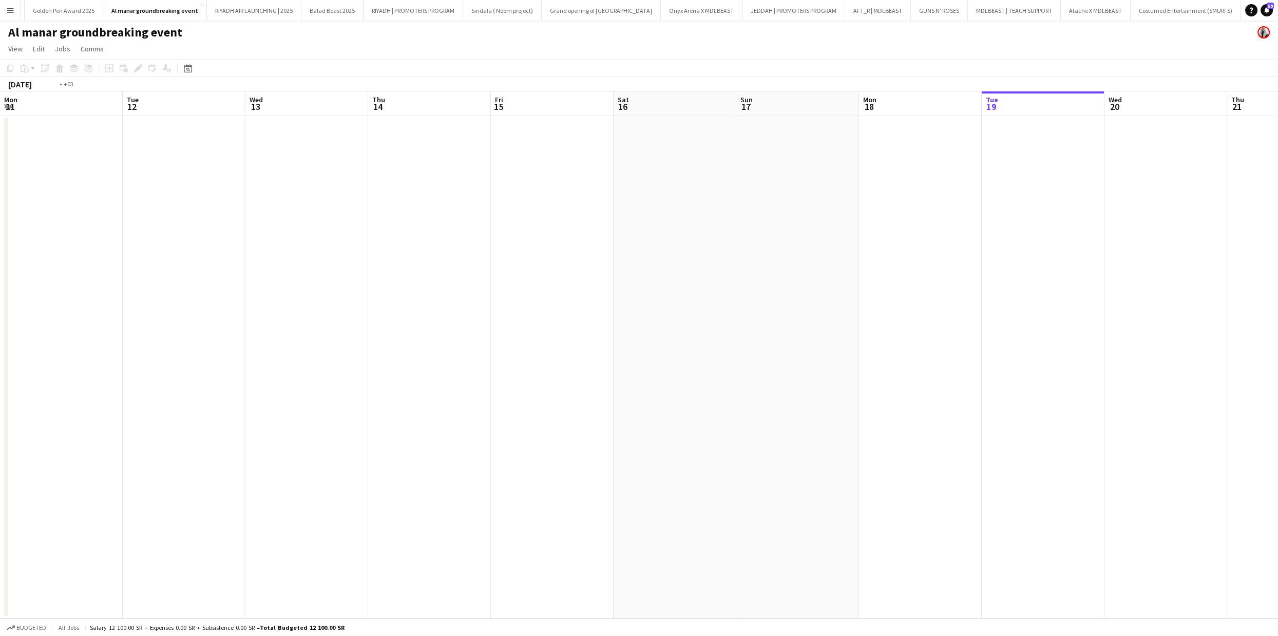
drag, startPoint x: 1210, startPoint y: 260, endPoint x: 860, endPoint y: 247, distance: 350.5
click at [1212, 260] on app-calendar-viewport "Mon 11 Tue 12 Wed 13 Thu 14 Fri 15 Sat 16 Sun 17 Mon 18 Tue 19 Wed 20 Thu 21 Fr…" at bounding box center [639, 354] width 1278 height 527
drag, startPoint x: 437, startPoint y: 257, endPoint x: 1082, endPoint y: 247, distance: 644.7
click at [1278, 263] on app-calendar-viewport "Sun 3 Mon 4 Tue 5 Wed 6 Thu 7 Fri 8 Sat 9 Sun 10 Mon 11 Tue 12 Wed 13 Thu 14 Fr…" at bounding box center [639, 354] width 1278 height 527
drag, startPoint x: 929, startPoint y: 260, endPoint x: 689, endPoint y: 252, distance: 240.0
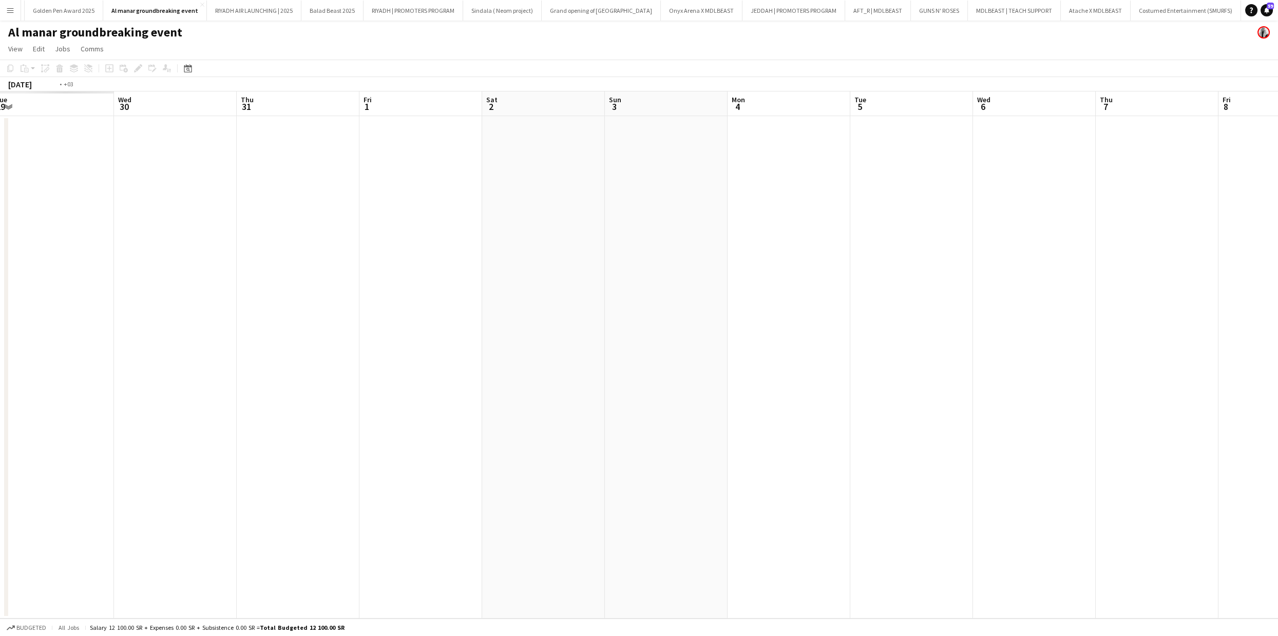
click at [1131, 248] on app-calendar-viewport "Sun 27 Mon 28 Tue 29 Wed 30 Thu 31 Fri 1 Sat 2 Sun 3 Mon 4 Tue 5 Wed 6 Thu 7 Fr…" at bounding box center [639, 354] width 1278 height 527
click at [1057, 244] on app-calendar-viewport "Wed 23 Thu 24 Fri 25 Sat 26 Sun 27 Mon 28 Tue 29 Wed 30 Thu 31 Fri 1 Sat 2 Sun …" at bounding box center [639, 354] width 1278 height 527
drag, startPoint x: 269, startPoint y: 280, endPoint x: 713, endPoint y: 243, distance: 446.3
click at [840, 236] on app-calendar-viewport "Wed 16 Thu 17 Fri 18 Sat 19 Sun 20 Mon 21 Tue 22 Wed 23 Thu 24 Fri 25 Sat 26 Su…" at bounding box center [639, 354] width 1278 height 527
drag, startPoint x: 1125, startPoint y: 239, endPoint x: 934, endPoint y: 227, distance: 191.0
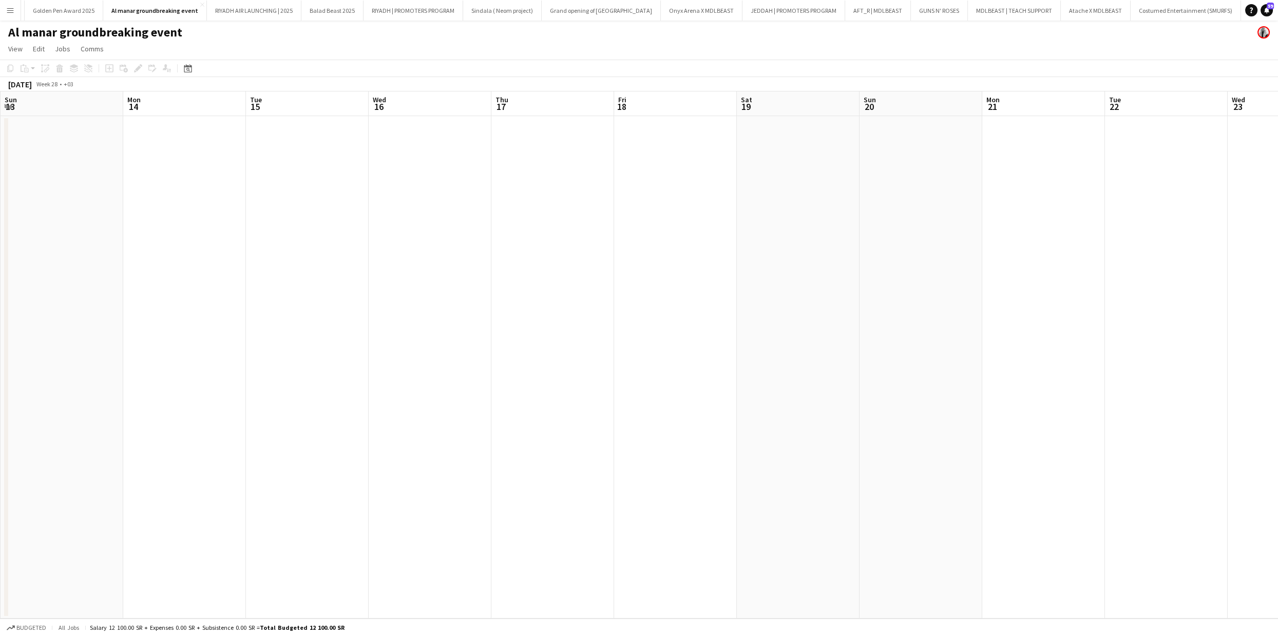
click at [1278, 228] on app-calendar-viewport "Fri 11 Sat 12 Sun 13 Mon 14 Tue 15 Wed 16 Thu 17 Fri 18 Sat 19 Sun 20 Mon 21 Tu…" at bounding box center [639, 354] width 1278 height 527
click at [1278, 209] on app-calendar-viewport "Fri 4 Sat 5 Sun 6 Mon 7 Tue 8 Wed 9 Thu 10 Fri 11 Sat 12 Sun 13 Mon 14 Tue 15 W…" at bounding box center [639, 354] width 1278 height 527
drag, startPoint x: 536, startPoint y: 213, endPoint x: 989, endPoint y: 182, distance: 453.6
click at [1278, 176] on app-calendar-viewport "Sat 28 Sun 29 Mon 30 Tue 1 Wed 2 Thu 3 Fri 4 Sat 5 Sun 6 Mon 7 Tue 8 Wed 9 Thu …" at bounding box center [639, 354] width 1278 height 527
drag, startPoint x: 1124, startPoint y: 205, endPoint x: 1126, endPoint y: 184, distance: 20.6
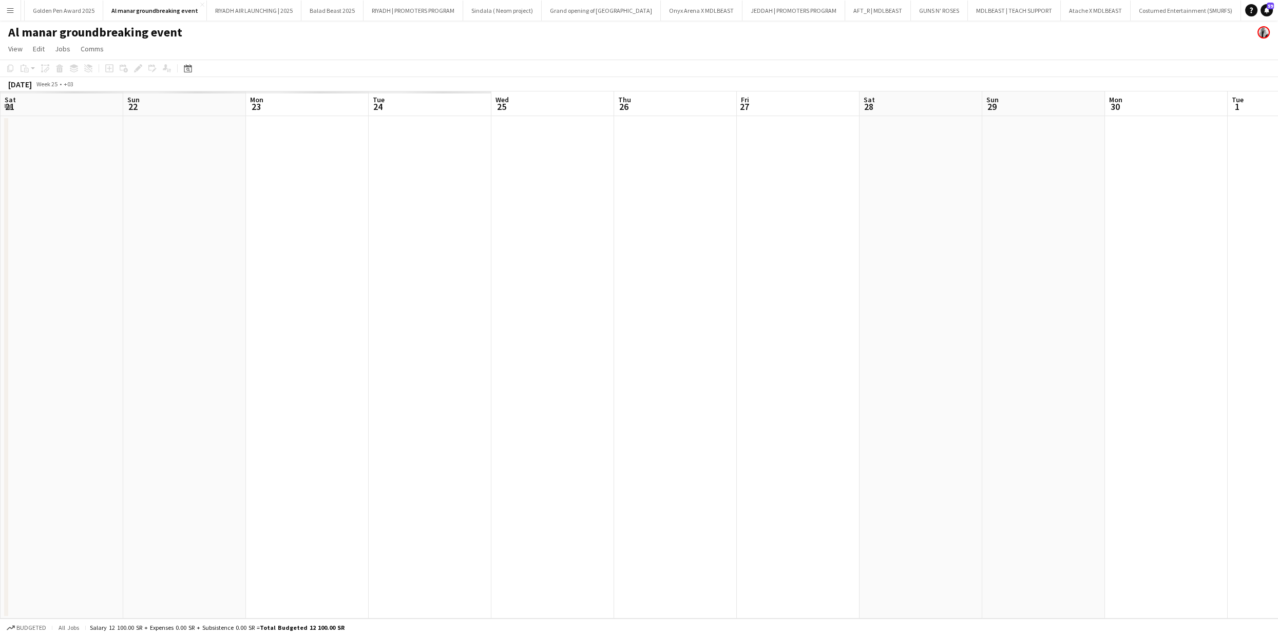
click at [1278, 191] on app-calendar-viewport "Thu 19 Fri 20 Sat 21 Sun 22 Mon 23 Tue 24 Wed 25 Thu 26 Fri 27 Sat 28 Sun 29 Mo…" at bounding box center [639, 354] width 1278 height 527
drag, startPoint x: 1278, startPoint y: 203, endPoint x: 1231, endPoint y: 199, distance: 46.9
click at [1231, 199] on app-calendar-viewport "Wed 4 Thu 5 Fri 6 Sat 7 Sun 8 Mon 9 Tue 10 Wed 11 Thu 12 Fri 13 Sat 14 Sun 15 M…" at bounding box center [639, 354] width 1278 height 527
click at [1254, 251] on app-calendar-viewport "Wed 4 Thu 5 Fri 6 Sat 7 Sun 8 Mon 9 Tue 10 Wed 11 Thu 12 Fri 13 Sat 14 Sun 15 M…" at bounding box center [639, 354] width 1278 height 527
drag, startPoint x: 82, startPoint y: 287, endPoint x: 45, endPoint y: 256, distance: 48.9
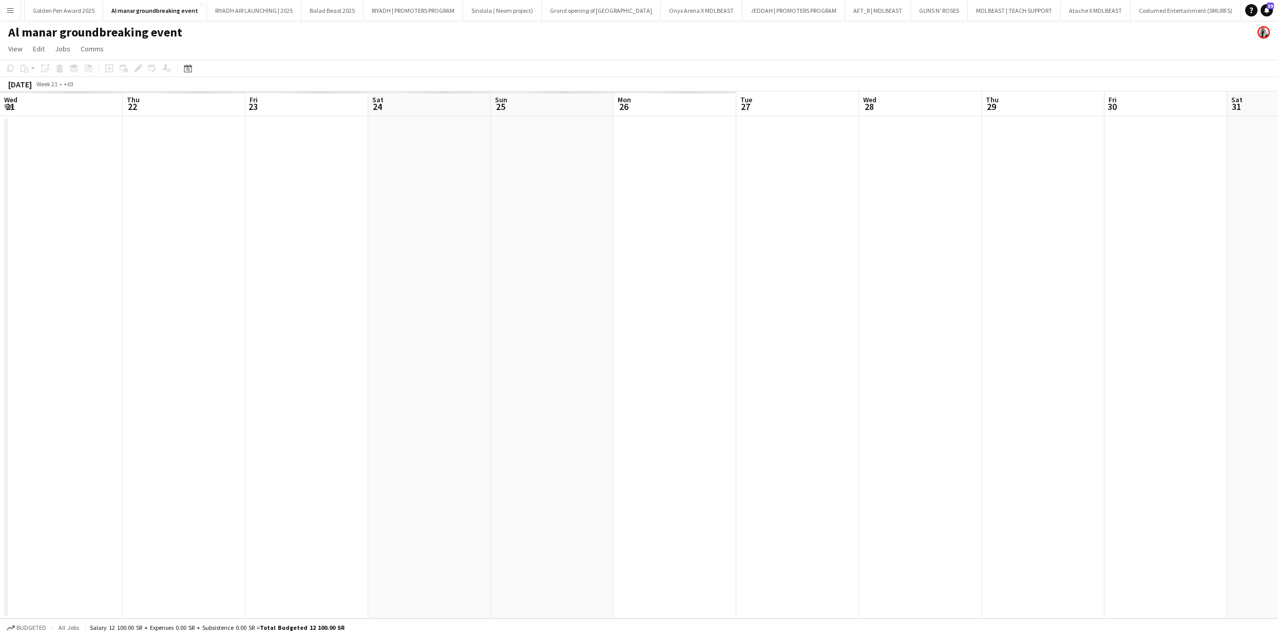
click at [1276, 262] on app-calendar-viewport "Wed 21 Thu 22 Fri 23 Sat 24 Sun 25 Mon 26 Tue 27 Wed 28 Thu 29 Fri 30 Sat 31 Su…" at bounding box center [639, 354] width 1278 height 527
drag, startPoint x: 45, startPoint y: 256, endPoint x: 1110, endPoint y: 255, distance: 1065.8
click at [1168, 262] on app-calendar-viewport "Fri 16 Sat 17 Sun 18 Mon 19 Tue 20 Wed 21 Thu 22 Fri 23 Sat 24 Sun 25 Mon 26 Tu…" at bounding box center [639, 354] width 1278 height 527
drag, startPoint x: 642, startPoint y: 291, endPoint x: 558, endPoint y: 311, distance: 86.1
click at [1278, 277] on app-calendar-viewport "Thu 8 Fri 9 Sat 10 Sun 11 Mon 12 Tue 13 Wed 14 Thu 15 Fri 16 Sat 17 Sun 18 Mon …" at bounding box center [639, 354] width 1278 height 527
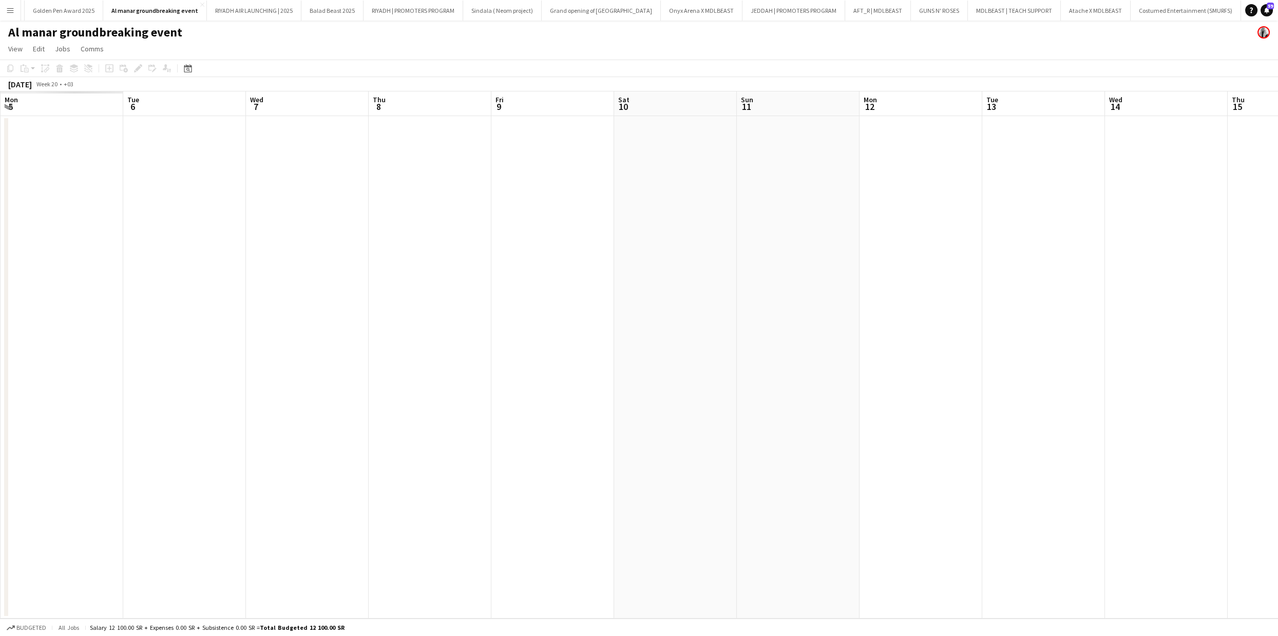
drag, startPoint x: 1048, startPoint y: 313, endPoint x: 1117, endPoint y: 313, distance: 68.8
click at [1117, 313] on app-calendar-viewport "Sat 3 Sun 4 Mon 5 Tue 6 Wed 7 Thu 8 Fri 9 Sat 10 Sun 11 Mon 12 Tue 13 Wed 14 Th…" at bounding box center [639, 354] width 1278 height 527
drag, startPoint x: 310, startPoint y: 349, endPoint x: 758, endPoint y: 288, distance: 452.0
click at [1187, 313] on app-calendar-viewport "Sat 26 Sun 27 Mon 28 Tue 29 Wed 30 Thu 1 Fri 2 Sat 3 Sun 4 Mon 5 Tue 6 Wed 7 Th…" at bounding box center [639, 354] width 1278 height 527
drag, startPoint x: 451, startPoint y: 268, endPoint x: 359, endPoint y: 227, distance: 100.9
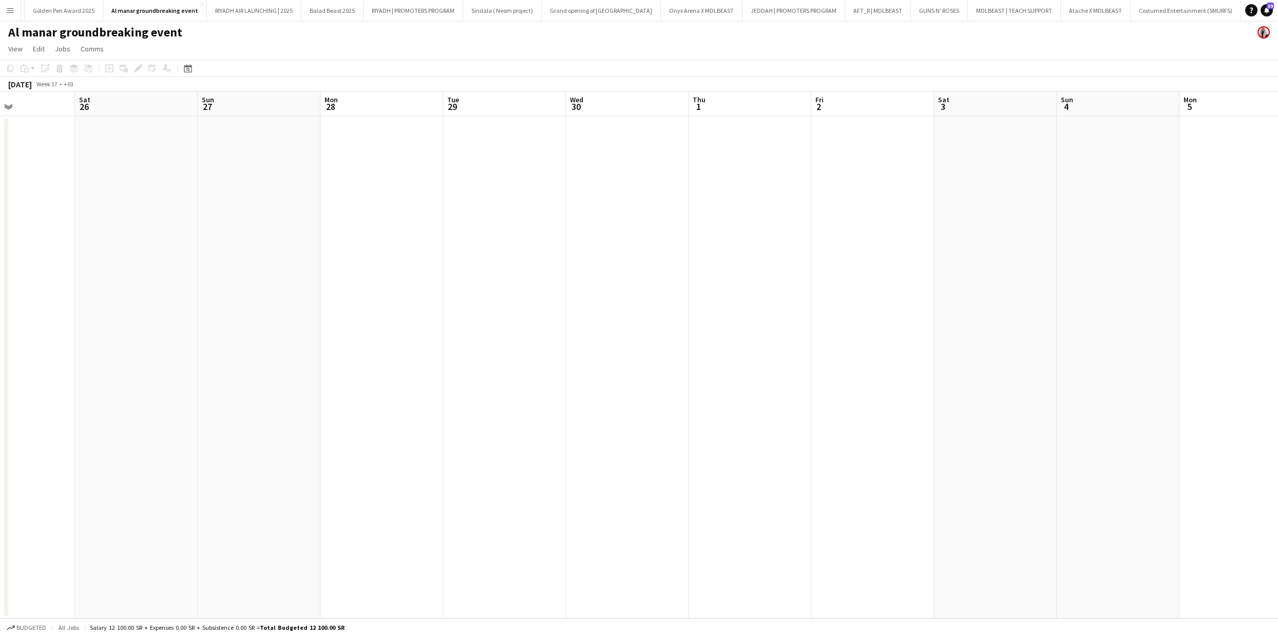
click at [1184, 239] on div "Wed 23 Thu 24 Fri 25 Sat 26 Sun 27 Mon 28 Tue 29 Wed 30 Thu 1 Fri 2 Sat 3 Sun 4…" at bounding box center [639, 354] width 1278 height 527
drag, startPoint x: 357, startPoint y: 251, endPoint x: 354, endPoint y: 263, distance: 12.7
click at [935, 263] on app-calendar-viewport "Tue 22 Wed 23 Thu 24 Fri 25 Sat 26 Sun 27 Mon 28 Tue 29 Wed 30 Thu 1 Fri 2 Sat …" at bounding box center [639, 354] width 1278 height 527
click at [1139, 282] on app-calendar-viewport "Thu 17 Fri 18 Sat 19 Sun 20 Mon 21 Tue 22 Wed 23 Thu 24 Fri 25 Sat 26 Sun 27 Mo…" at bounding box center [639, 354] width 1278 height 527
drag, startPoint x: 1020, startPoint y: 316, endPoint x: 794, endPoint y: 306, distance: 225.7
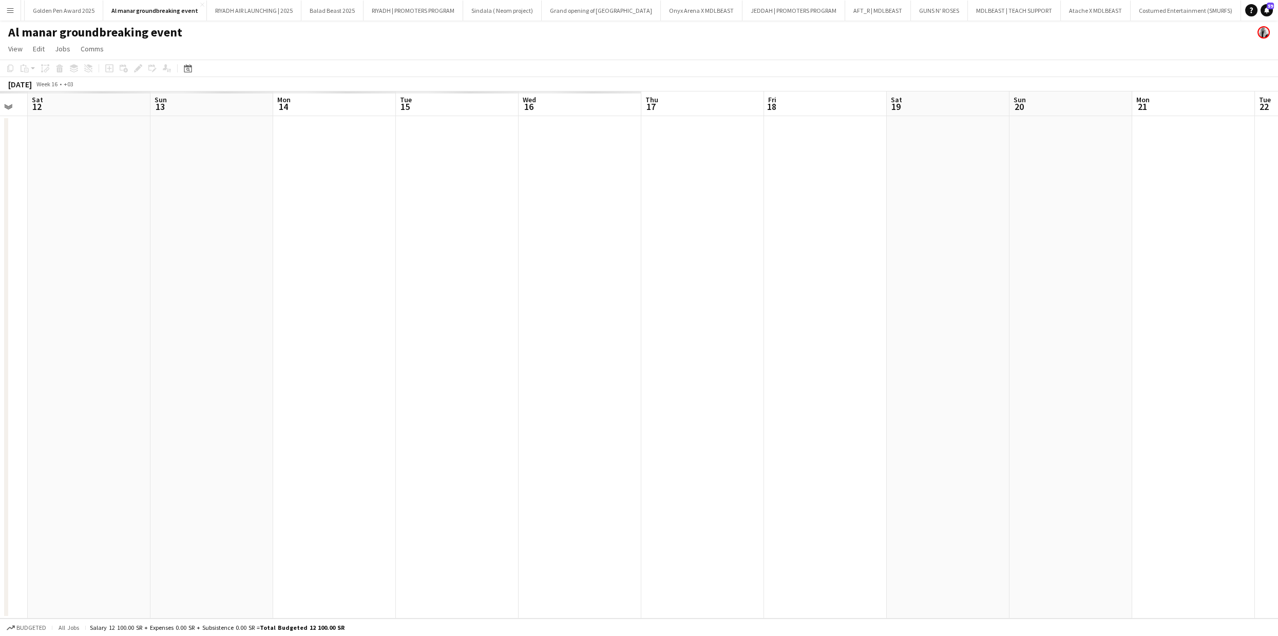
click at [1015, 316] on app-calendar-viewport "Thu 10 Fri 11 Sat 12 Sun 13 Mon 14 Tue 15 Wed 16 Thu 17 Fri 18 Sat 19 Sun 20 Mo…" at bounding box center [639, 354] width 1278 height 527
drag, startPoint x: 363, startPoint y: 306, endPoint x: 1042, endPoint y: 277, distance: 679.6
click at [1108, 287] on app-calendar-viewport "Fri 4 Sat 5 Sun 6 Mon 7 Tue 8 Wed 9 Thu 10 Fri 11 Sat 12 Sun 13 Mon 14 Tue 15 W…" at bounding box center [639, 354] width 1278 height 527
drag, startPoint x: 894, startPoint y: 288, endPoint x: 1278, endPoint y: 280, distance: 383.8
click at [1278, 280] on app-calendar-viewport "Fri 28 Sat 29 Sun 30 Mon 31 Tue 1 Wed 2 Thu 3 Fri 4 Sat 5 Sun 6 Mon 7 Tue 8 Wed…" at bounding box center [639, 354] width 1278 height 527
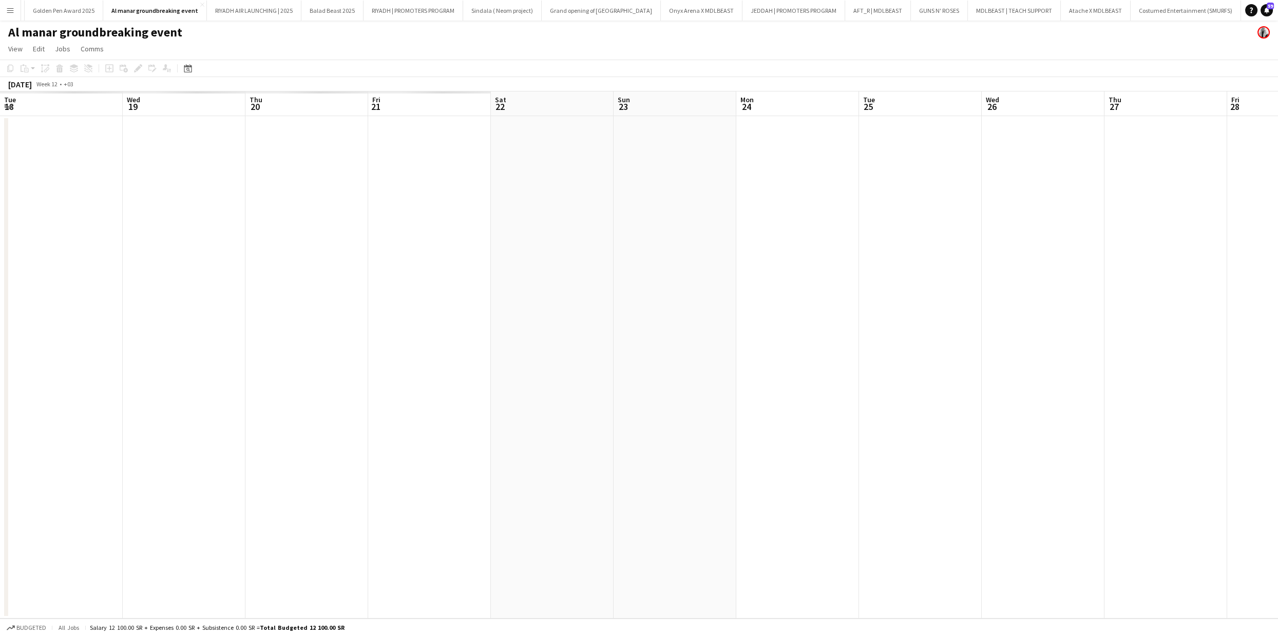
drag, startPoint x: 729, startPoint y: 277, endPoint x: 1070, endPoint y: 277, distance: 340.5
click at [1274, 272] on app-calendar-viewport "Tue 18 Wed 19 Thu 20 Fri 21 Sat 22 Sun 23 Mon 24 Tue 25 Wed 26 Thu 27 Fri 28 Sa…" at bounding box center [639, 354] width 1278 height 527
drag, startPoint x: 564, startPoint y: 293, endPoint x: 1026, endPoint y: 301, distance: 461.3
click at [1278, 298] on app-calendar-viewport "Sat 15 Sun 16 Mon 17 Tue 18 Wed 19 Thu 20 Fri 21 Sat 22 Sun 23 Mon 24 Tue 25 We…" at bounding box center [639, 354] width 1278 height 527
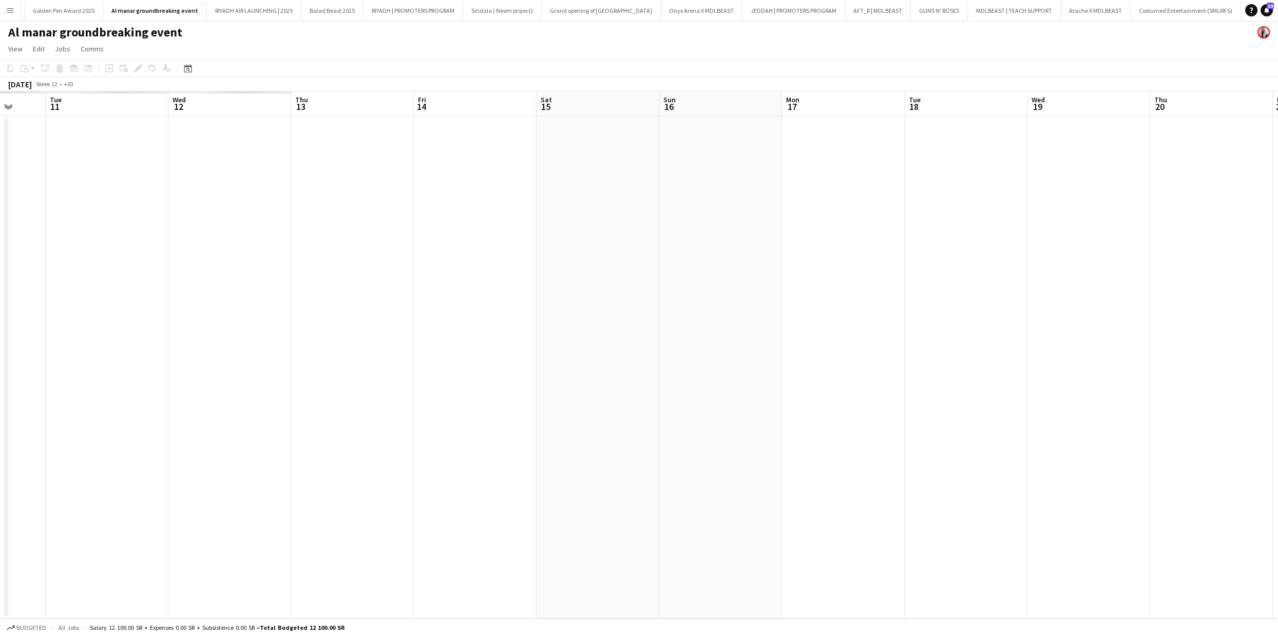
scroll to position [0, 0]
drag, startPoint x: 878, startPoint y: 313, endPoint x: 821, endPoint y: 314, distance: 56.5
click at [1278, 311] on app-calendar-viewport "Sat 8 Sun 9 Mon 10 Tue 11 Wed 12 Thu 13 Fri 14 Sat 15 Sun 16 Mon 17 Tue 18 Wed …" at bounding box center [639, 354] width 1278 height 527
drag, startPoint x: 734, startPoint y: 323, endPoint x: 751, endPoint y: 318, distance: 17.2
click at [1041, 322] on app-calendar-viewport "Mon 3 Tue 4 Wed 5 Thu 6 Fri 7 Sat 8 Sun 9 Mon 10 Tue 11 Wed 12 Thu 13 Fri 14 Sa…" at bounding box center [639, 354] width 1278 height 527
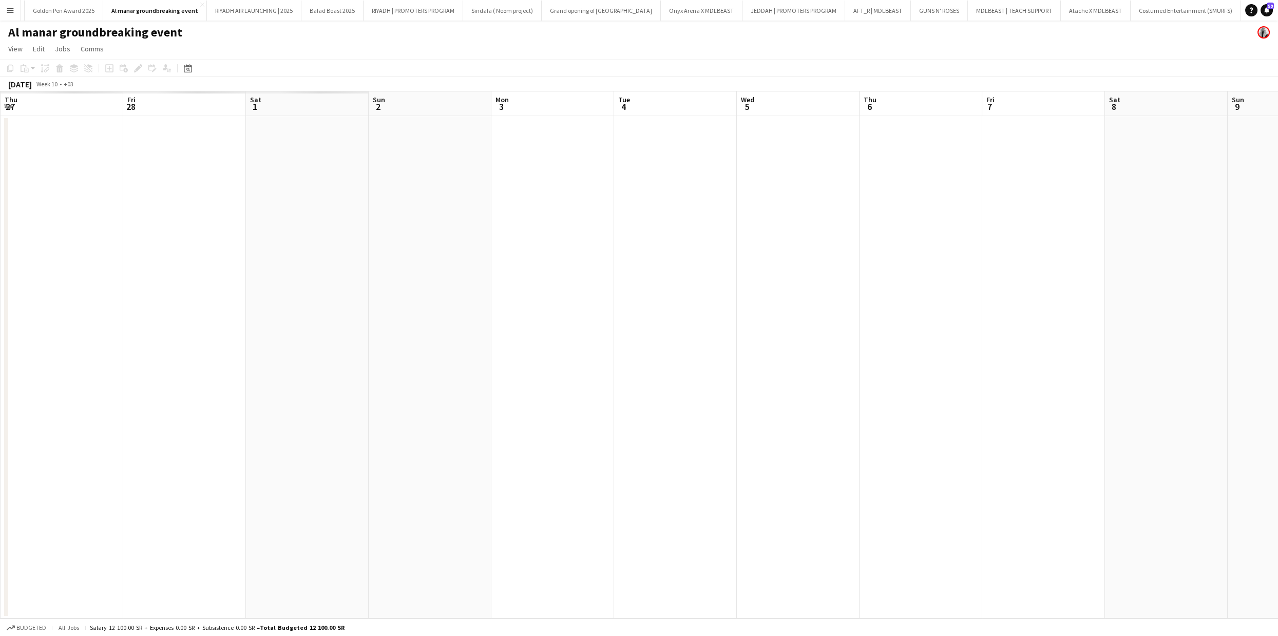
drag, startPoint x: 1029, startPoint y: 270, endPoint x: 737, endPoint y: 269, distance: 292.3
click at [1069, 267] on app-calendar-viewport "Tue 25 Wed 26 Thu 27 Fri 28 Sat 1 Sun 2 Mon 3 Tue 4 Wed 5 Thu 6 Fri 7 Sat 8 Sun…" at bounding box center [639, 354] width 1278 height 527
click at [1220, 271] on app-calendar-viewport "Mon 17 Tue 18 Wed 19 Thu 20 Fri 21 Sat 22 Sun 23 Mon 24 Tue 25 Wed 26 Thu 27 Fr…" at bounding box center [639, 354] width 1278 height 527
drag, startPoint x: 446, startPoint y: 267, endPoint x: 1067, endPoint y: 250, distance: 621.7
click at [1056, 251] on app-calendar-viewport "Sun 9 Mon 10 Tue 11 Wed 12 Thu 13 Fri 14 Sat 15 Sun 16 Mon 17 Tue 18 Wed 19 Thu…" at bounding box center [639, 354] width 1278 height 527
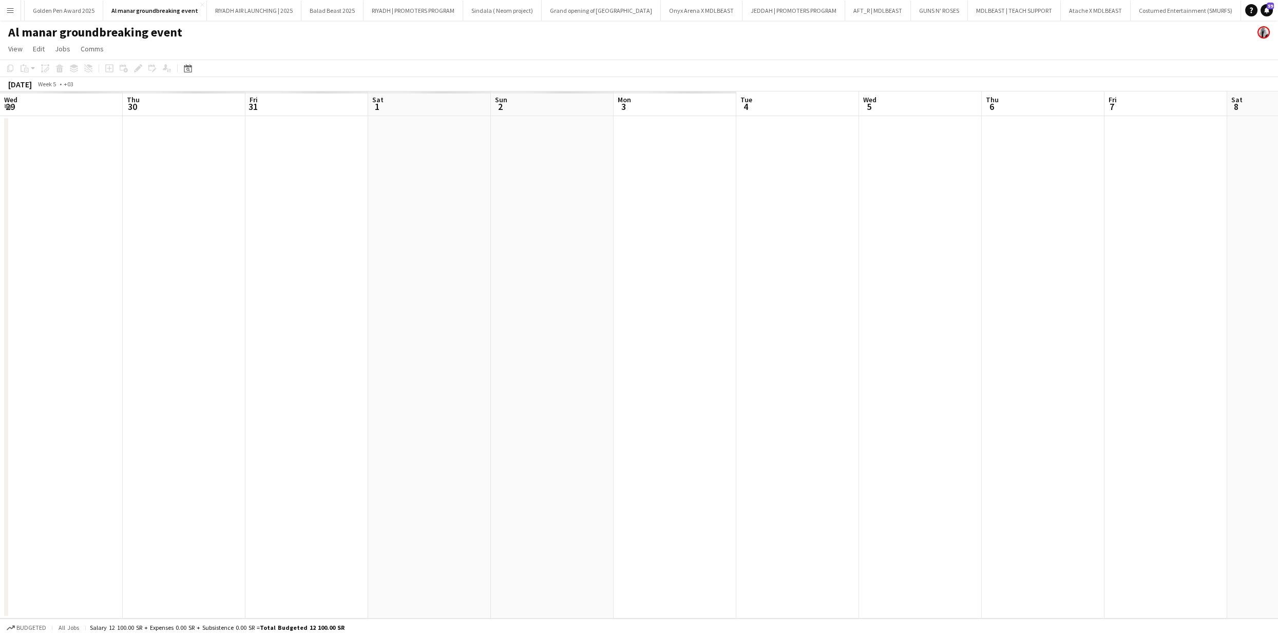
drag, startPoint x: 798, startPoint y: 281, endPoint x: 880, endPoint y: 298, distance: 84.5
click at [1278, 297] on app-calendar-viewport "Wed 29 Thu 30 Fri 31 Sat 1 Sun 2 Mon 3 Tue 4 Wed 5 Thu 6 Fri 7 Sat 8 Sun 9 Mon …" at bounding box center [639, 354] width 1278 height 527
drag, startPoint x: 798, startPoint y: 305, endPoint x: 359, endPoint y: 296, distance: 438.7
click at [1161, 298] on app-calendar-viewport "Wed 22 Thu 23 Fri 24 Sat 25 Sun 26 Mon 27 Tue 28 Wed 29 Thu 30 Fri 31 Sat 1 Sun…" at bounding box center [639, 354] width 1278 height 527
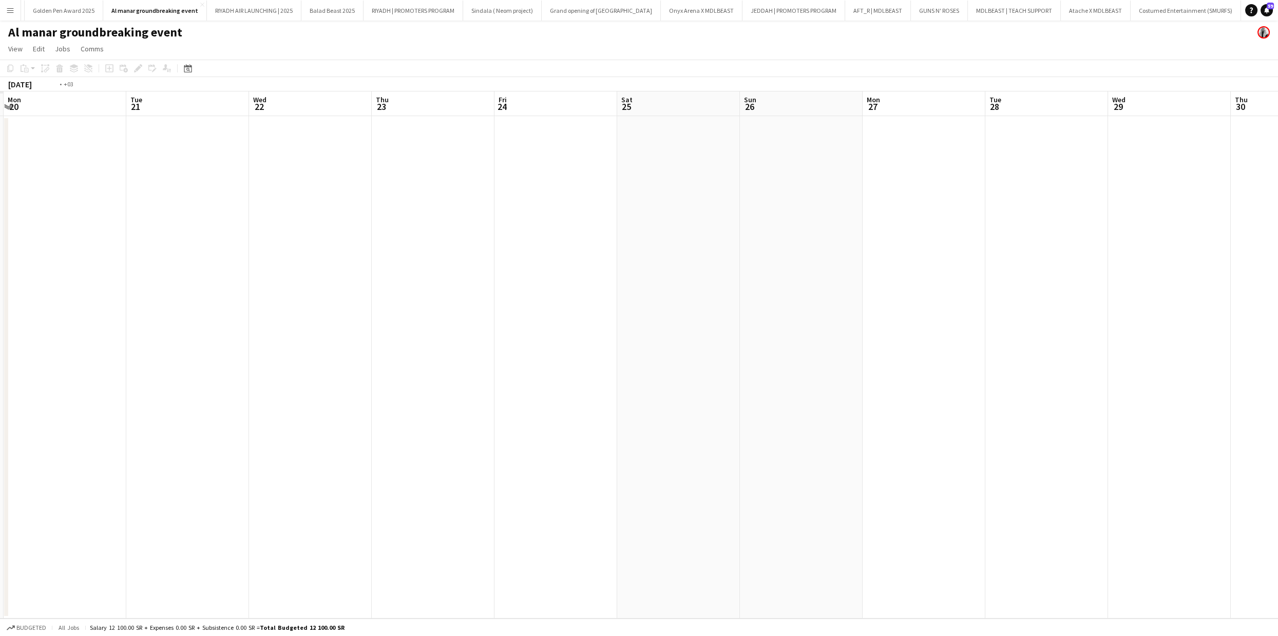
scroll to position [0, 0]
drag, startPoint x: 635, startPoint y: 304, endPoint x: 1174, endPoint y: 285, distance: 538.6
click at [1163, 286] on app-calendar-viewport "Sat 18 Sun 19 Mon 20 Tue 21 Wed 22 Thu 23 Fri 24 Sat 25 Sun 26 Mon 27 Tue 28 We…" at bounding box center [639, 354] width 1278 height 527
drag, startPoint x: 504, startPoint y: 273, endPoint x: 966, endPoint y: 244, distance: 462.6
click at [1202, 246] on app-calendar-viewport "Tue 14 Wed 15 Thu 16 Fri 17 Sat 18 Sun 19 Mon 20 Tue 21 Wed 22 Thu 23 Fri 24 Sa…" at bounding box center [639, 354] width 1278 height 527
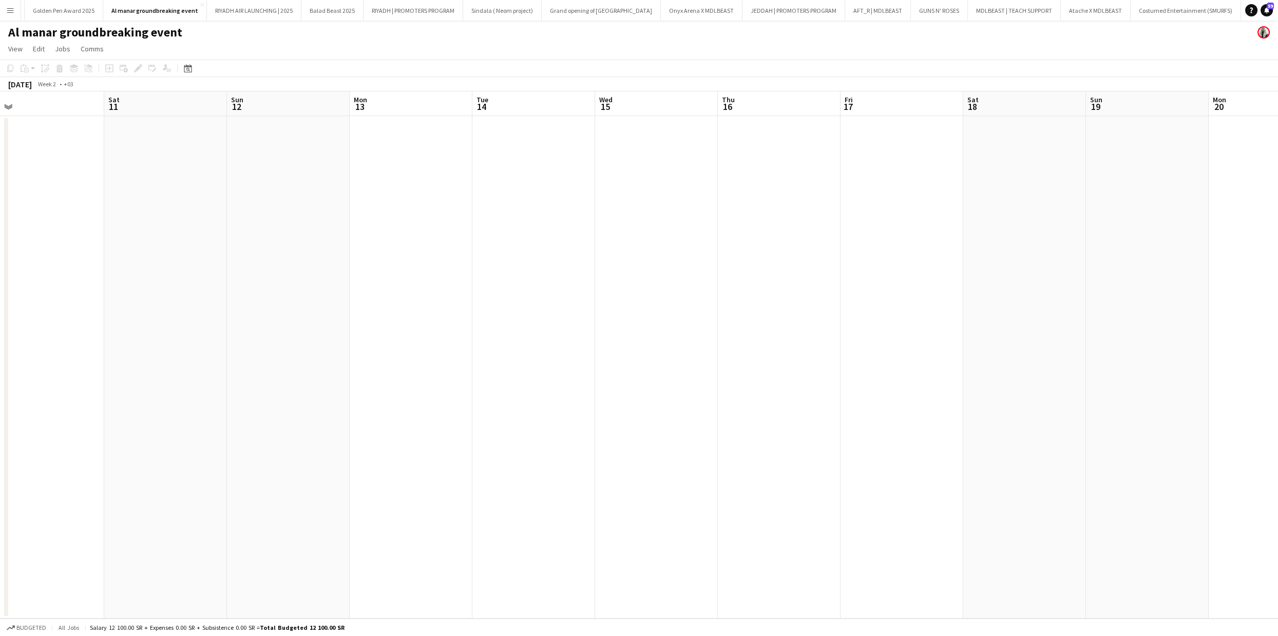
click at [936, 261] on app-calendar-viewport "Wed 8 Thu 9 Fri 10 Sat 11 Sun 12 Mon 13 Tue 14 Wed 15 Thu 16 Fri 17 Sat 18 Sun …" at bounding box center [639, 354] width 1278 height 527
drag, startPoint x: 783, startPoint y: 265, endPoint x: 564, endPoint y: 273, distance: 218.4
click at [1062, 260] on app-calendar-viewport "Thu 2 Fri 3 Sat 4 Sun 5 Mon 6 Tue 7 Wed 8 Thu 9 Fri 10 Sat 11 Sun 12 Mon 13 Tue…" at bounding box center [639, 354] width 1278 height 527
drag
click at [1180, 275] on app-calendar-viewport "Thu 26 Fri 27 Sat 28 Sun 29 Mon 30 Tue 31 Wed 1 Thu 2 Fri 3 Sat 4 Sun 5 Mon 6 T…" at bounding box center [639, 354] width 1278 height 527
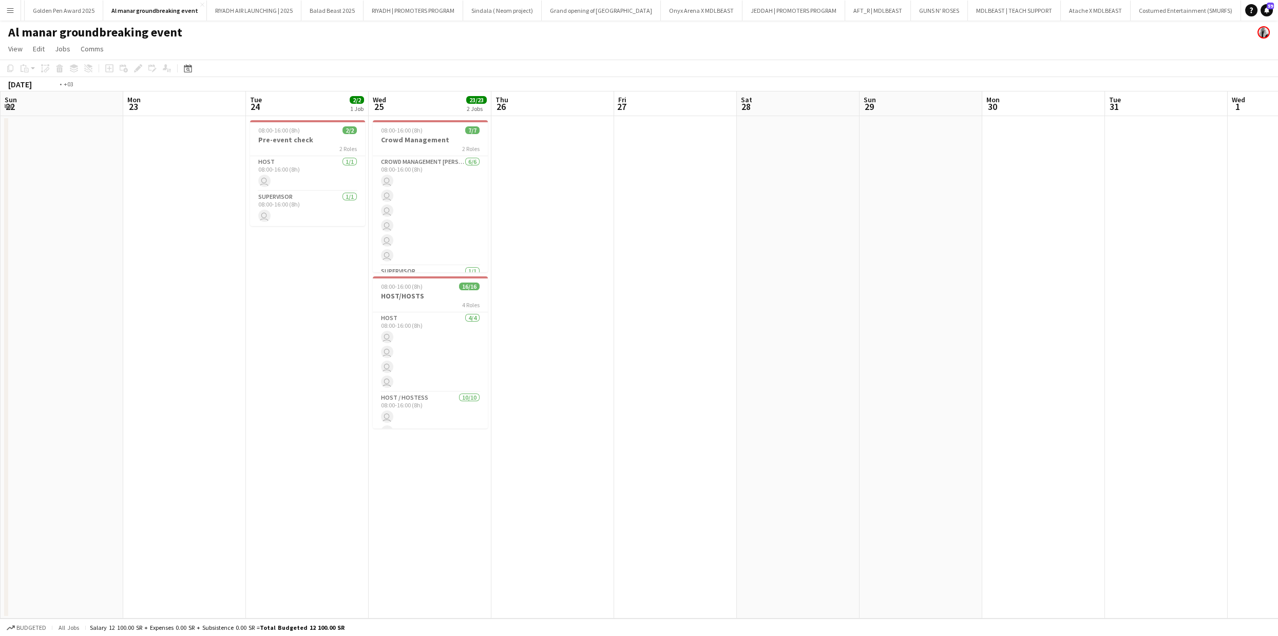
click at [1278, 289] on app-calendar-viewport "Fri 20 Sat 21 Sun 22 Mon 23 Tue 24 2/2 1 Job Wed 25 23/23 2 Jobs Thu 26 Fri 27 …" at bounding box center [639, 354] width 1278 height 527
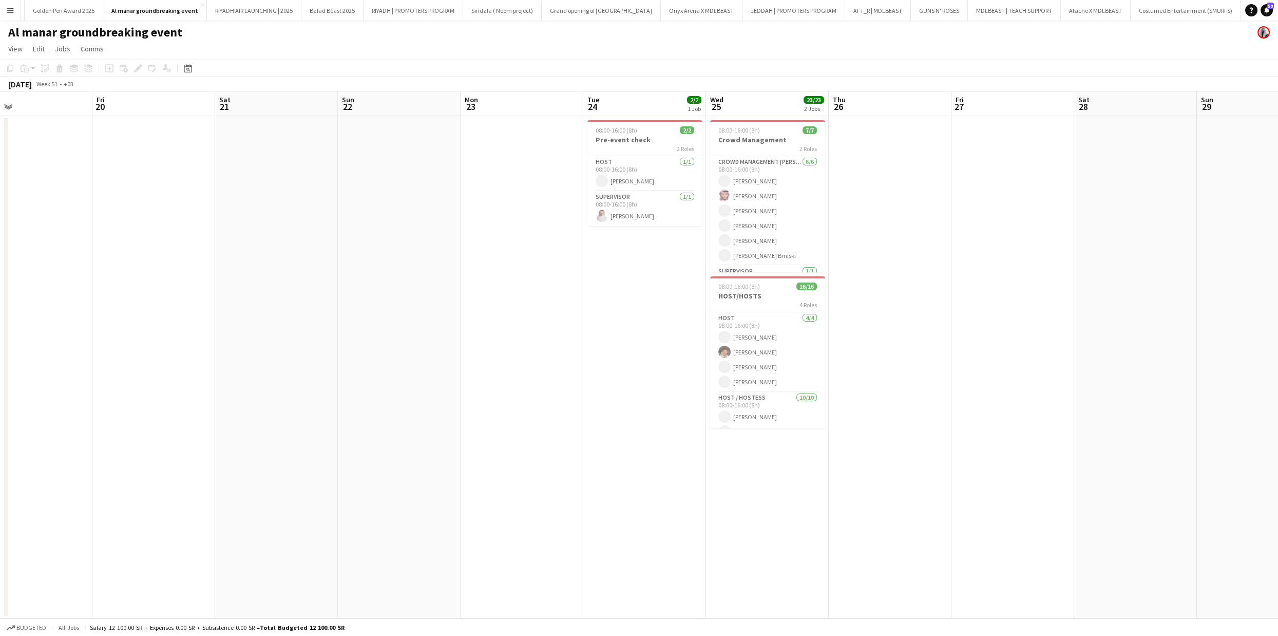
click at [0, 306] on html "Menu Boards Boards Boards All jobs Status Workforce Workforce My Workforce Recr…" at bounding box center [639, 318] width 1278 height 636
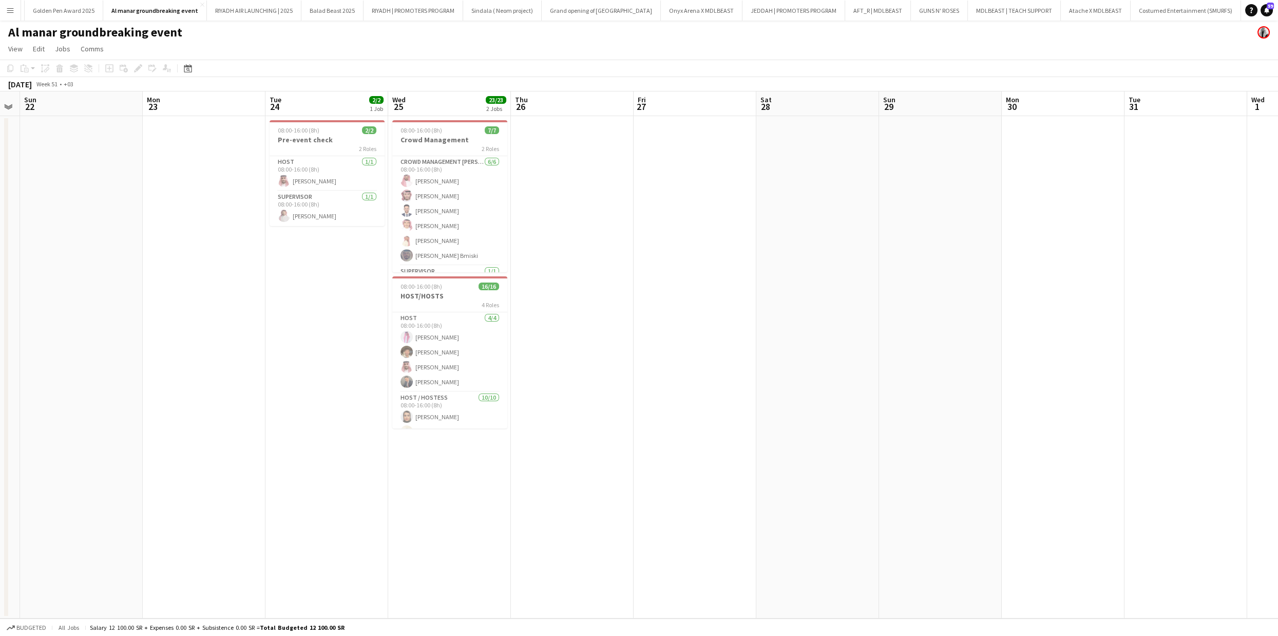
scroll to position [0, 362]
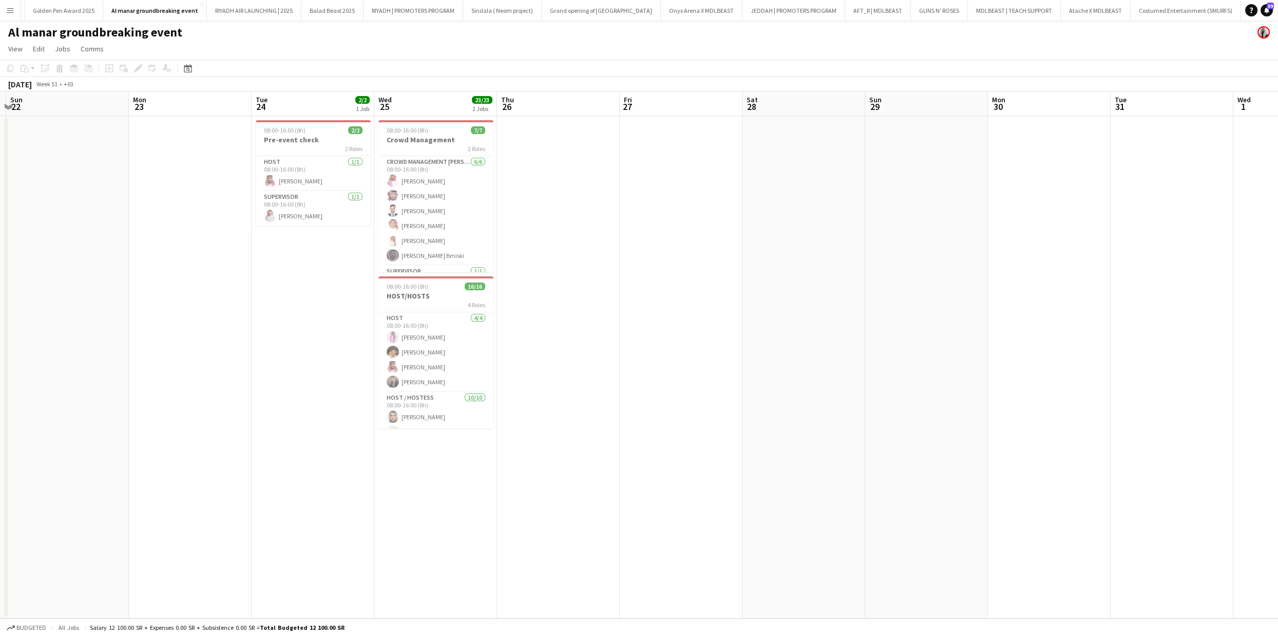
click at [230, 304] on app-calendar-viewport "Thu 19 Fri 20 Sat 21 Sun 22 Mon 23 Tue 24 2/2 1 Job Wed 25 23/23 2 Jobs Thu 26 …" at bounding box center [639, 354] width 1278 height 527
click at [5, 28] on div "Al manar groundbreaking event" at bounding box center [639, 31] width 1278 height 20
click at [173, 29] on h1 "Al manar groundbreaking event" at bounding box center [95, 32] width 174 height 15
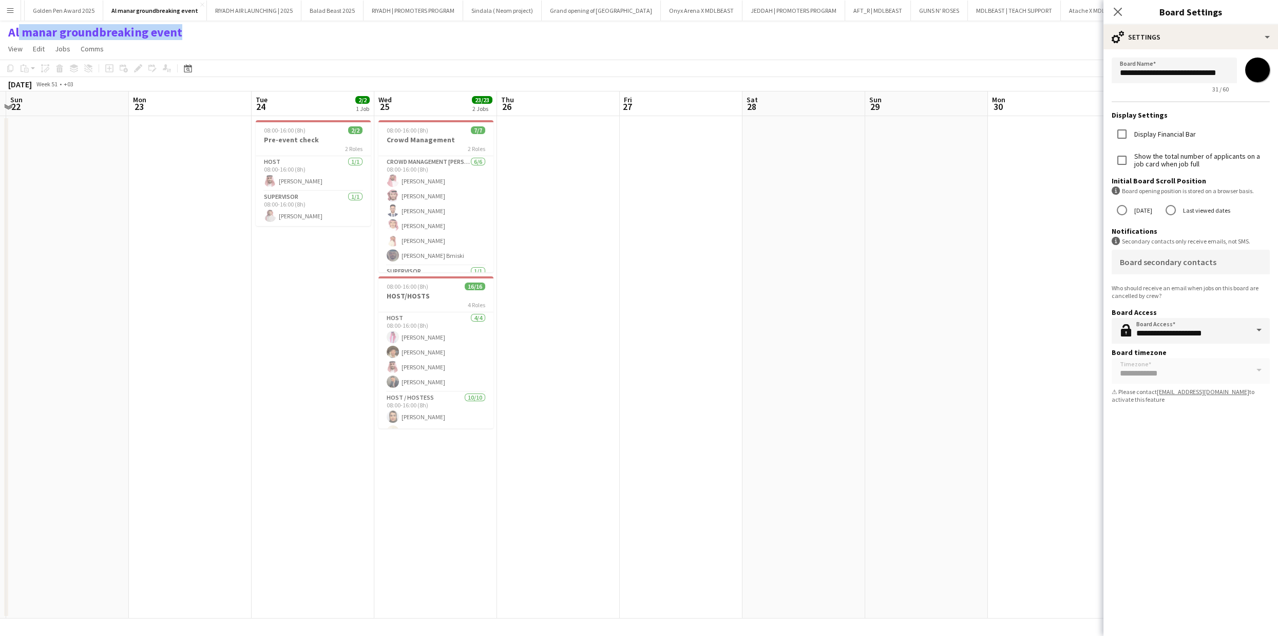
click at [173, 29] on h1 "Al manar groundbreaking event" at bounding box center [95, 32] width 174 height 15
click at [7, 9] on app-icon "Menu" at bounding box center [10, 10] width 8 height 8
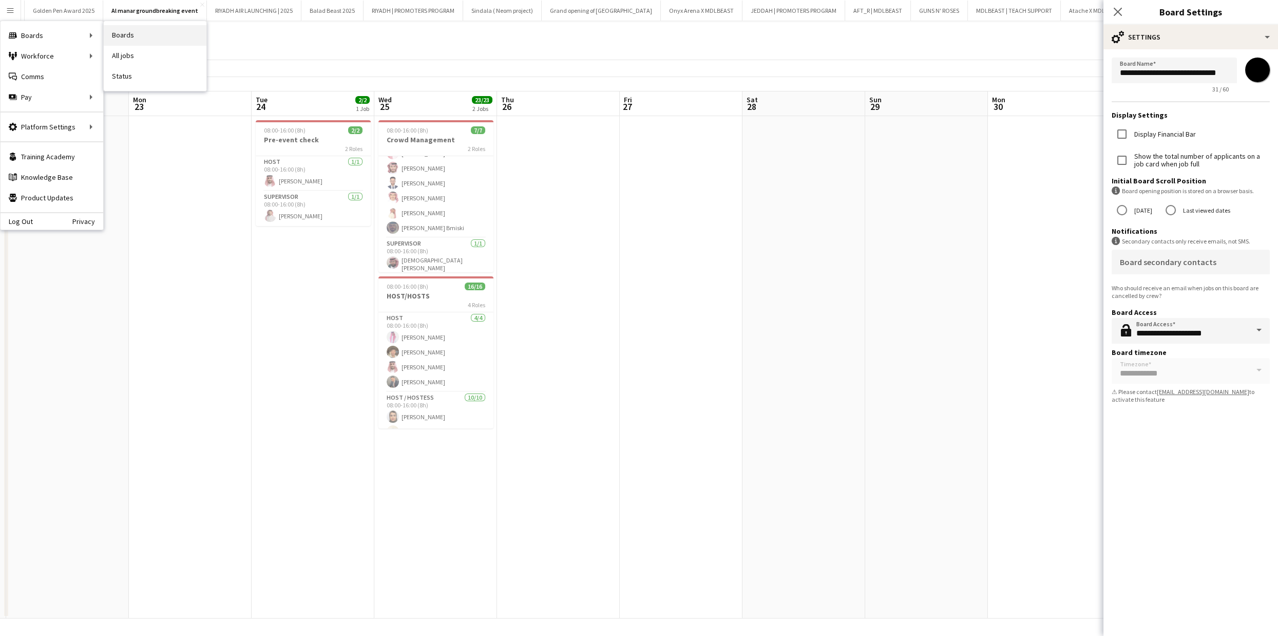
click at [120, 34] on link "Boards" at bounding box center [155, 35] width 103 height 21
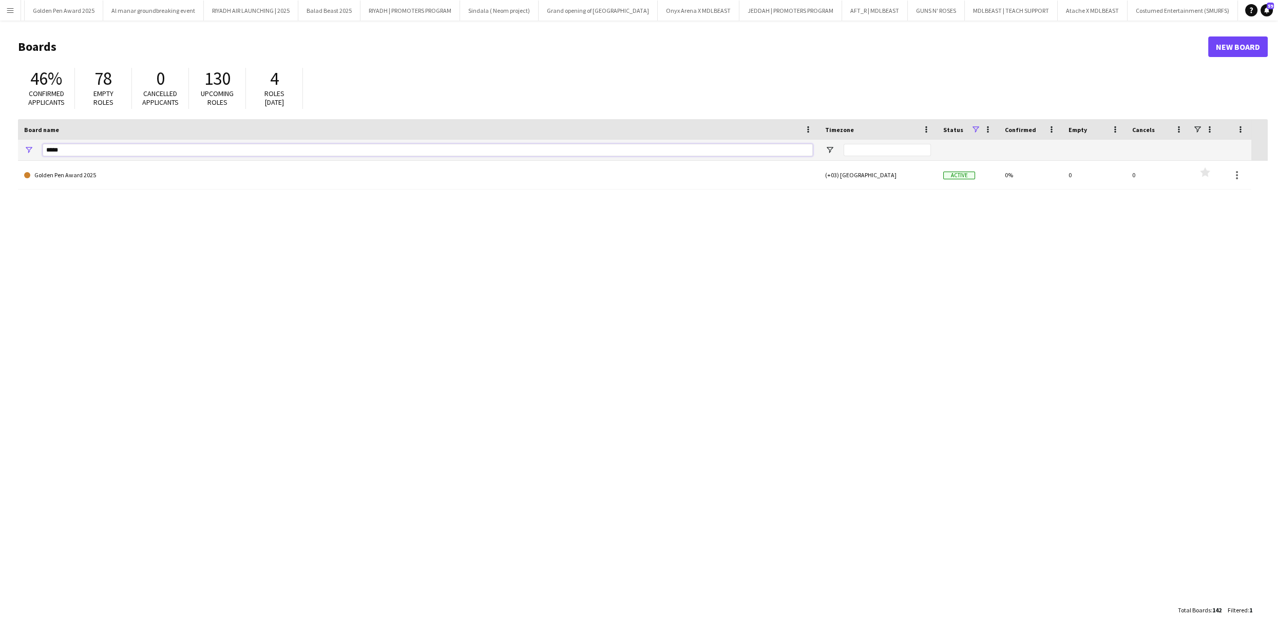
click at [115, 152] on input "*****" at bounding box center [428, 150] width 770 height 12
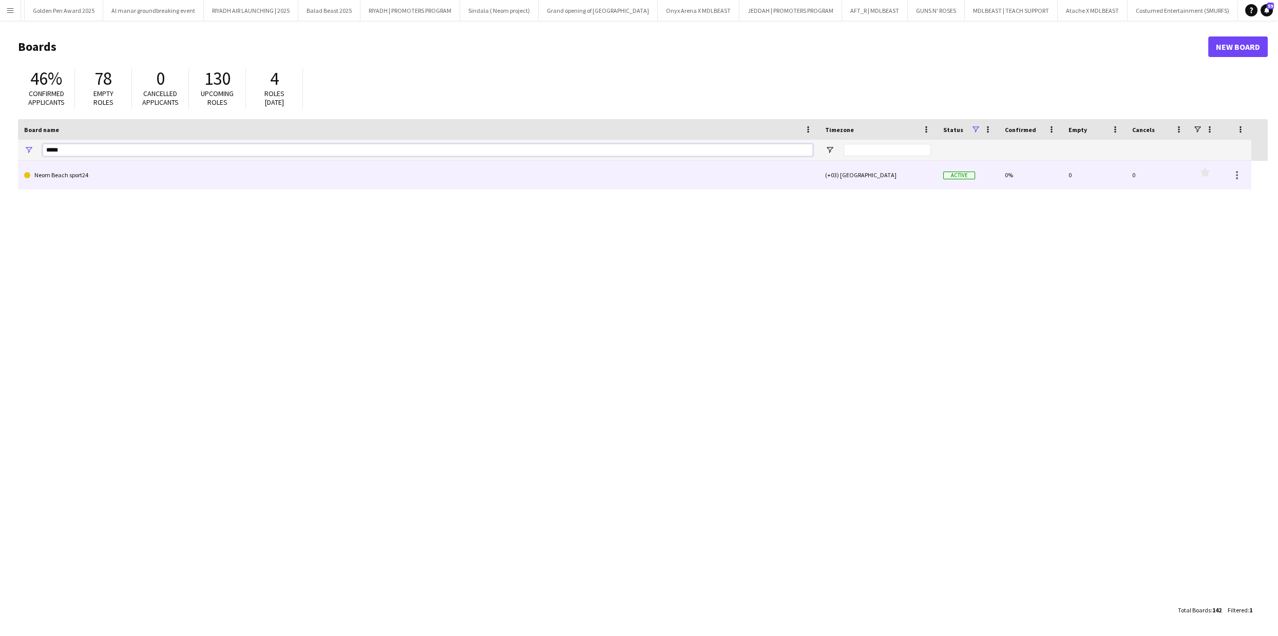
type input "*****"
click at [78, 182] on link "Neom Beach sport24" at bounding box center [418, 175] width 789 height 29
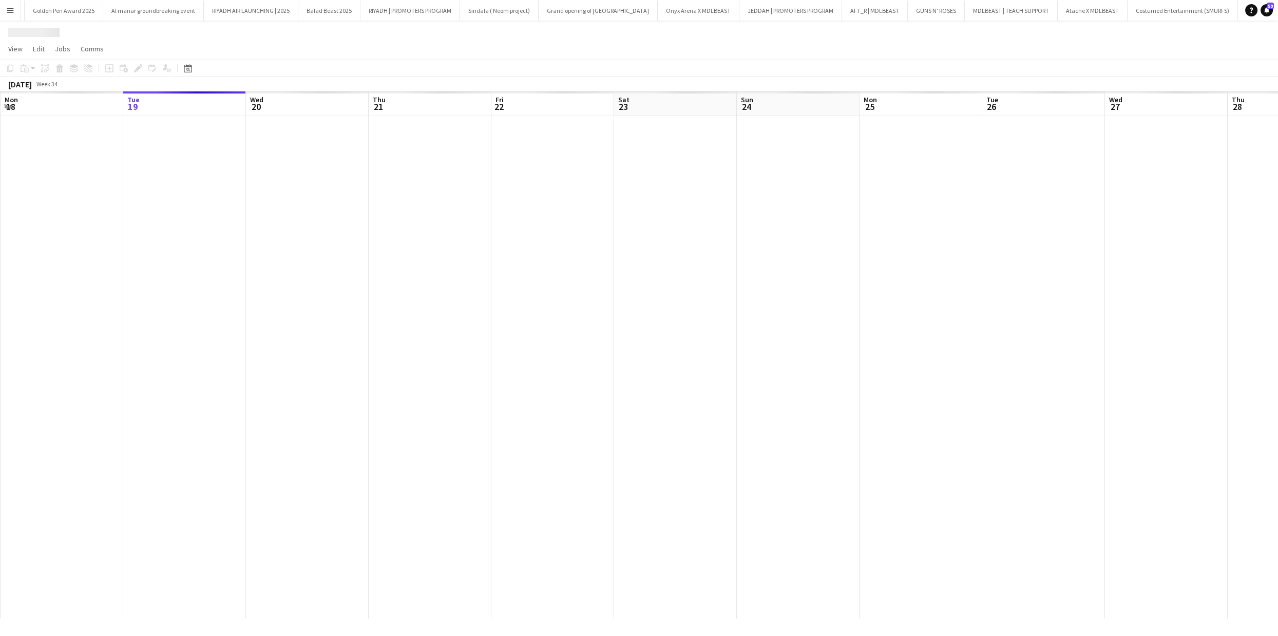
scroll to position [0, 307]
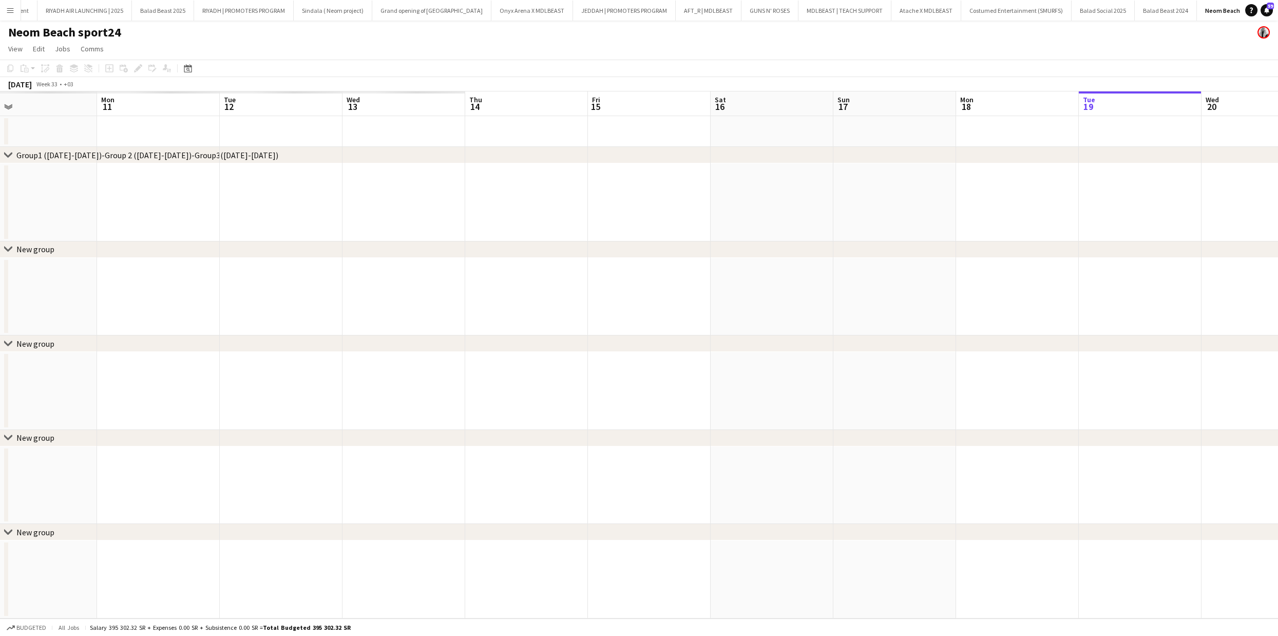
drag, startPoint x: 273, startPoint y: 262, endPoint x: 951, endPoint y: 249, distance: 678.6
click at [975, 254] on div "chevron-right Group1 ([DATE]-[DATE])-Group 2 ([DATE]-[DATE])-Group3([DATE]-[DAT…" at bounding box center [639, 354] width 1278 height 527
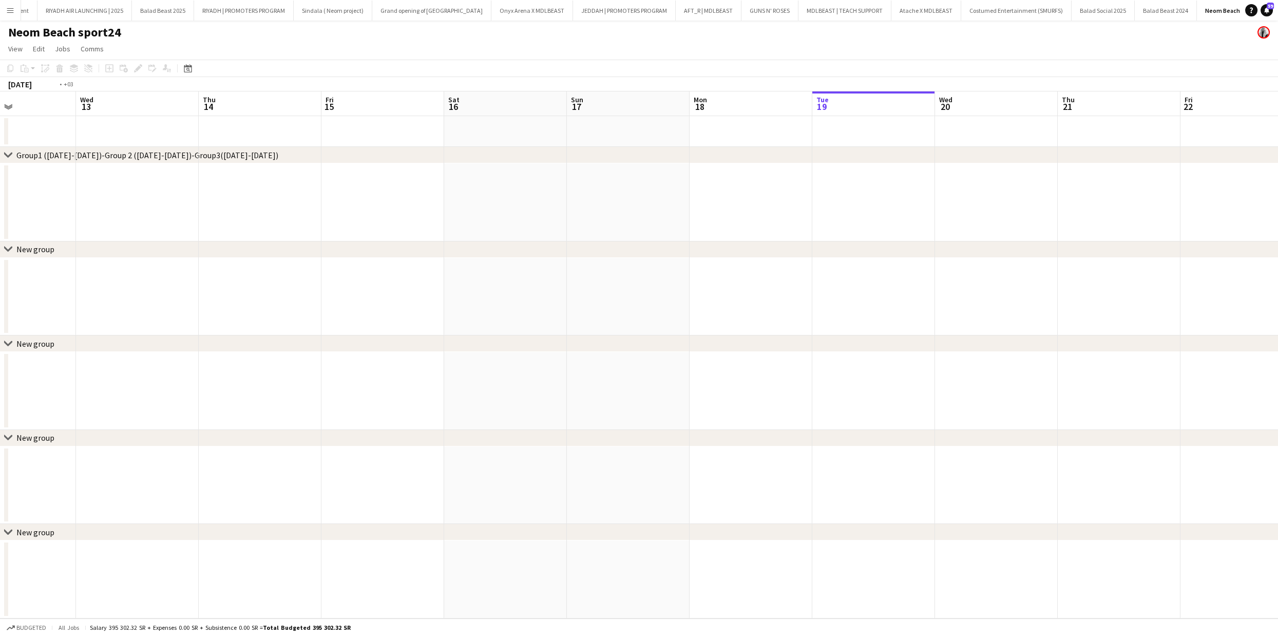
drag, startPoint x: 251, startPoint y: 208, endPoint x: 355, endPoint y: 217, distance: 104.2
click at [657, 197] on app-calendar-viewport "Sun 10 Mon 11 Tue 12 Wed 13 Thu 14 Fri 15 Sat 16 Sun 17 Mon 18 Tue 19 Wed 20 Th…" at bounding box center [639, 354] width 1278 height 527
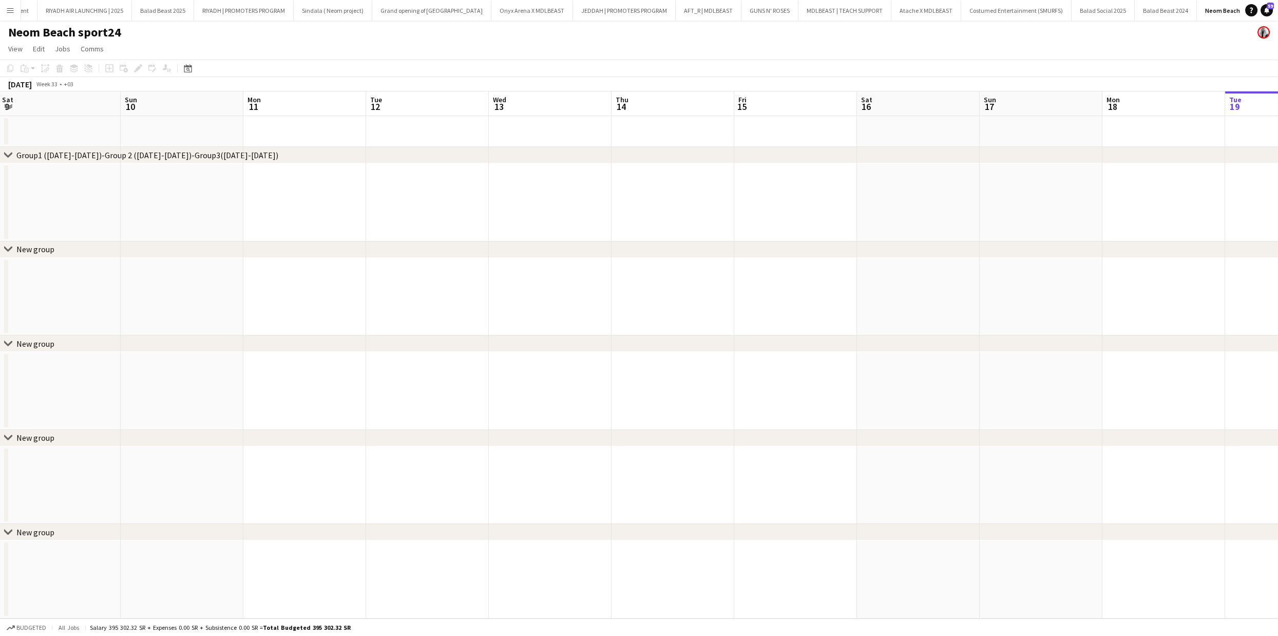
scroll to position [0, 320]
drag, startPoint x: 634, startPoint y: 191, endPoint x: 693, endPoint y: 190, distance: 59.1
click at [719, 189] on app-calendar-viewport "Thu 7 Fri 8 Sat 9 Sun 10 Mon 11 Tue 12 Wed 13 Thu 14 Fri 15 Sat 16 Sun 17 Mon 1…" at bounding box center [639, 354] width 1278 height 527
drag, startPoint x: 62, startPoint y: 199, endPoint x: 876, endPoint y: 216, distance: 814.3
click at [876, 216] on app-calendar-viewport "Sun 3 Mon 4 Tue 5 Wed 6 Thu 7 Fri 8 Sat 9 Sun 10 Mon 11 Tue 12 Wed 13 Thu 14 Fr…" at bounding box center [639, 354] width 1278 height 527
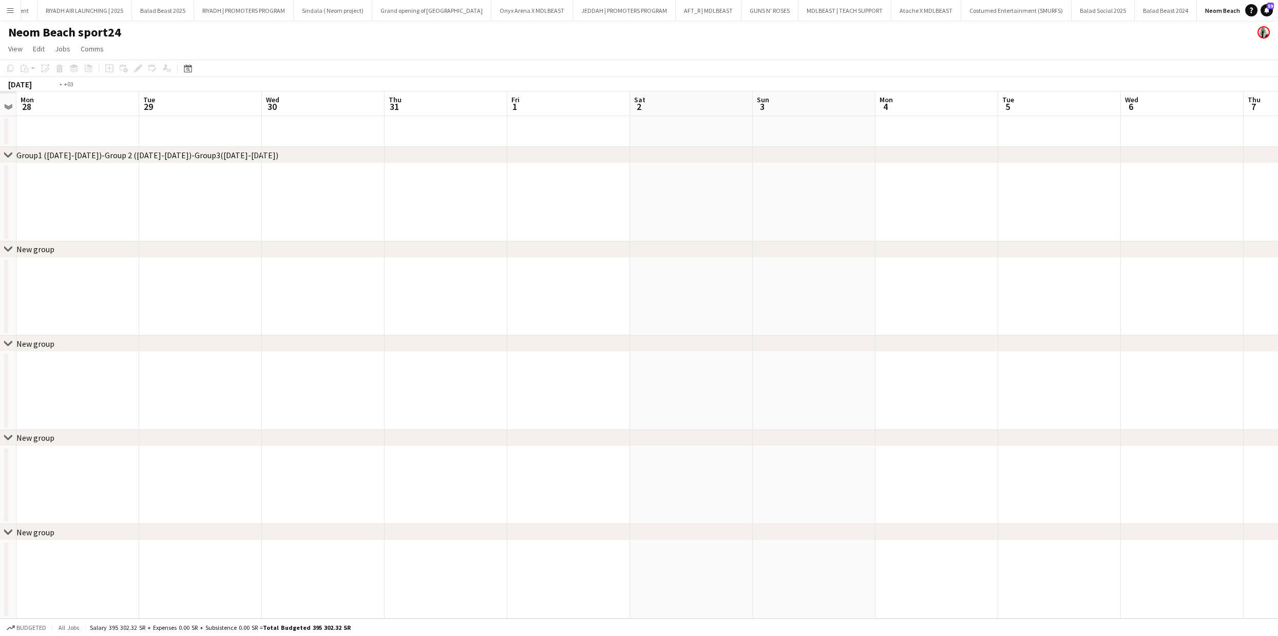
scroll to position [0, 287]
drag, startPoint x: 323, startPoint y: 194, endPoint x: 784, endPoint y: 190, distance: 460.7
click at [746, 192] on app-calendar-viewport "Sat 26 Sun 27 Mon 28 Tue 29 Wed 30 Thu 31 Fri 1 Sat 2 Sun 3 Mon 4 Tue 5 Wed 6 T…" at bounding box center [639, 354] width 1278 height 527
click at [185, 68] on icon "Date picker" at bounding box center [188, 68] width 8 height 8
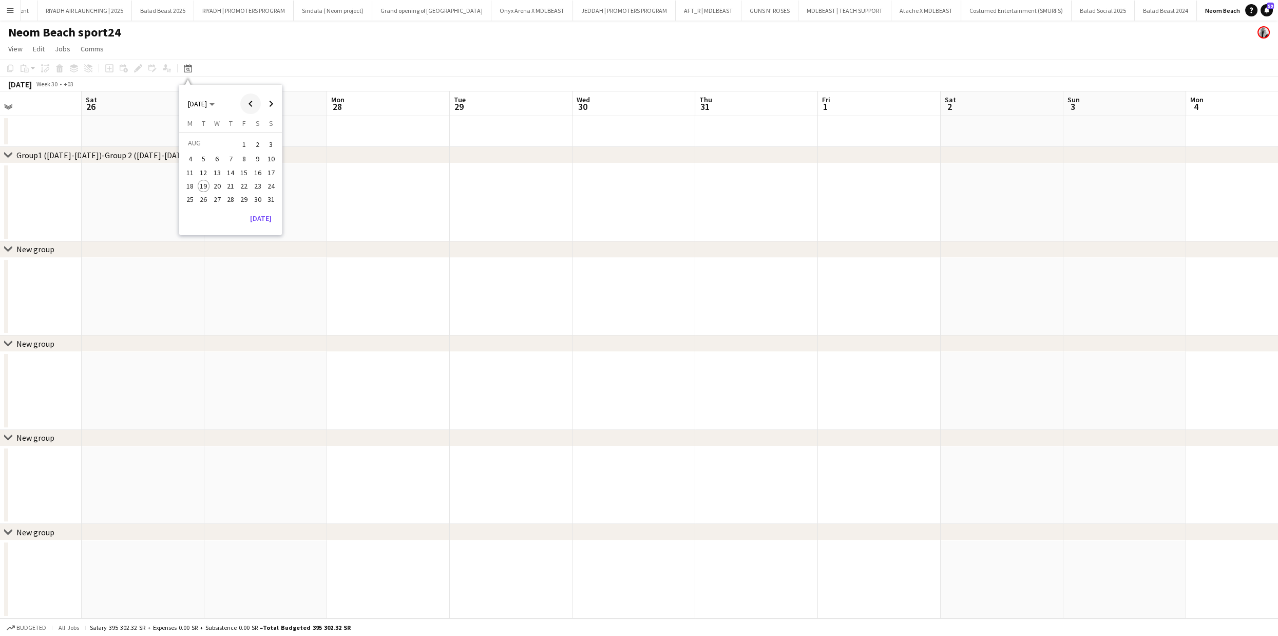
click at [255, 104] on span "Previous month" at bounding box center [250, 103] width 21 height 21
click at [254, 104] on span "Previous month" at bounding box center [250, 103] width 21 height 21
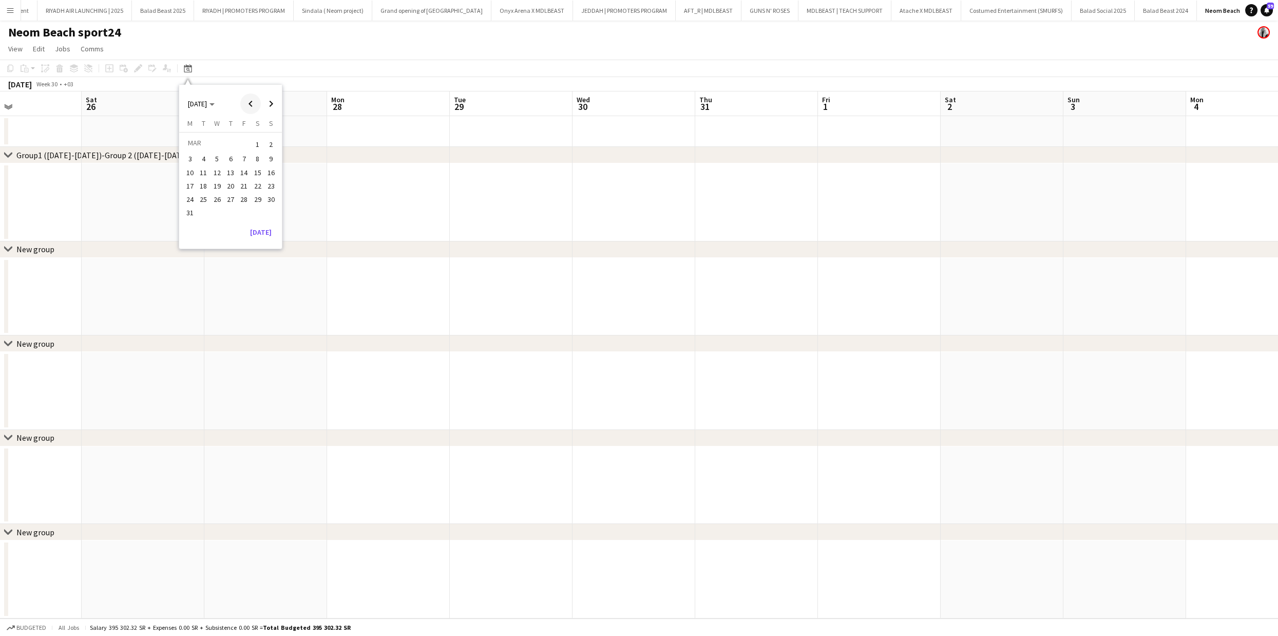
click at [254, 104] on span "Previous month" at bounding box center [250, 103] width 21 height 21
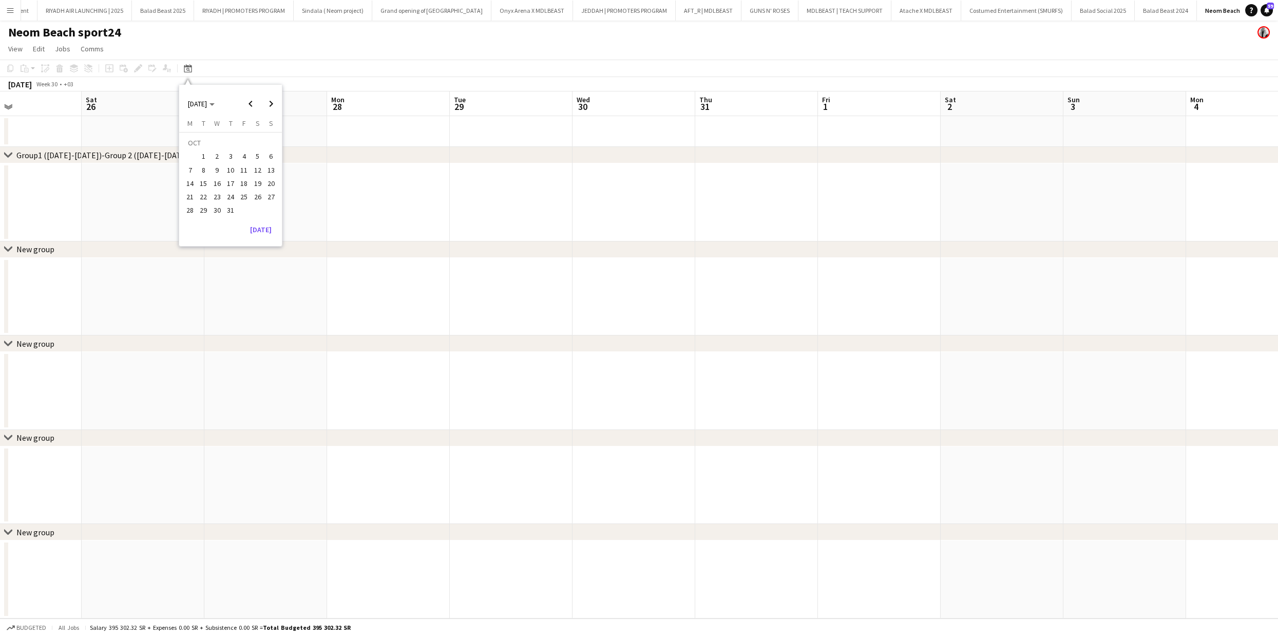
click at [201, 193] on span "22" at bounding box center [204, 197] width 12 height 12
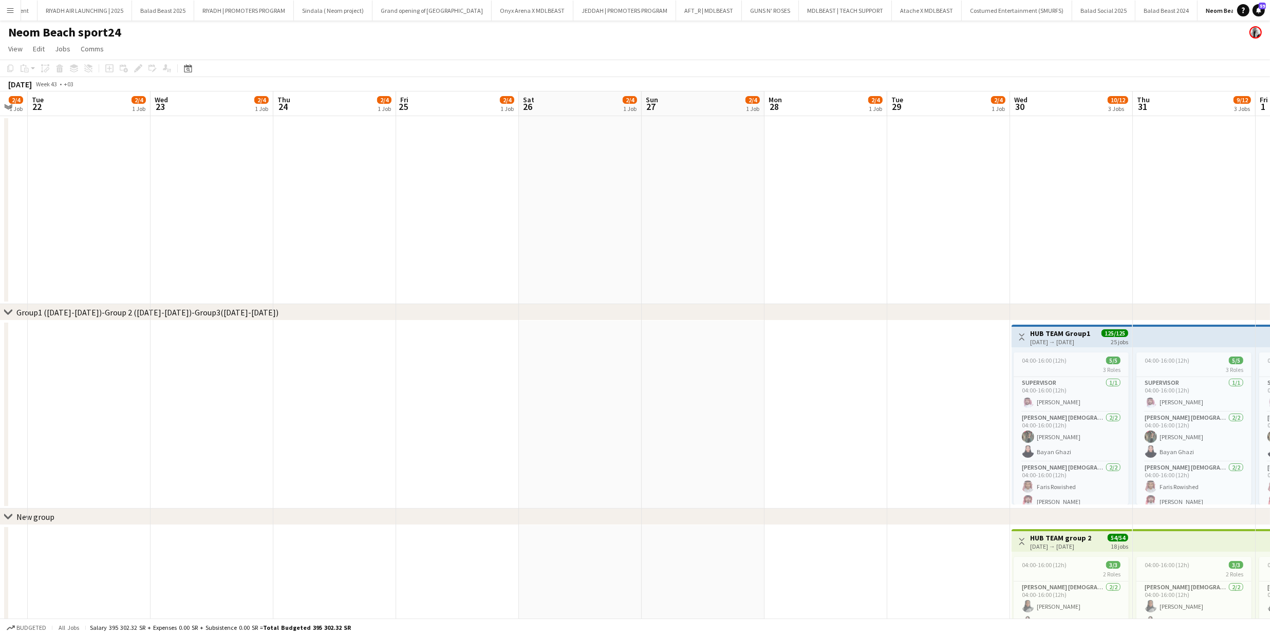
drag, startPoint x: 724, startPoint y: 229, endPoint x: 290, endPoint y: 228, distance: 433.5
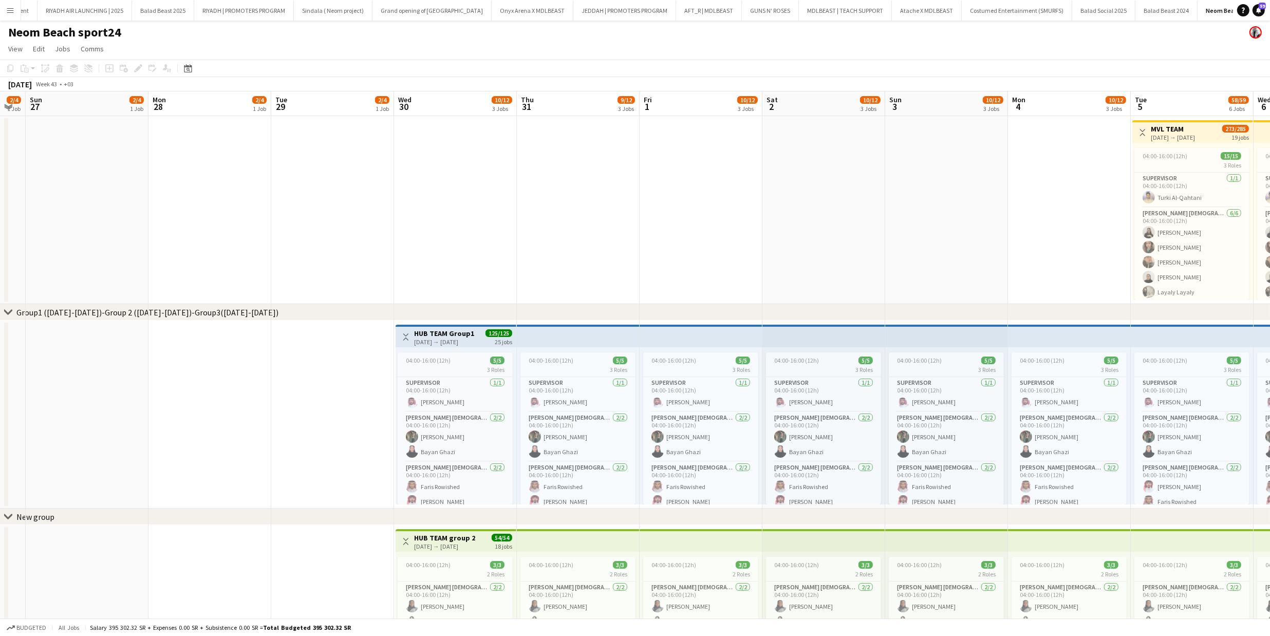
drag, startPoint x: 307, startPoint y: 223, endPoint x: 93, endPoint y: 215, distance: 213.8
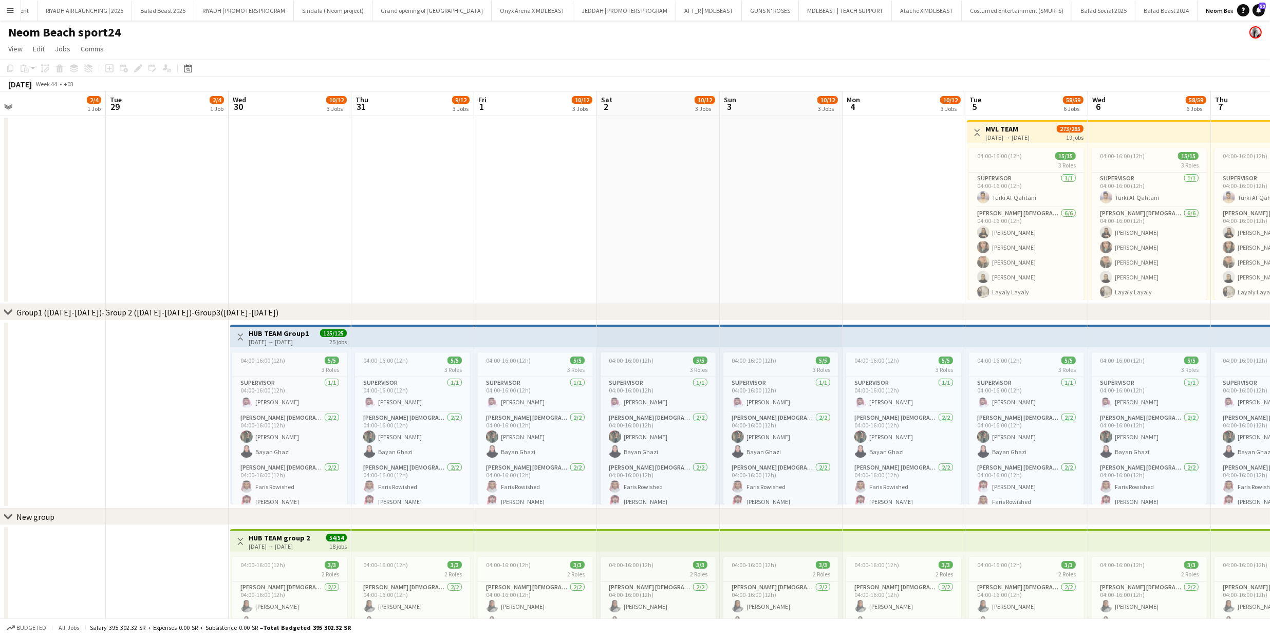
drag, startPoint x: 388, startPoint y: 229, endPoint x: 305, endPoint y: 225, distance: 82.8
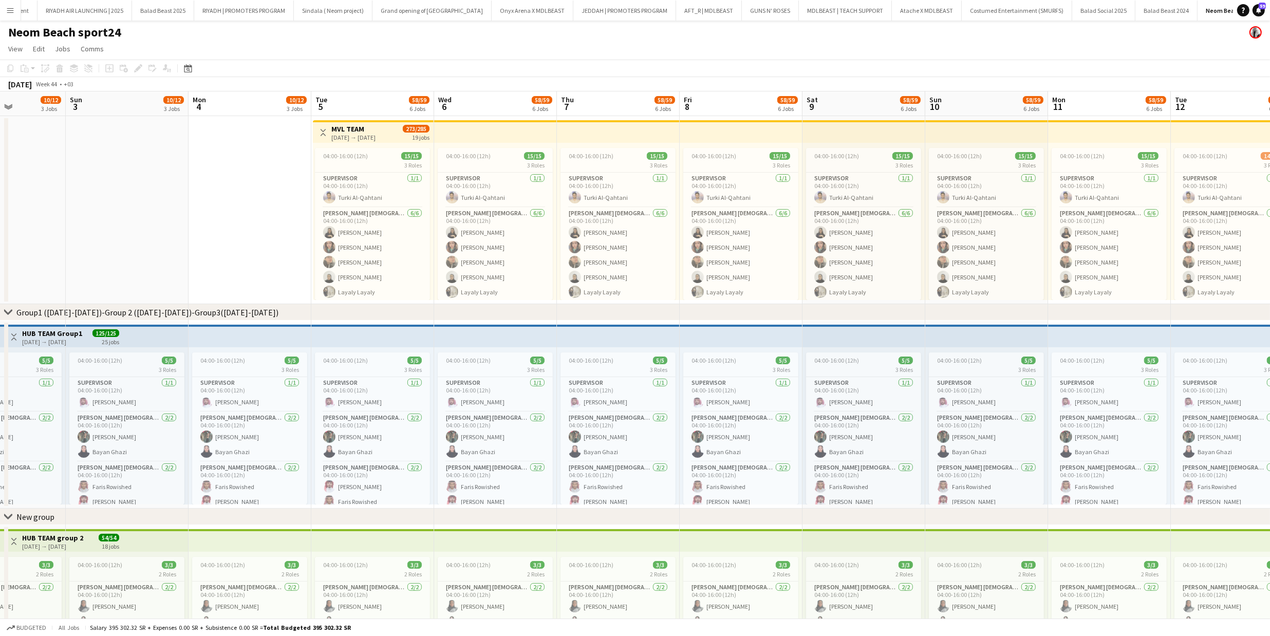
scroll to position [0, 301]
drag, startPoint x: 683, startPoint y: 241, endPoint x: 30, endPoint y: 240, distance: 652.8
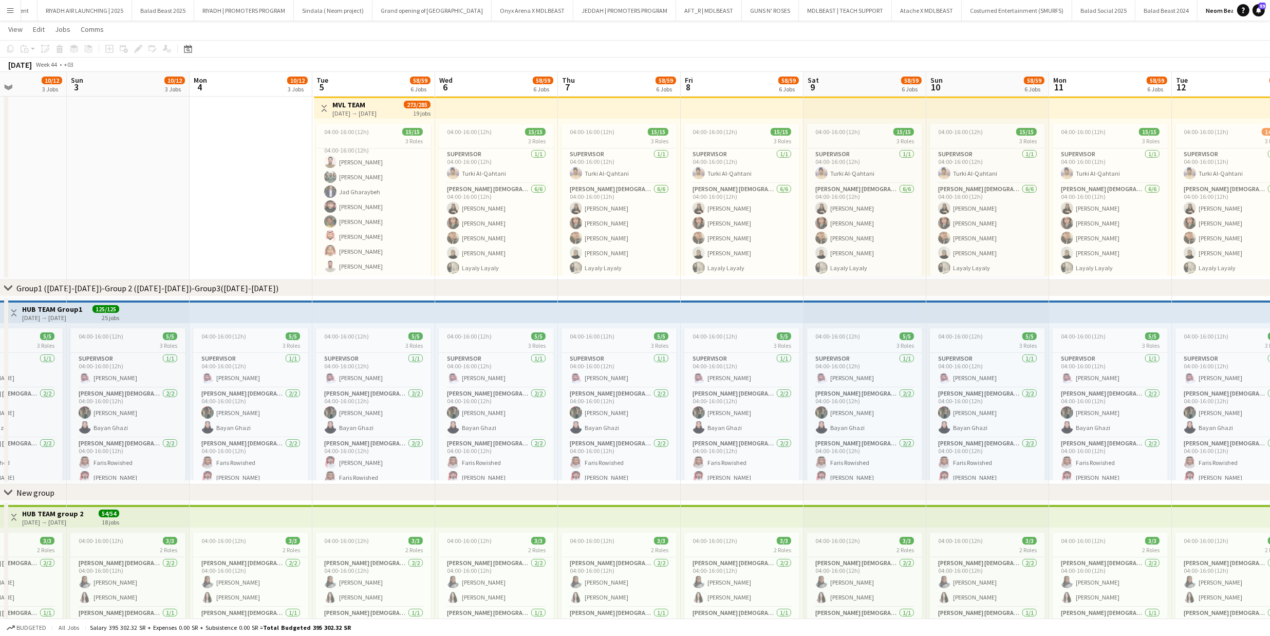
scroll to position [0, 0]
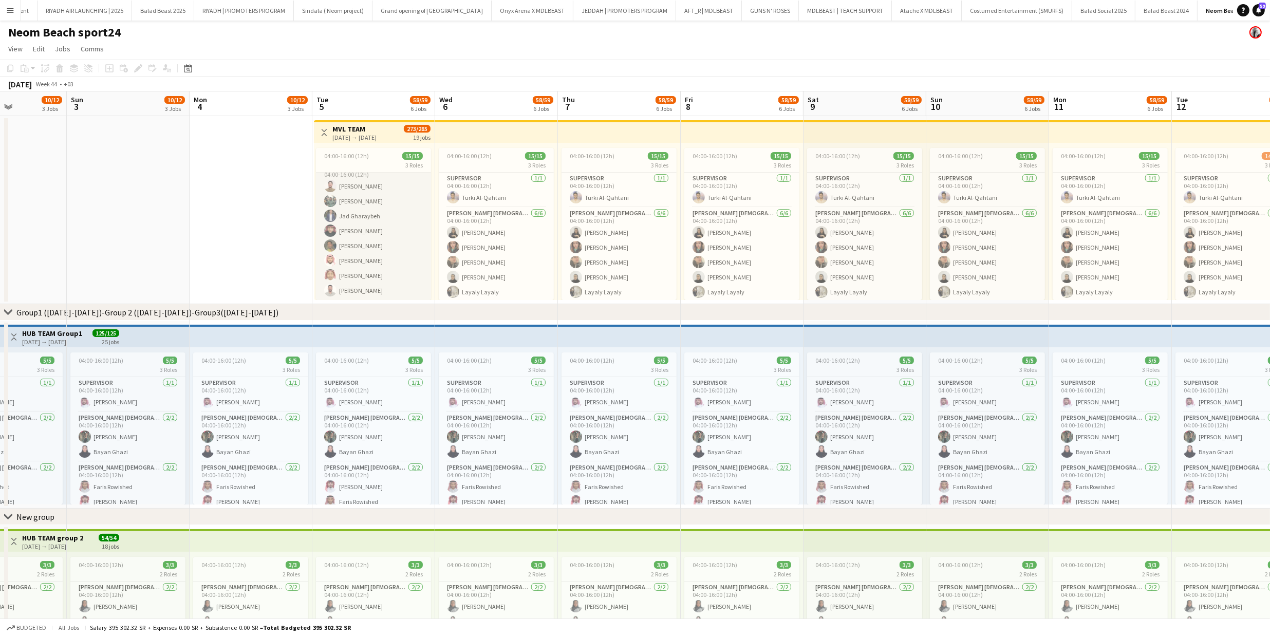
drag, startPoint x: 562, startPoint y: 318, endPoint x: 331, endPoint y: 295, distance: 232.8
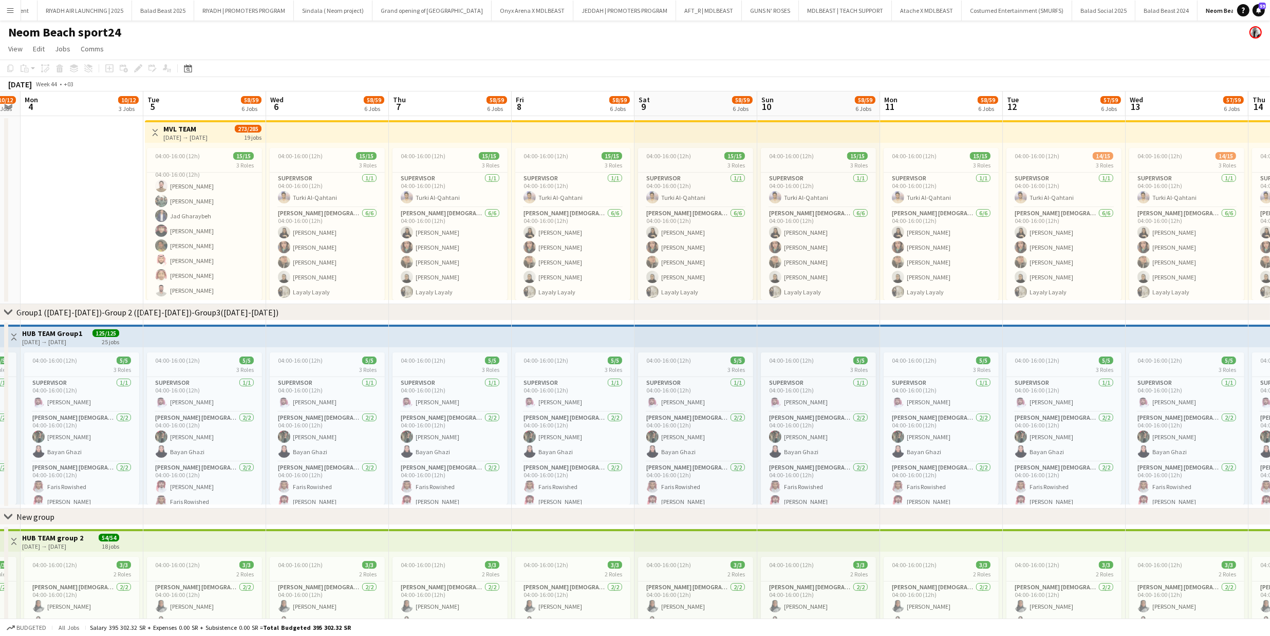
scroll to position [0, 291]
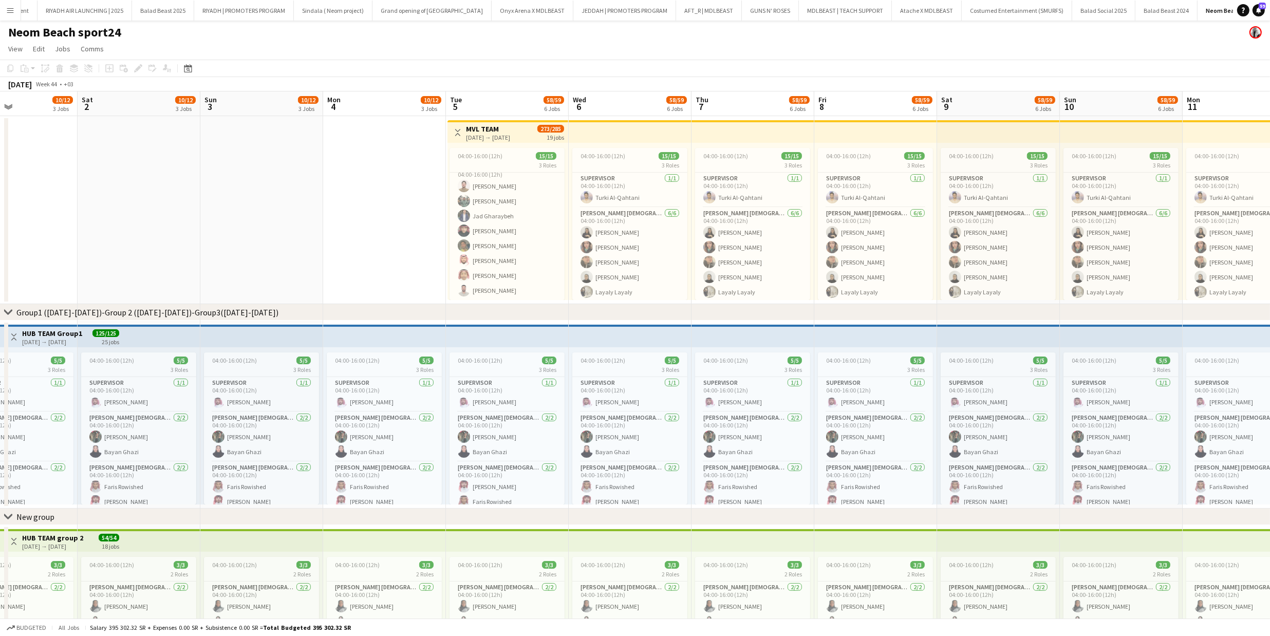
drag, startPoint x: 195, startPoint y: 255, endPoint x: 328, endPoint y: 227, distance: 136.5
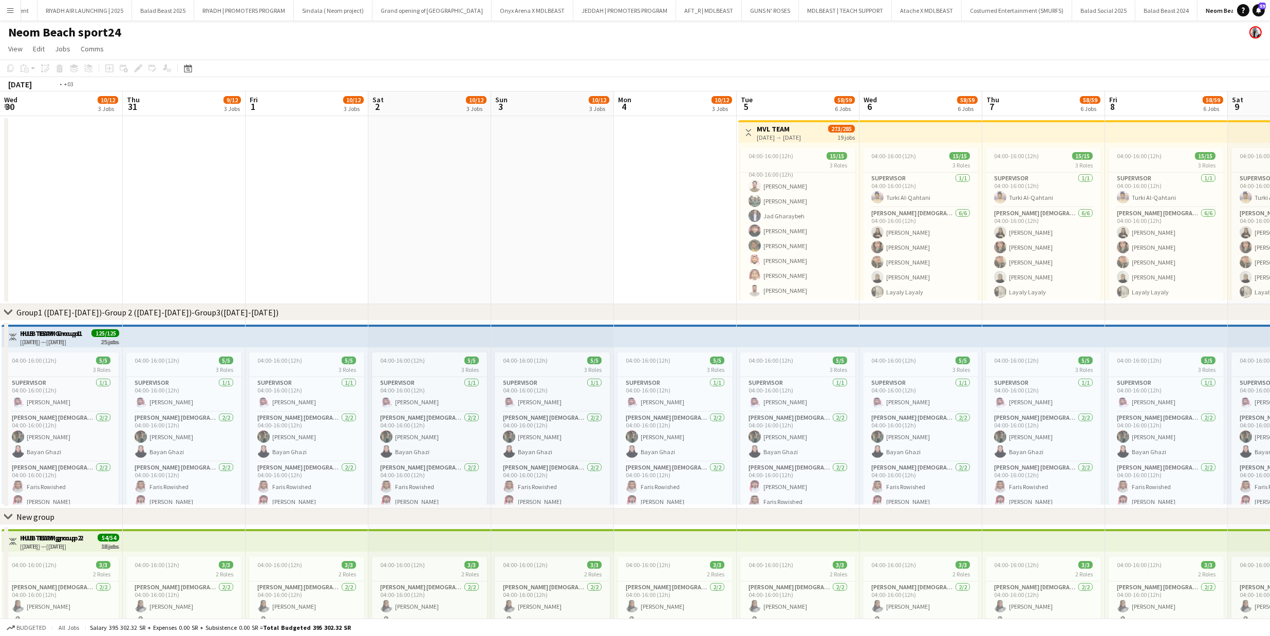
drag, startPoint x: 179, startPoint y: 197, endPoint x: 865, endPoint y: 188, distance: 686.8
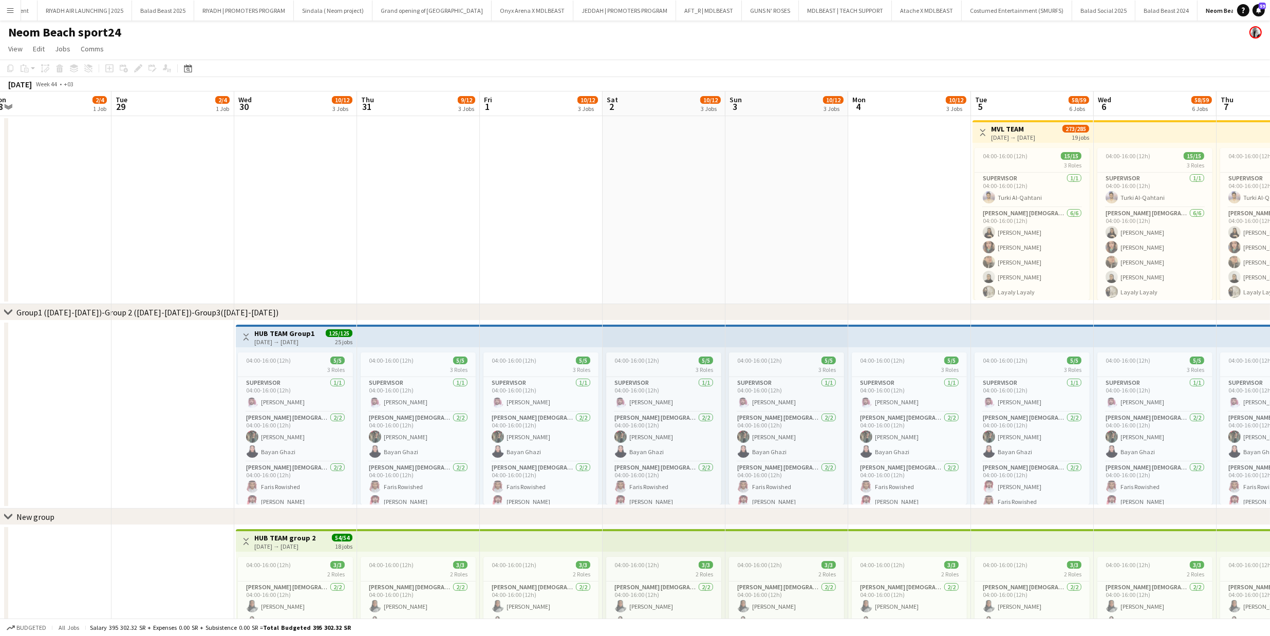
scroll to position [0, 397]
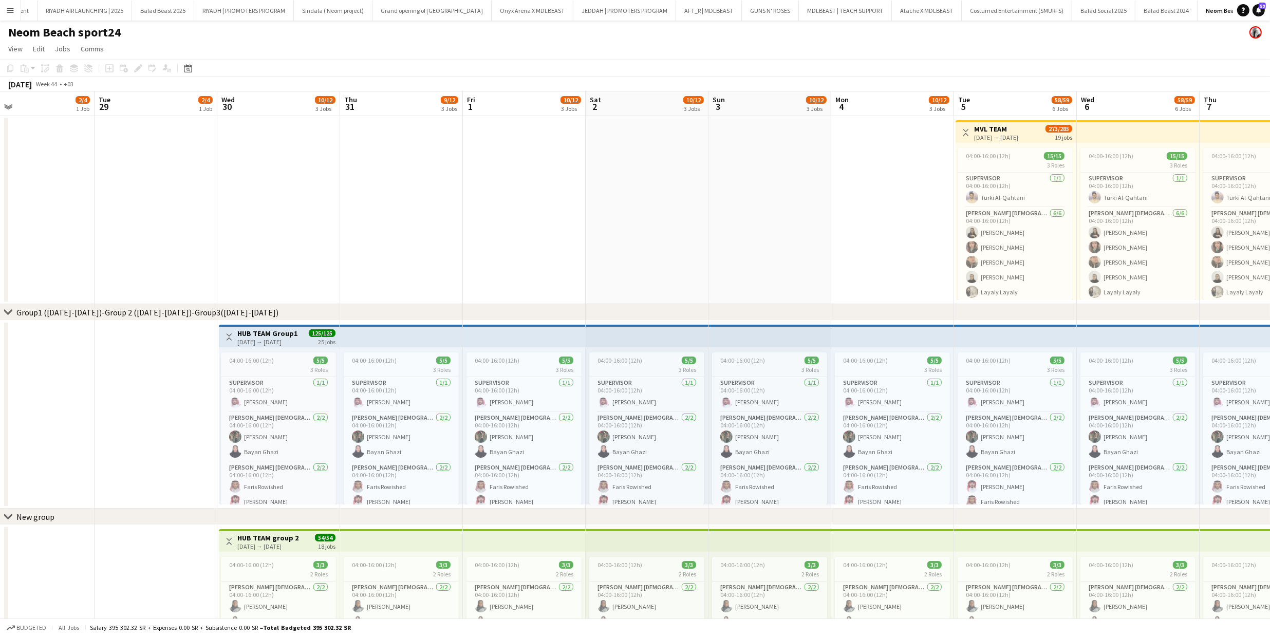
drag, startPoint x: 600, startPoint y: 178, endPoint x: 140, endPoint y: 178, distance: 460.2
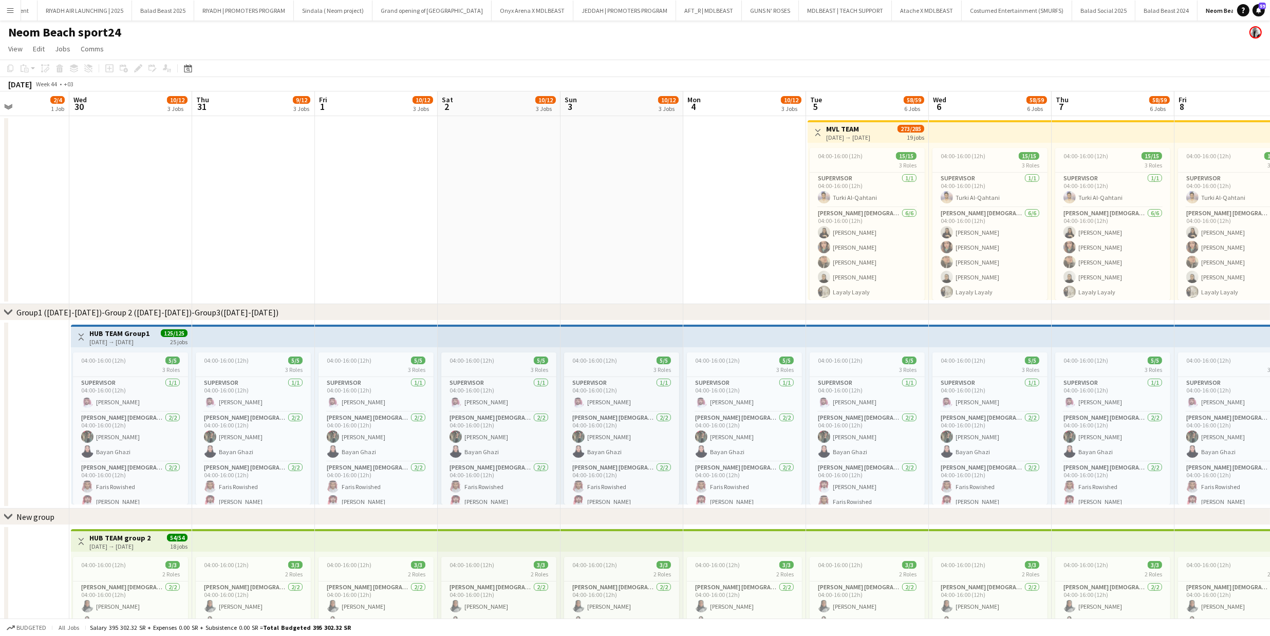
scroll to position [0, 318]
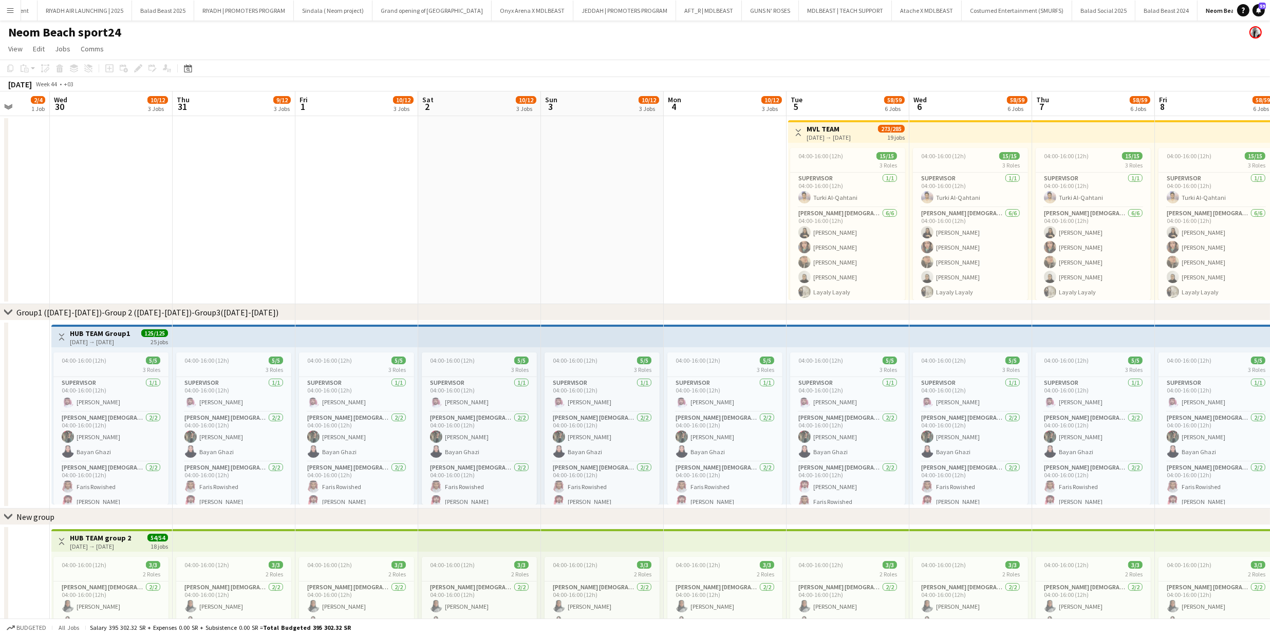
drag, startPoint x: 583, startPoint y: 216, endPoint x: 416, endPoint y: 226, distance: 167.2
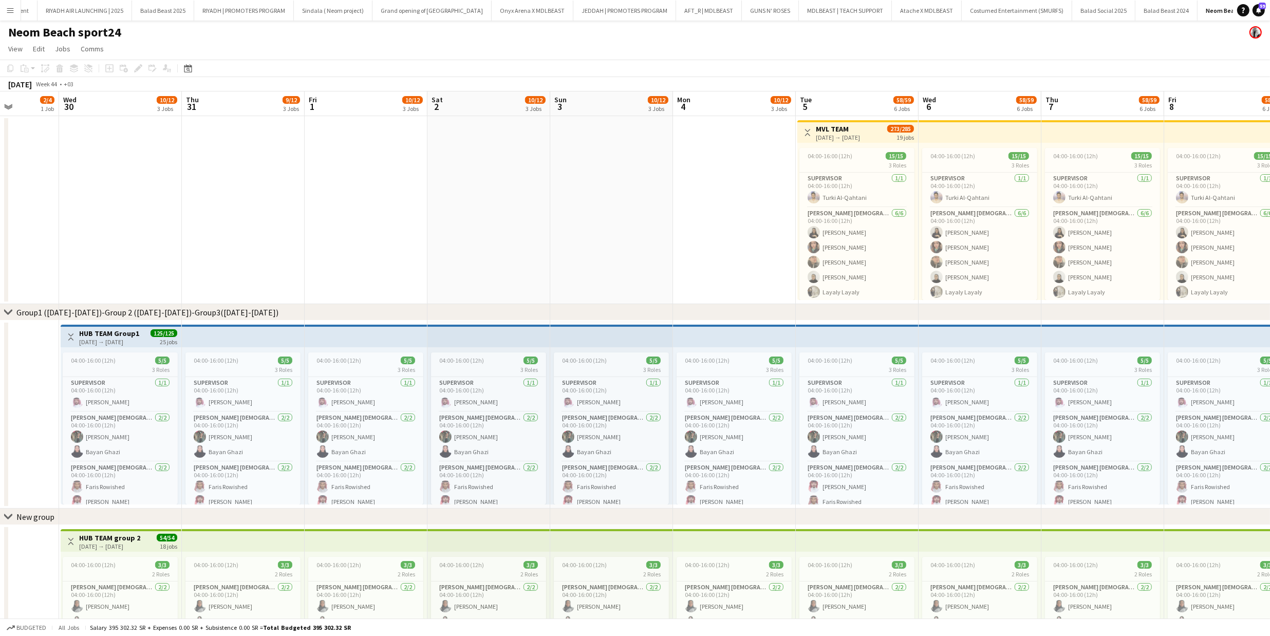
drag, startPoint x: 638, startPoint y: 204, endPoint x: 220, endPoint y: 166, distance: 419.9
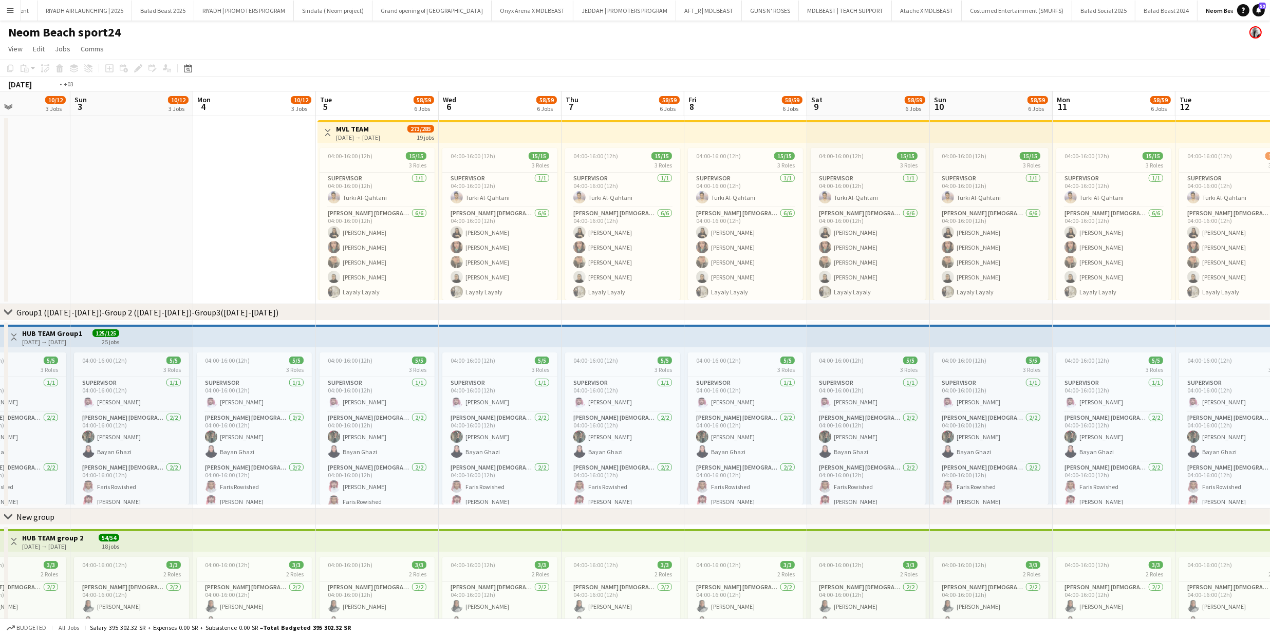
drag, startPoint x: 788, startPoint y: 167, endPoint x: 252, endPoint y: 167, distance: 536.7
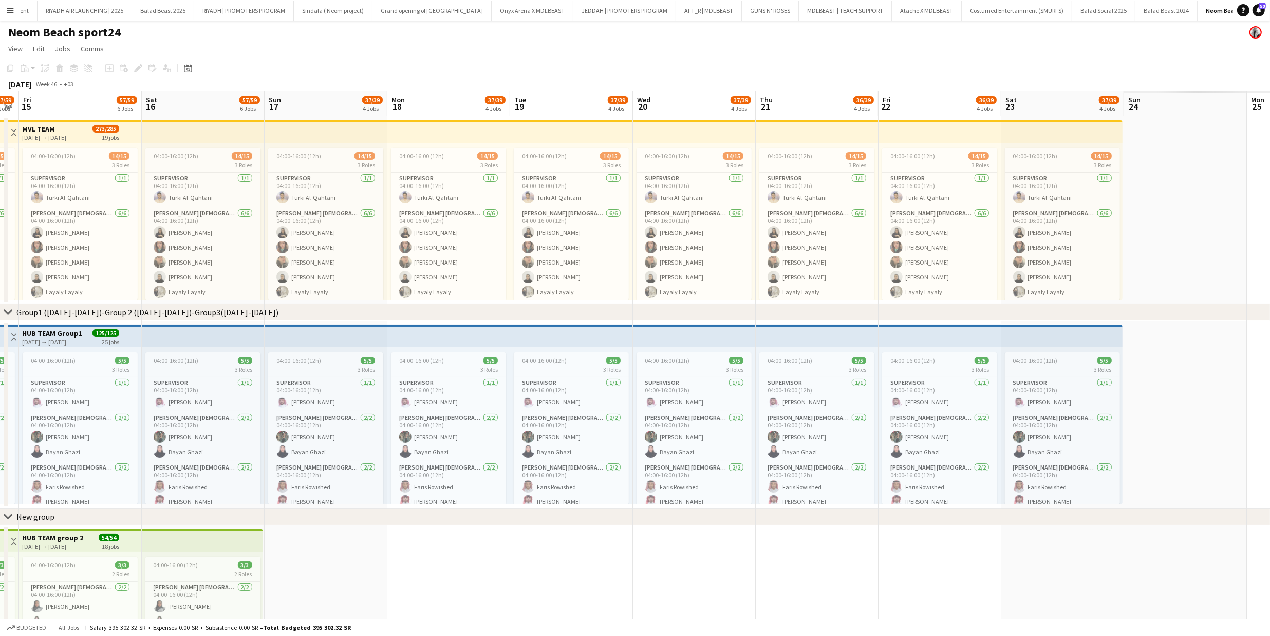
drag, startPoint x: 694, startPoint y: 197, endPoint x: 221, endPoint y: 220, distance: 473.1
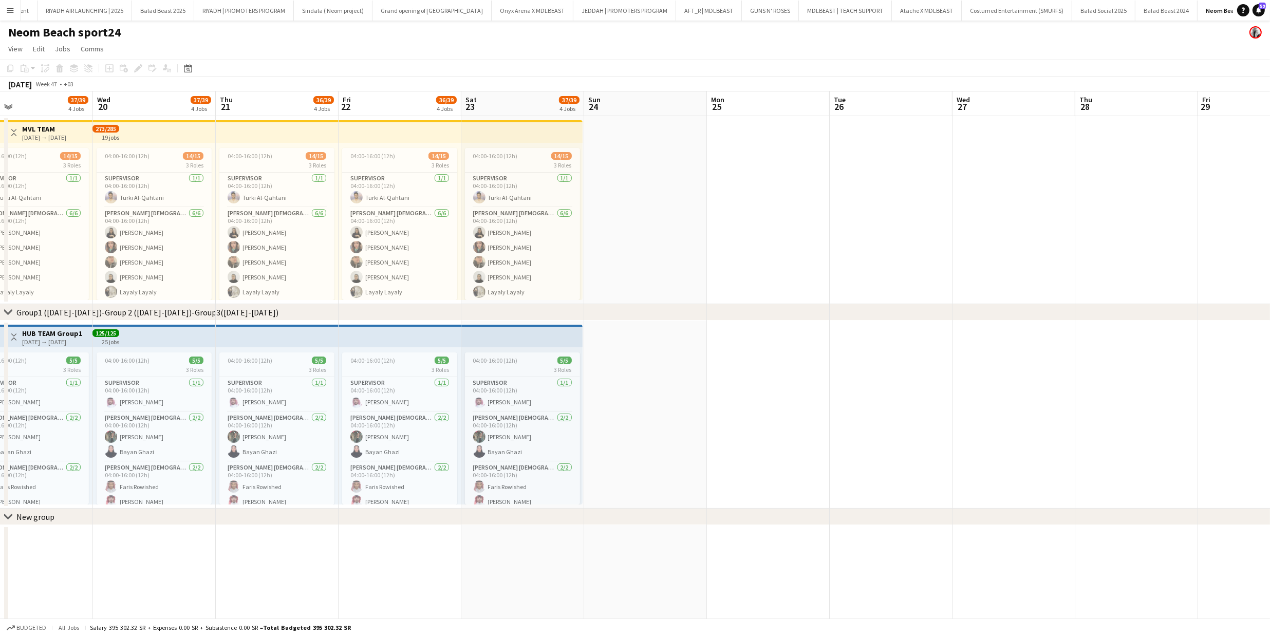
drag, startPoint x: 602, startPoint y: 215, endPoint x: 262, endPoint y: 204, distance: 340.2
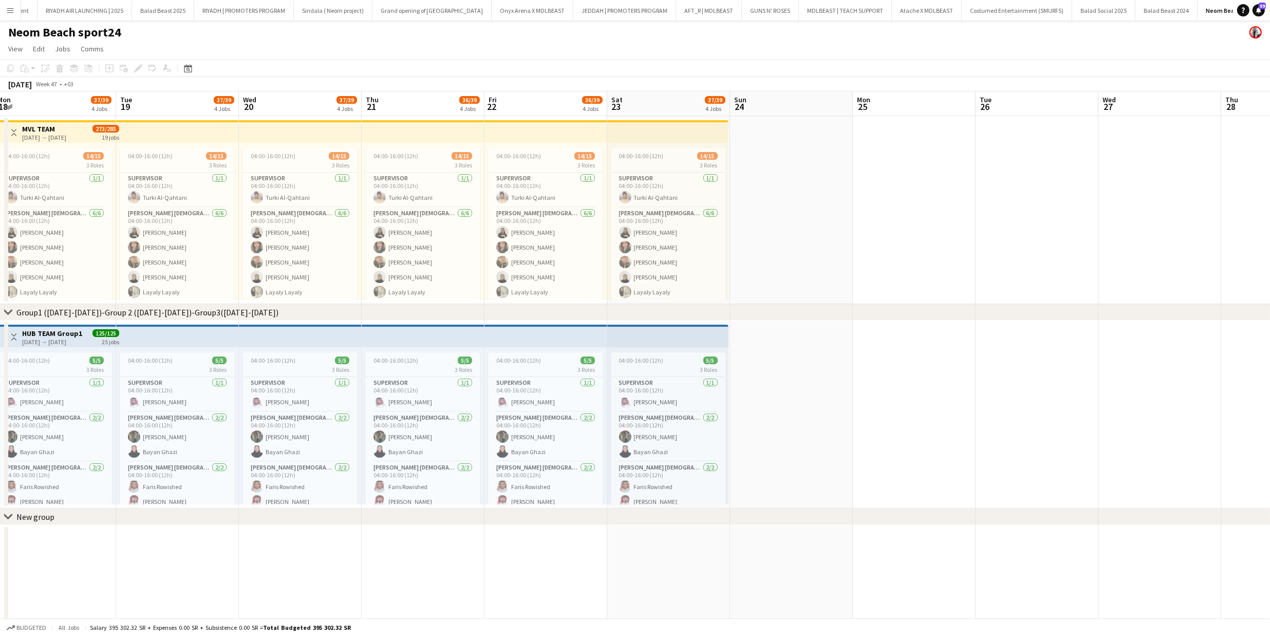
drag, startPoint x: 615, startPoint y: 256, endPoint x: 762, endPoint y: 266, distance: 146.7
click at [769, 256] on app-date-cell at bounding box center [791, 210] width 123 height 188
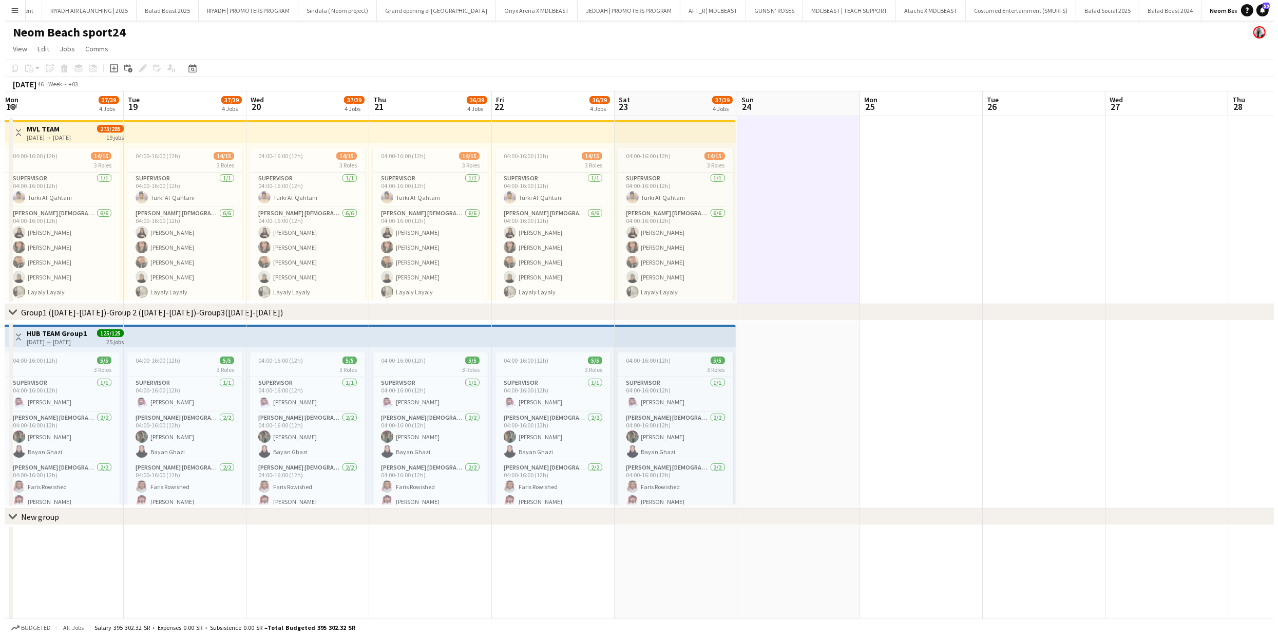
scroll to position [0, 322]
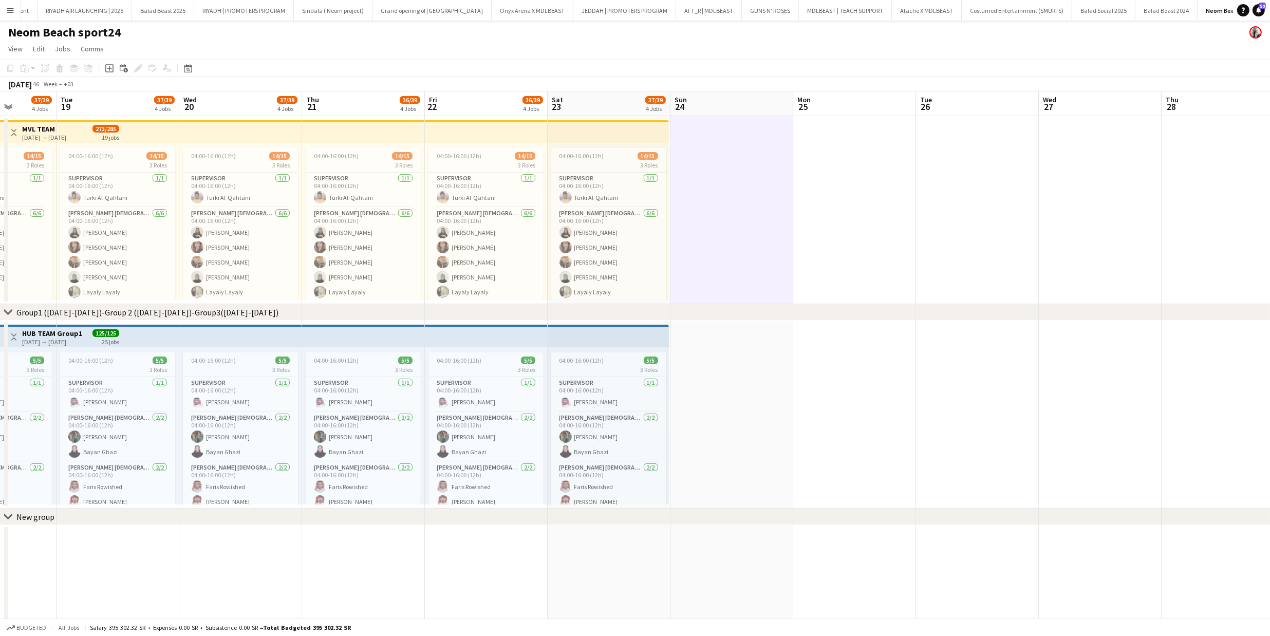
drag, startPoint x: 771, startPoint y: 255, endPoint x: 824, endPoint y: 258, distance: 53.0
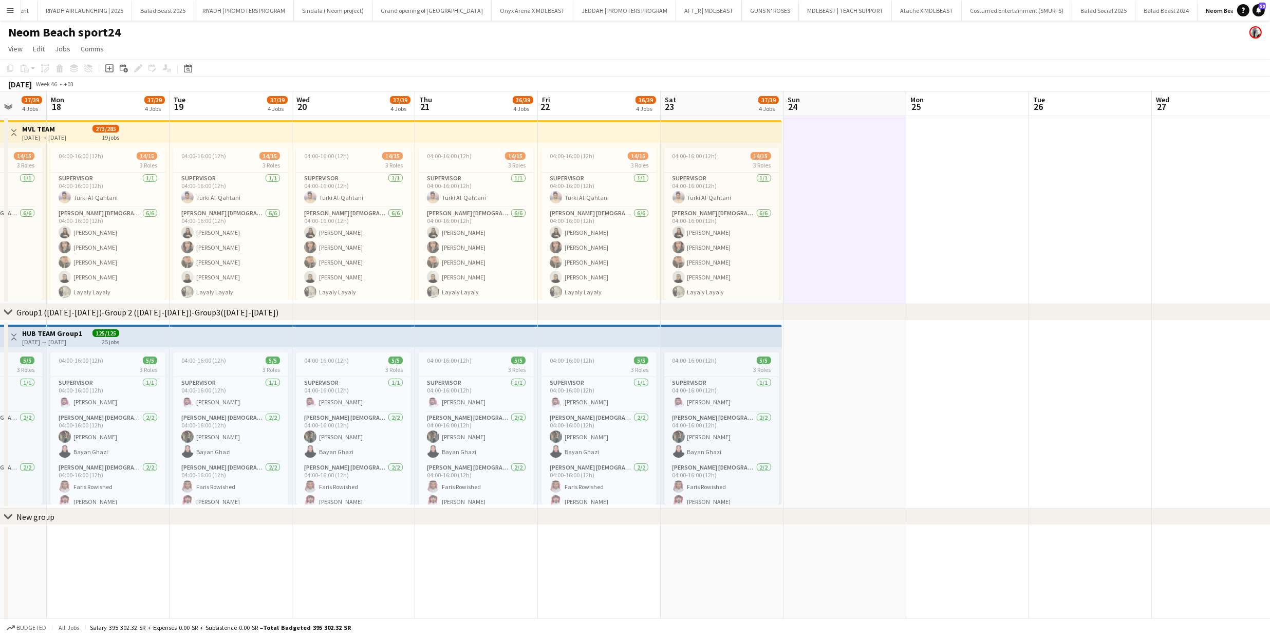
click at [14, 7] on app-icon "Menu" at bounding box center [10, 10] width 8 height 8
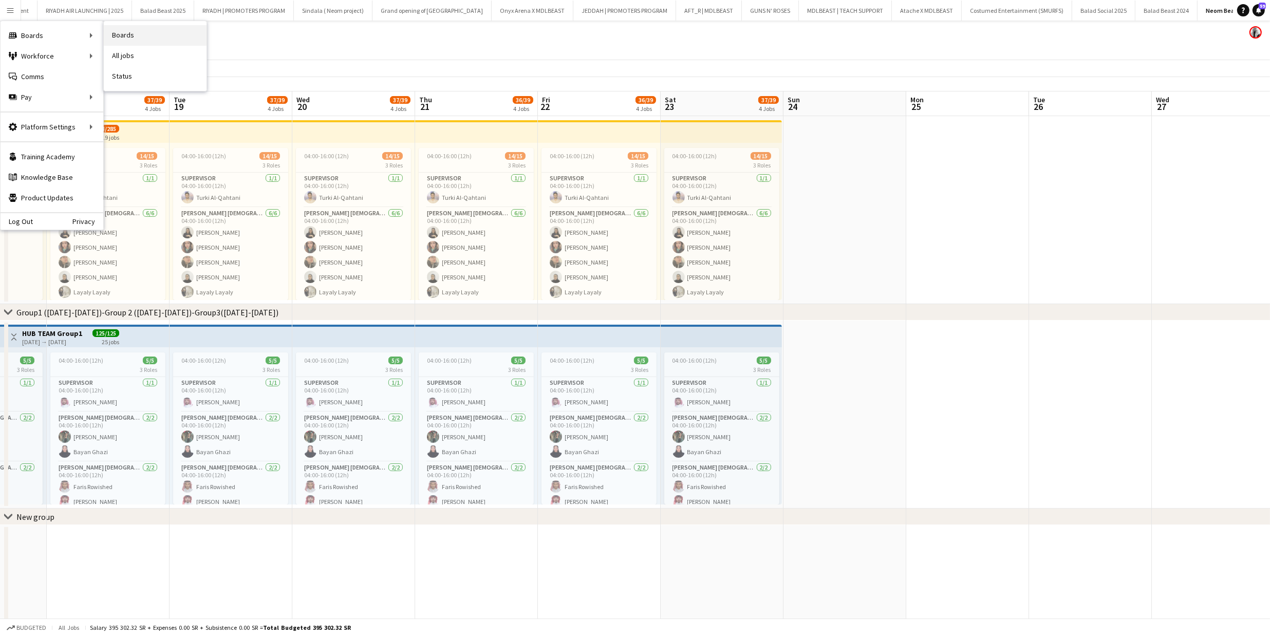
click at [151, 37] on link "Boards" at bounding box center [155, 35] width 103 height 21
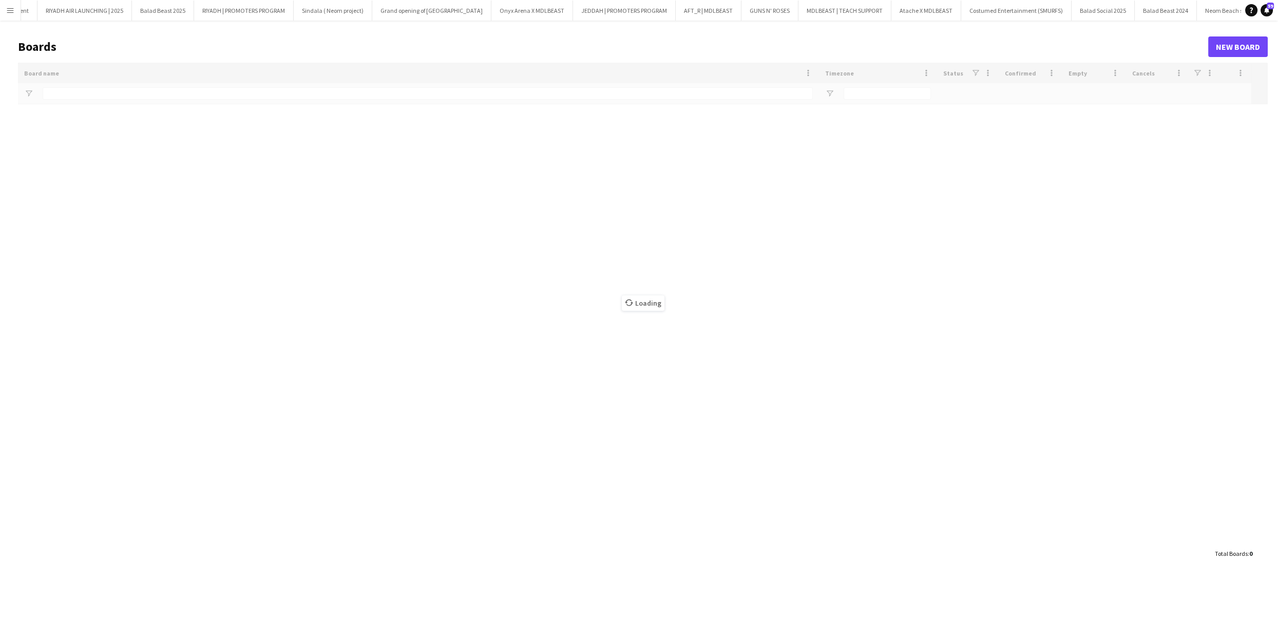
scroll to position [0, 306]
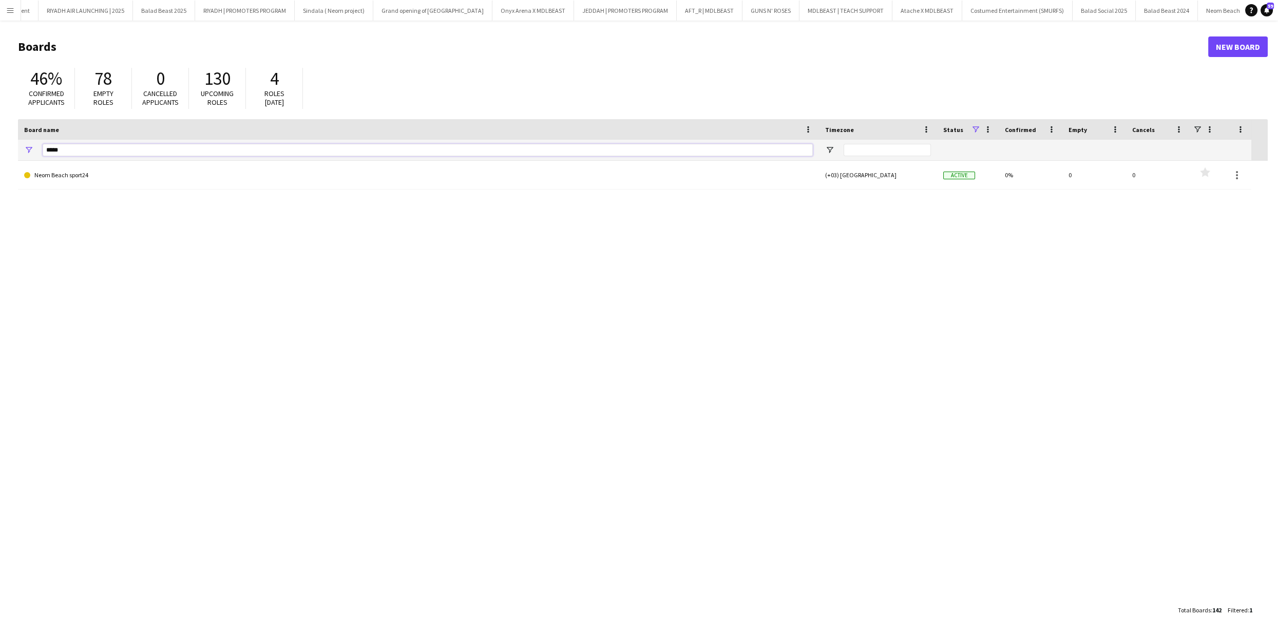
click at [109, 149] on input "*****" at bounding box center [428, 150] width 770 height 12
click at [108, 149] on input "*****" at bounding box center [428, 150] width 770 height 12
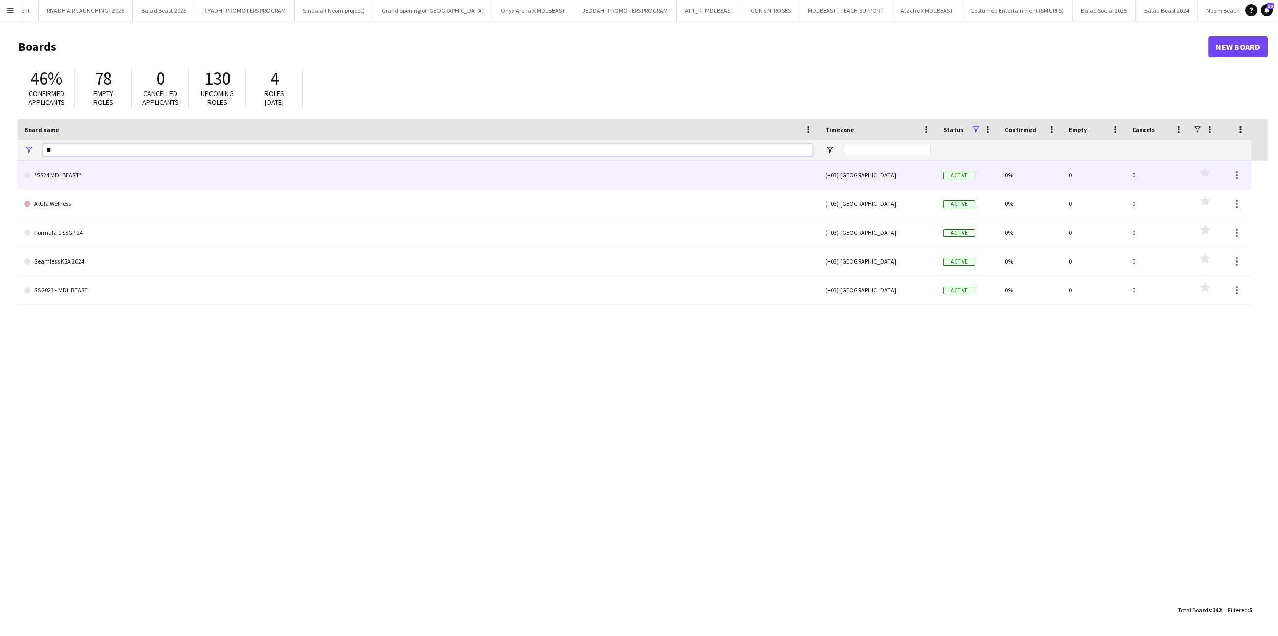
type input "**"
click at [55, 170] on link "*SS24 MDLBEAST*" at bounding box center [418, 175] width 789 height 29
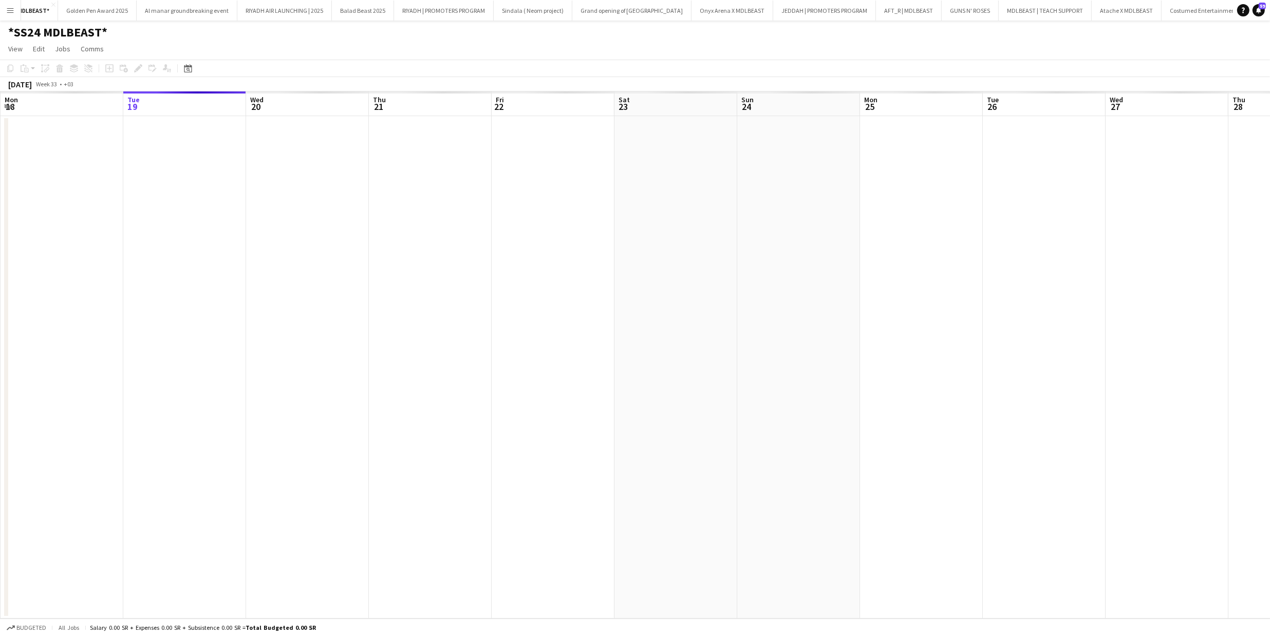
scroll to position [0, 77]
drag, startPoint x: 66, startPoint y: 282, endPoint x: 313, endPoint y: 268, distance: 247.5
click at [313, 268] on app-calendar-viewport "Sat 16 Sun 17 Mon 18 Tue 19 Wed 20 Thu 21 Fri 22 Sat 23 Sun 24 Mon 25 Tue 26 We…" at bounding box center [635, 354] width 1270 height 527
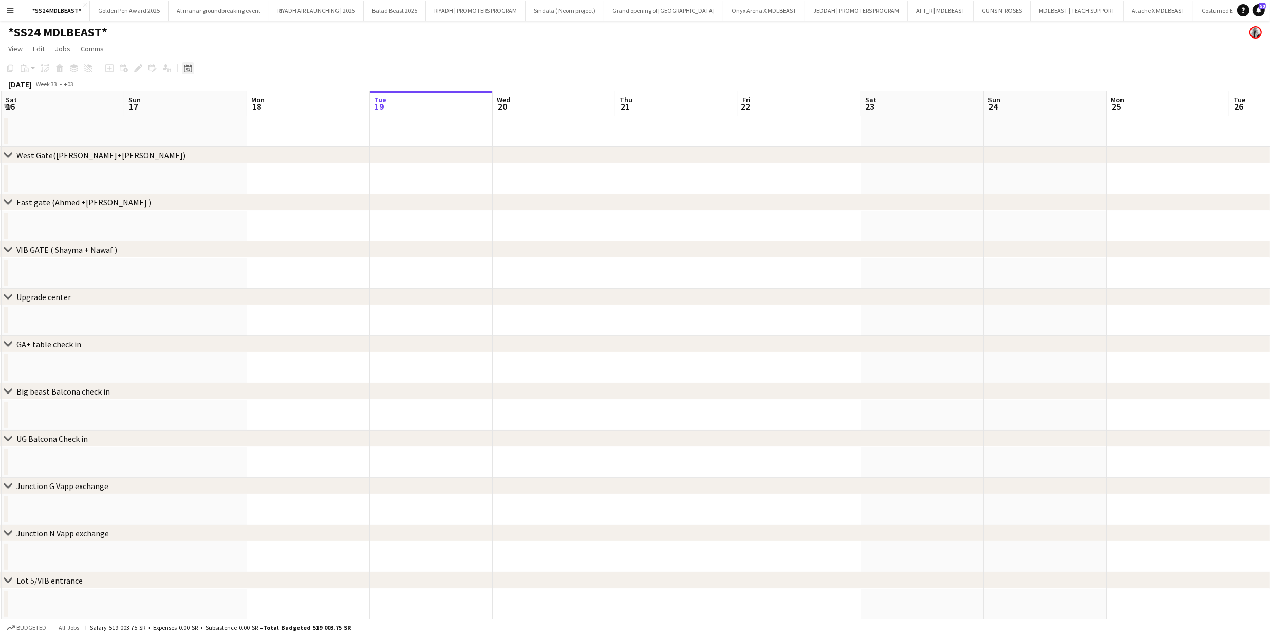
click at [190, 71] on icon "Date picker" at bounding box center [188, 68] width 8 height 8
click at [247, 98] on span "Previous month" at bounding box center [250, 103] width 21 height 21
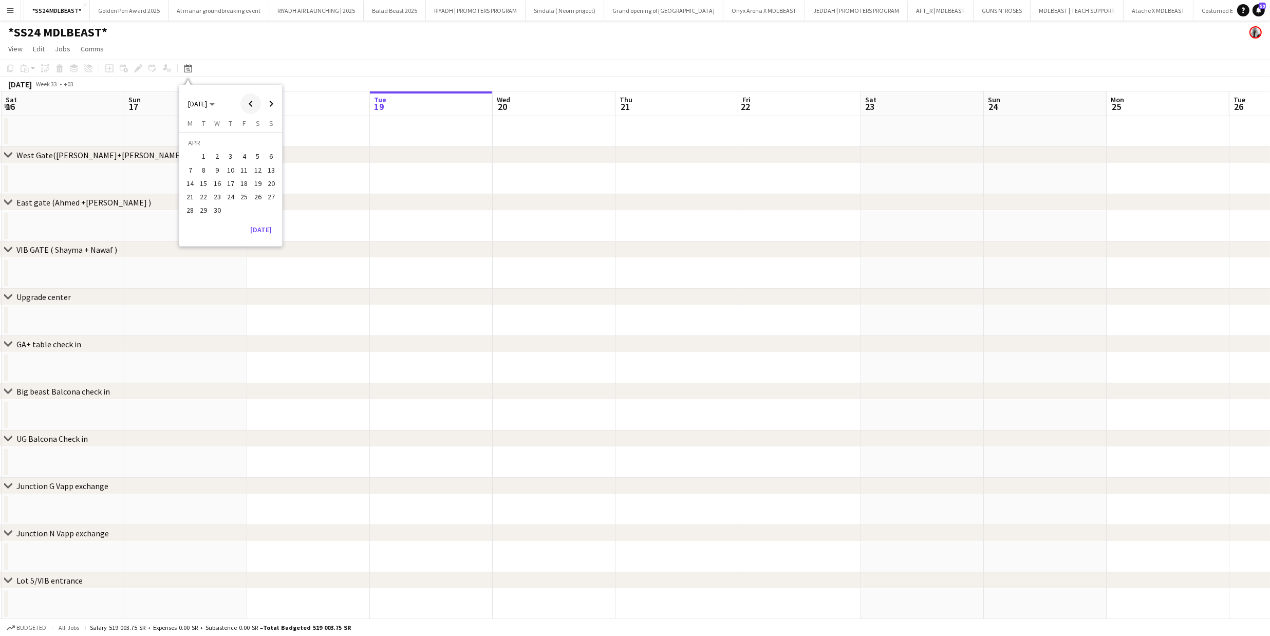
click at [247, 98] on span "Previous month" at bounding box center [250, 103] width 21 height 21
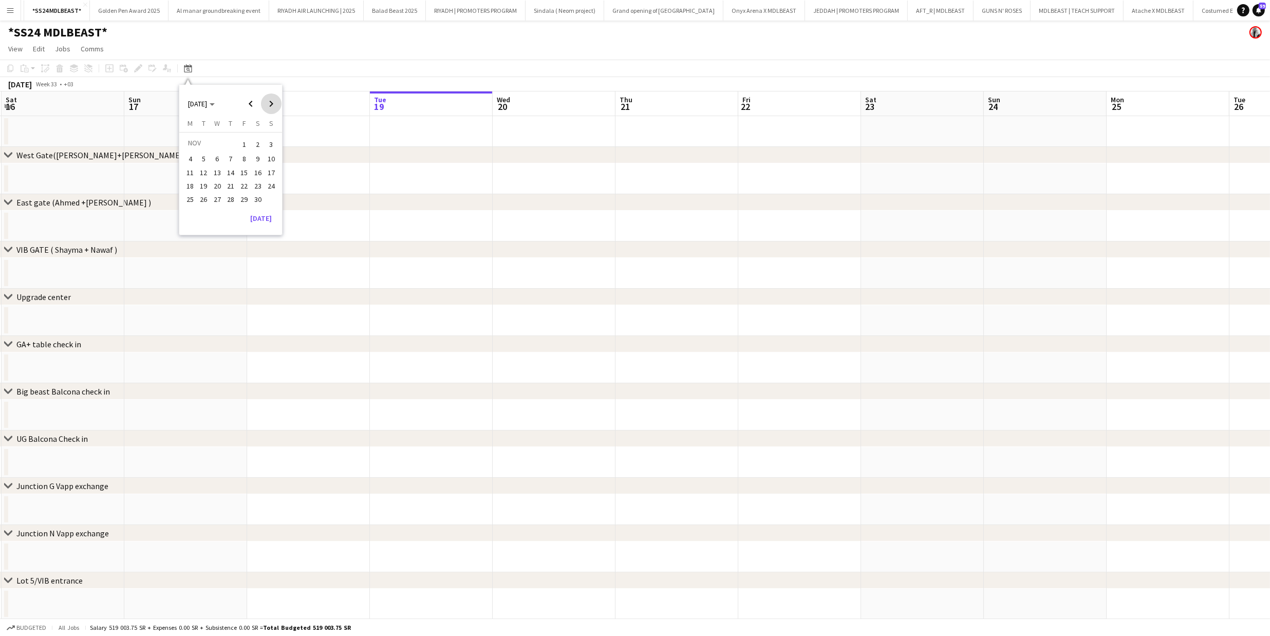
click at [274, 102] on span "Next month" at bounding box center [271, 103] width 21 height 21
click at [188, 184] on span "16" at bounding box center [190, 186] width 12 height 12
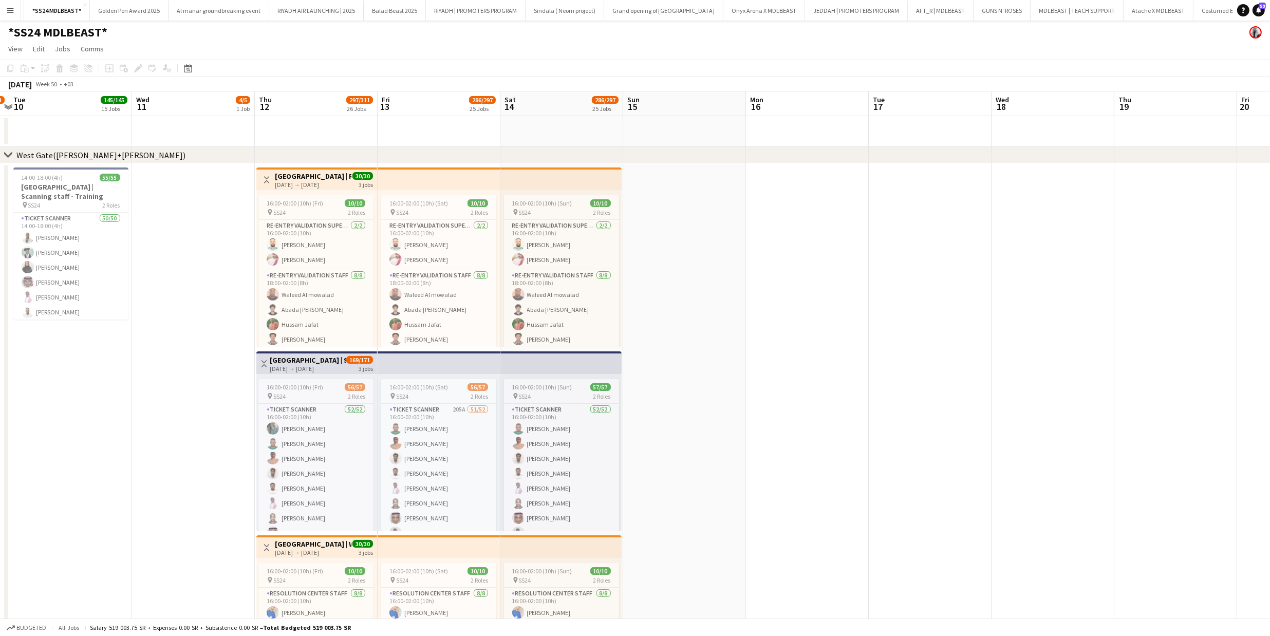
scroll to position [0, 276]
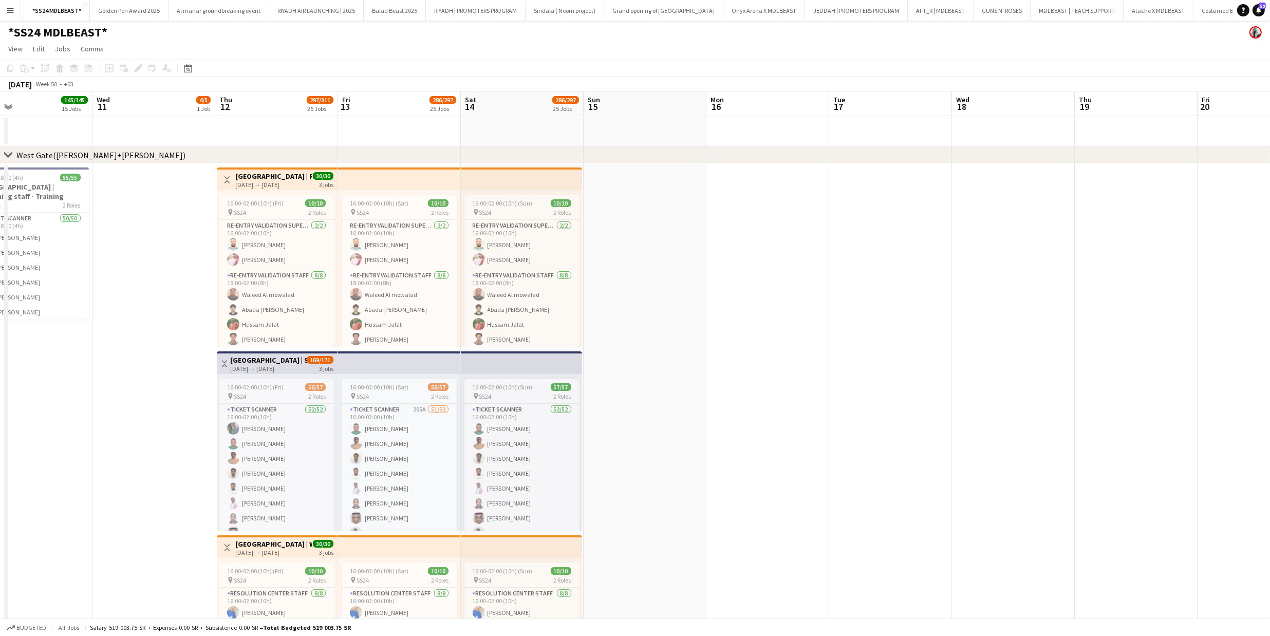
drag, startPoint x: 540, startPoint y: 235, endPoint x: 740, endPoint y: 232, distance: 199.8
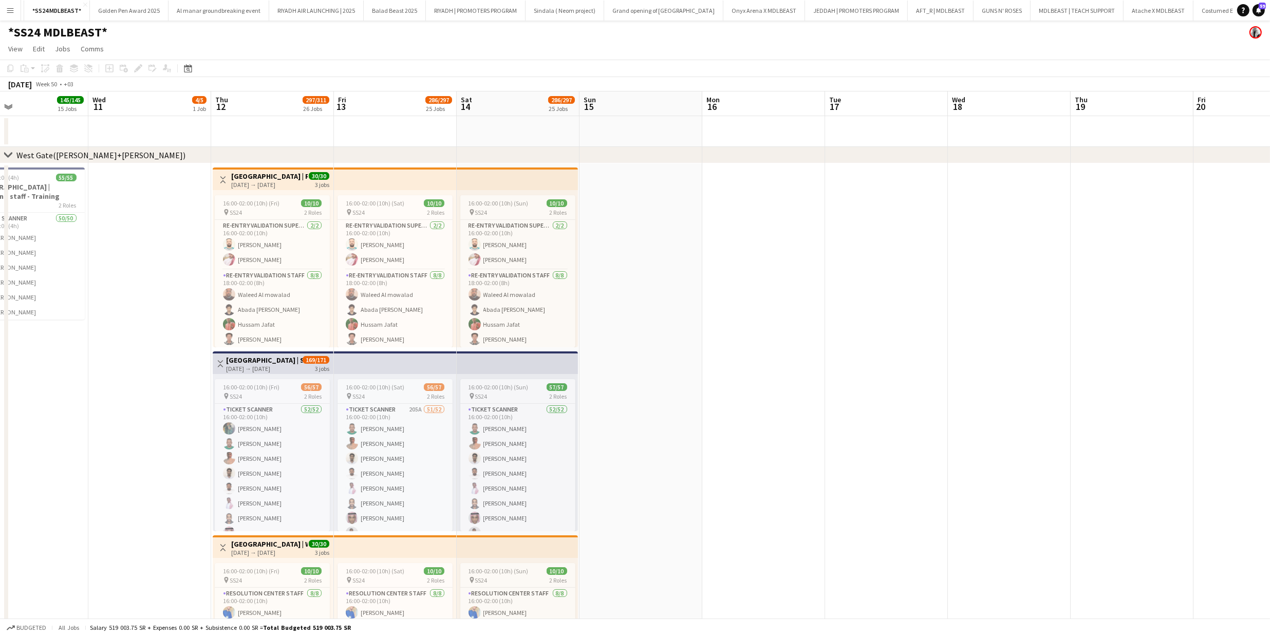
drag, startPoint x: 579, startPoint y: 241, endPoint x: 575, endPoint y: 248, distance: 7.8
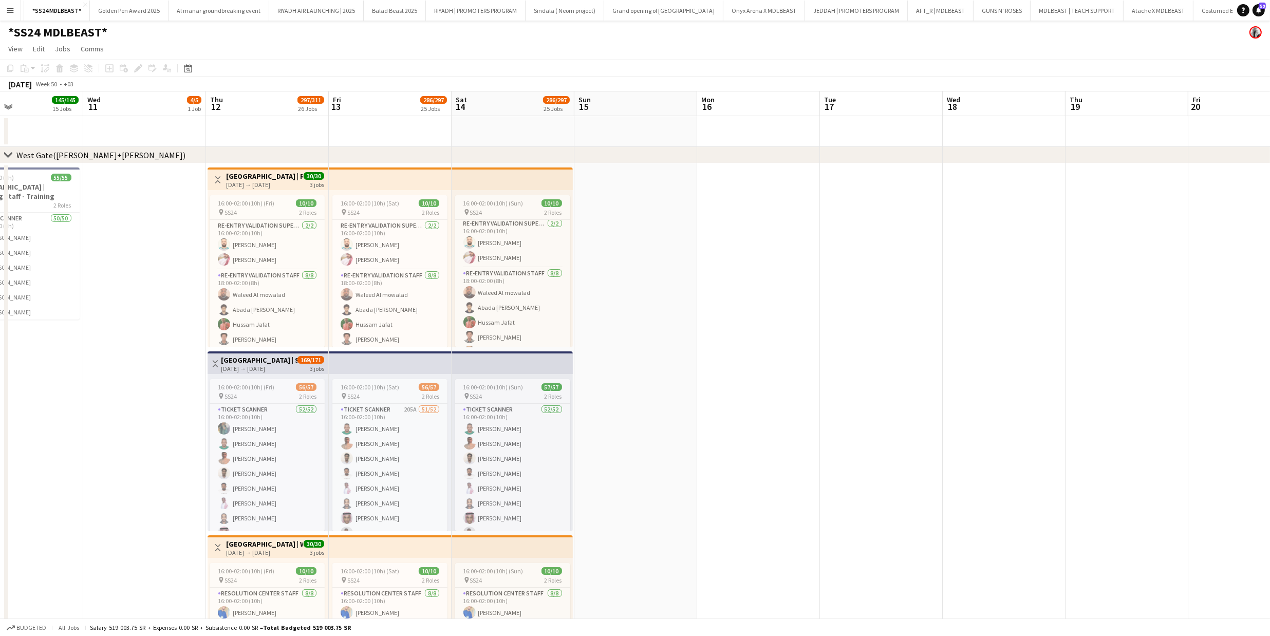
drag, startPoint x: 575, startPoint y: 252, endPoint x: 570, endPoint y: 268, distance: 16.7
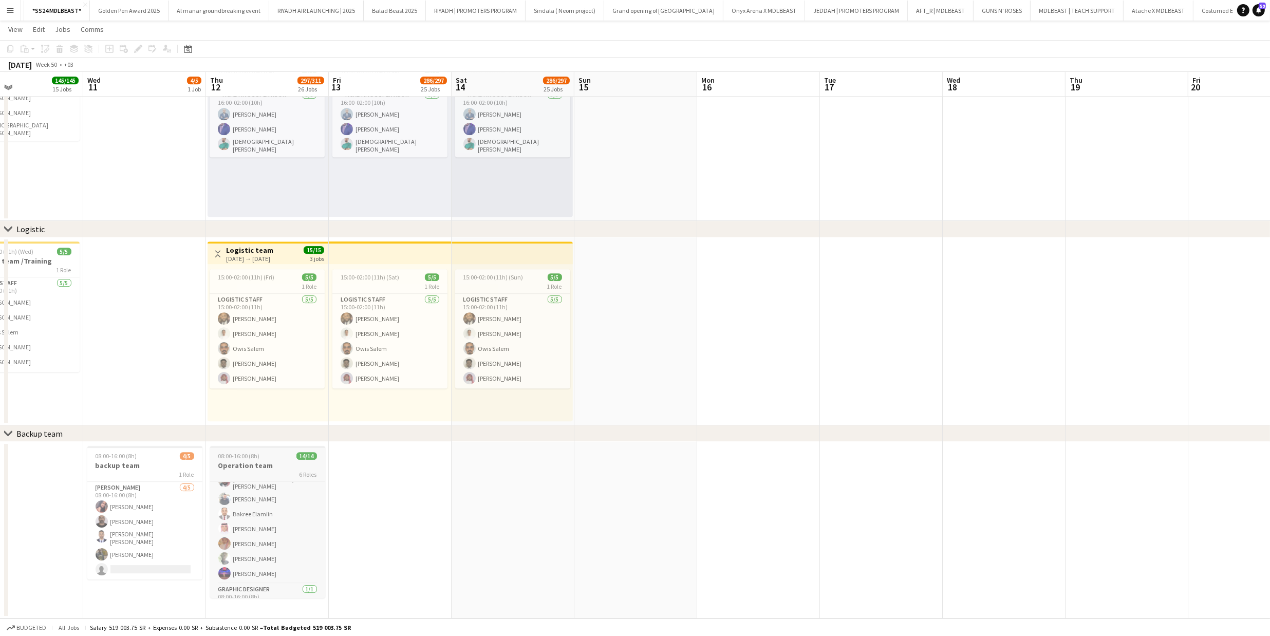
scroll to position [88, 0]
click at [246, 568] on app-card-role "Gate manager [DATE] 08:00-16:00 (8h) [PERSON_NAME] Alqubbi [PERSON_NAME] [PERSO…" at bounding box center [267, 507] width 115 height 157
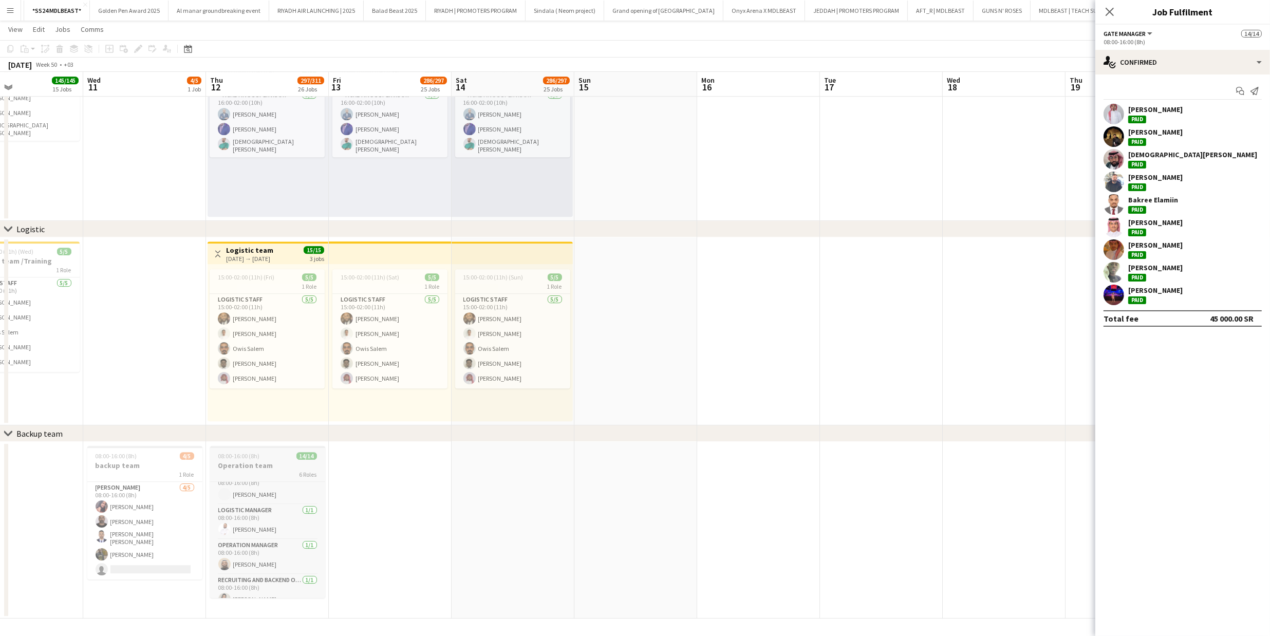
scroll to position [214, 0]
